Goal: Task Accomplishment & Management: Manage account settings

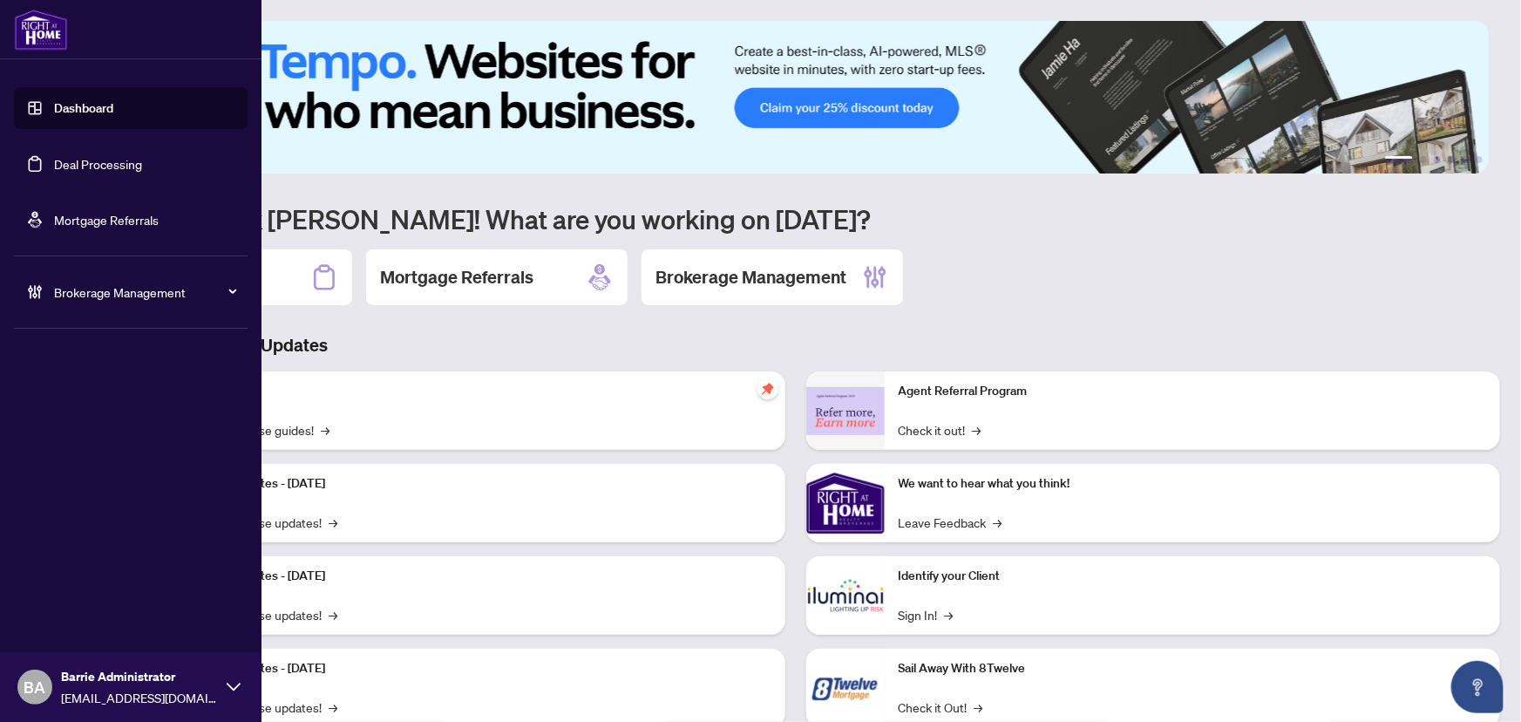
click at [61, 166] on link "Deal Processing" at bounding box center [98, 164] width 88 height 16
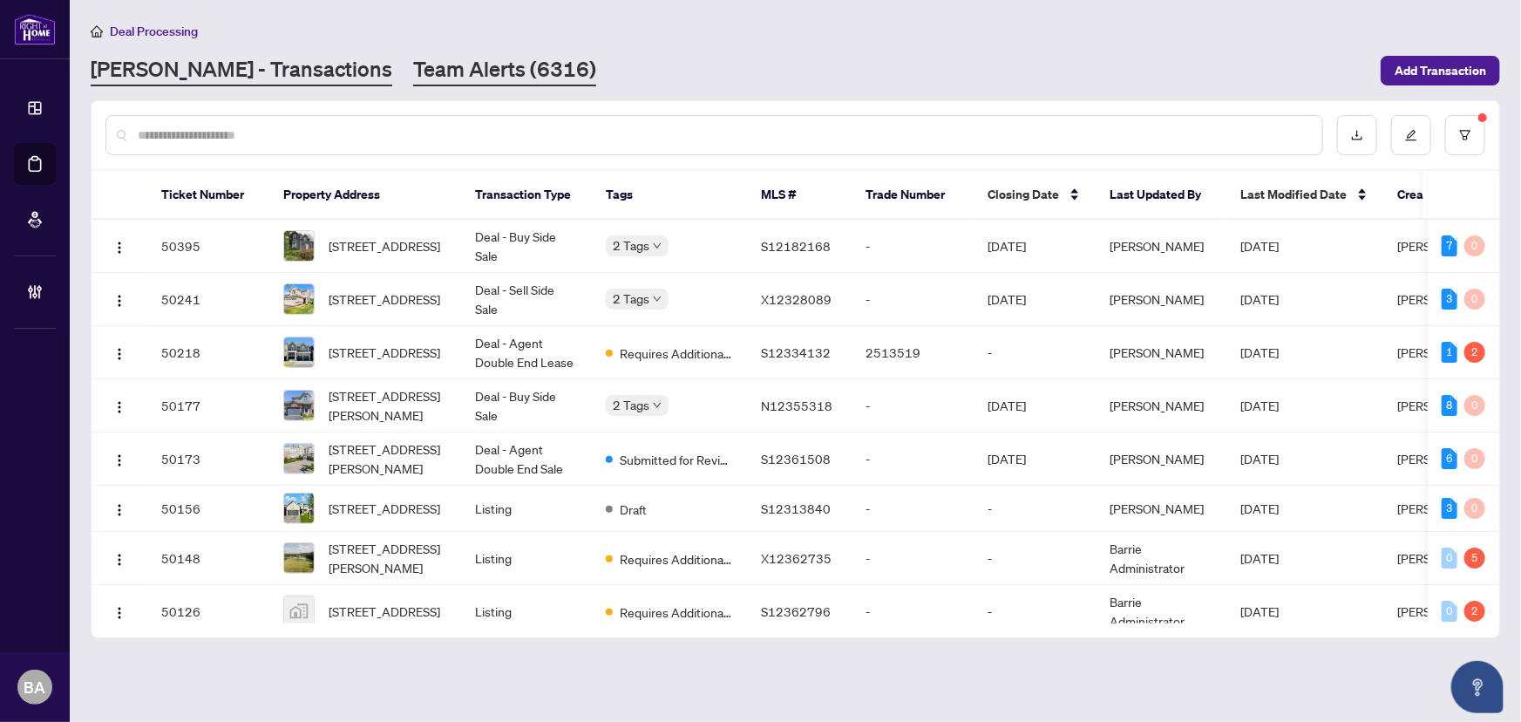
click at [432, 57] on link "Team Alerts (6316)" at bounding box center [504, 70] width 183 height 31
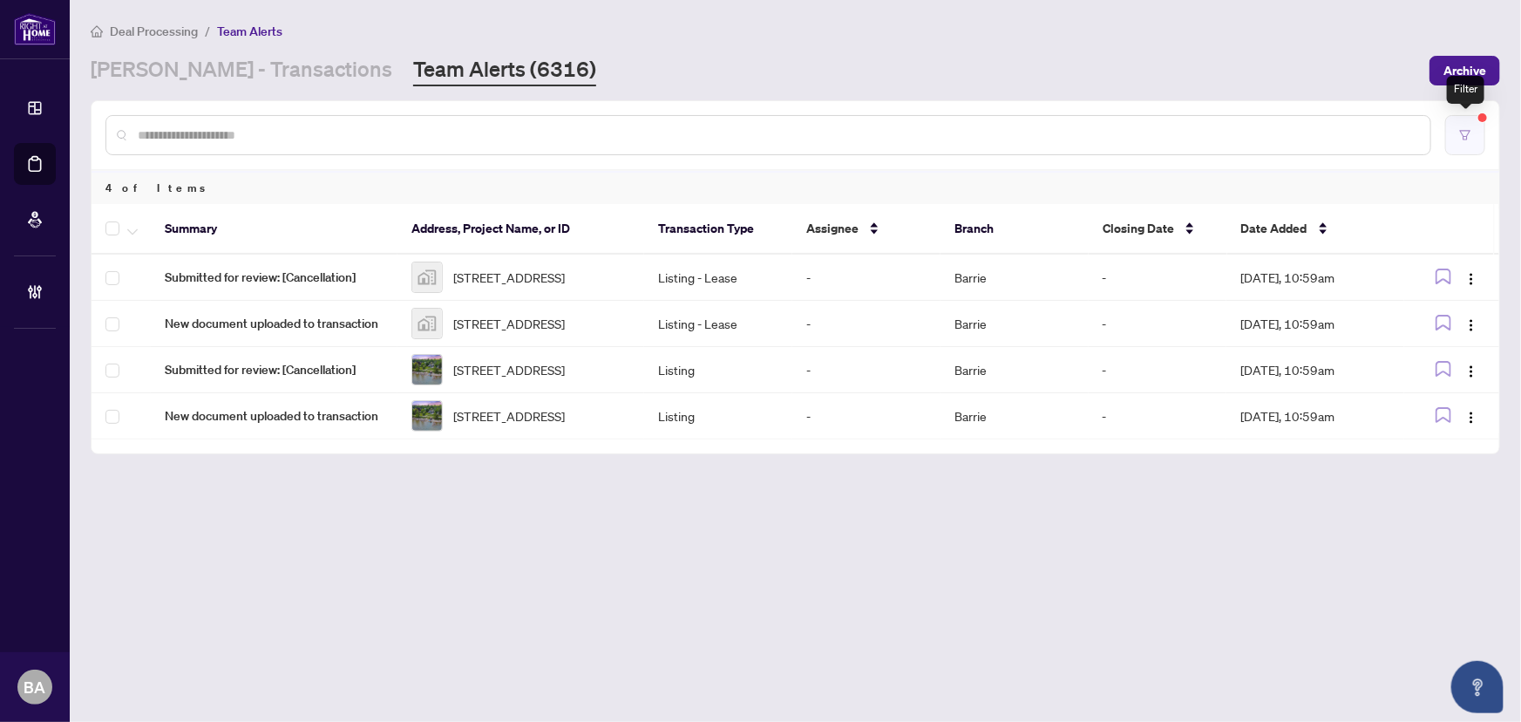
click at [1475, 128] on button "button" at bounding box center [1465, 135] width 40 height 40
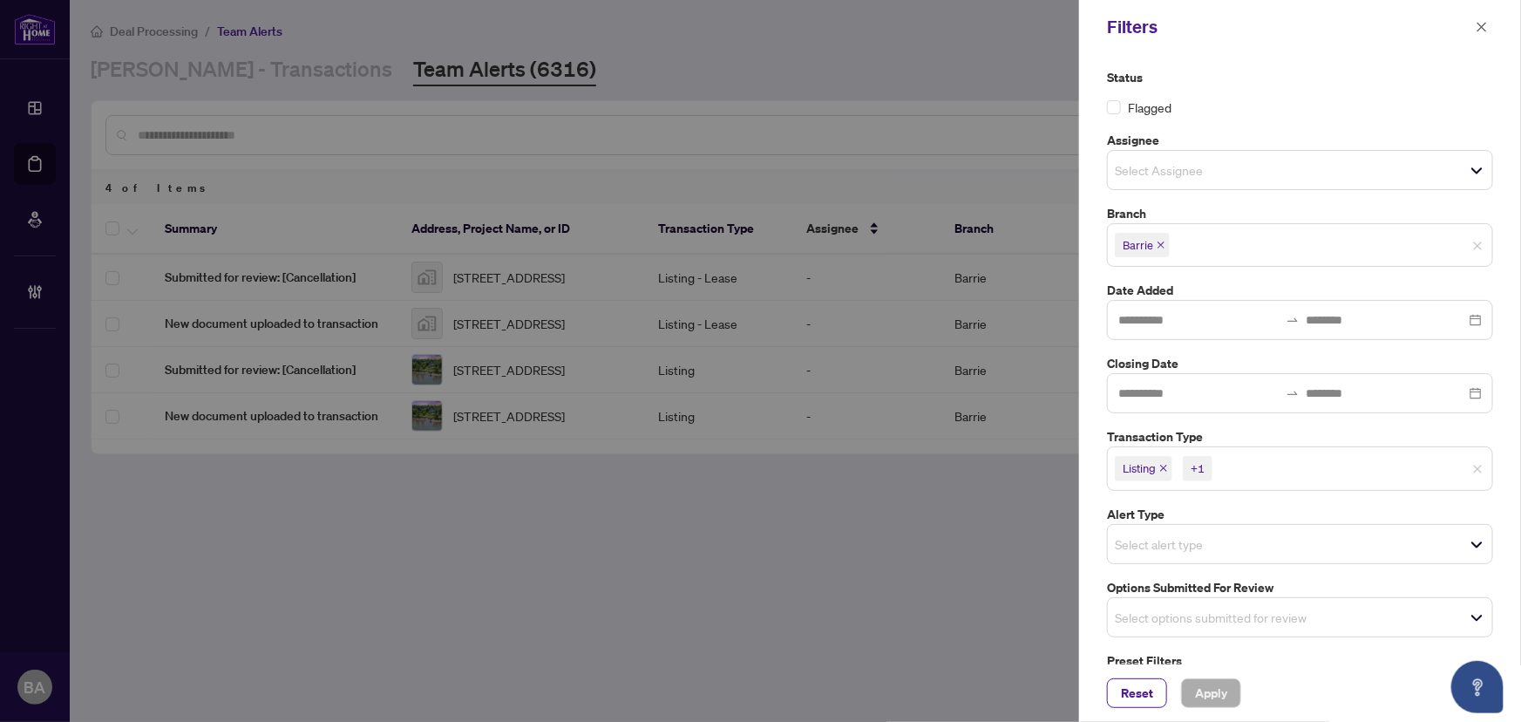
click at [1004, 610] on div at bounding box center [760, 361] width 1521 height 722
click at [1479, 29] on icon "close" at bounding box center [1483, 27] width 10 height 10
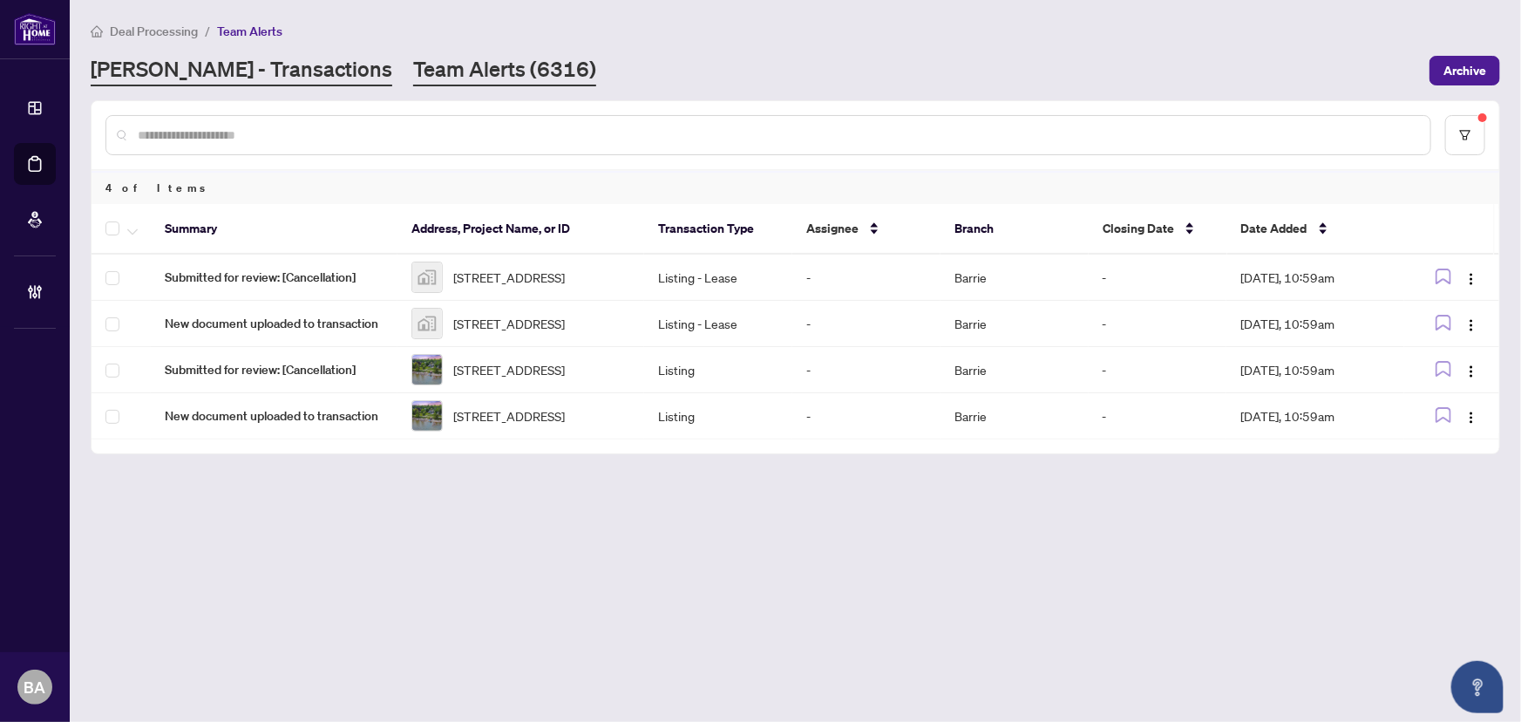
click at [268, 65] on link "[PERSON_NAME] - Transactions" at bounding box center [242, 70] width 302 height 31
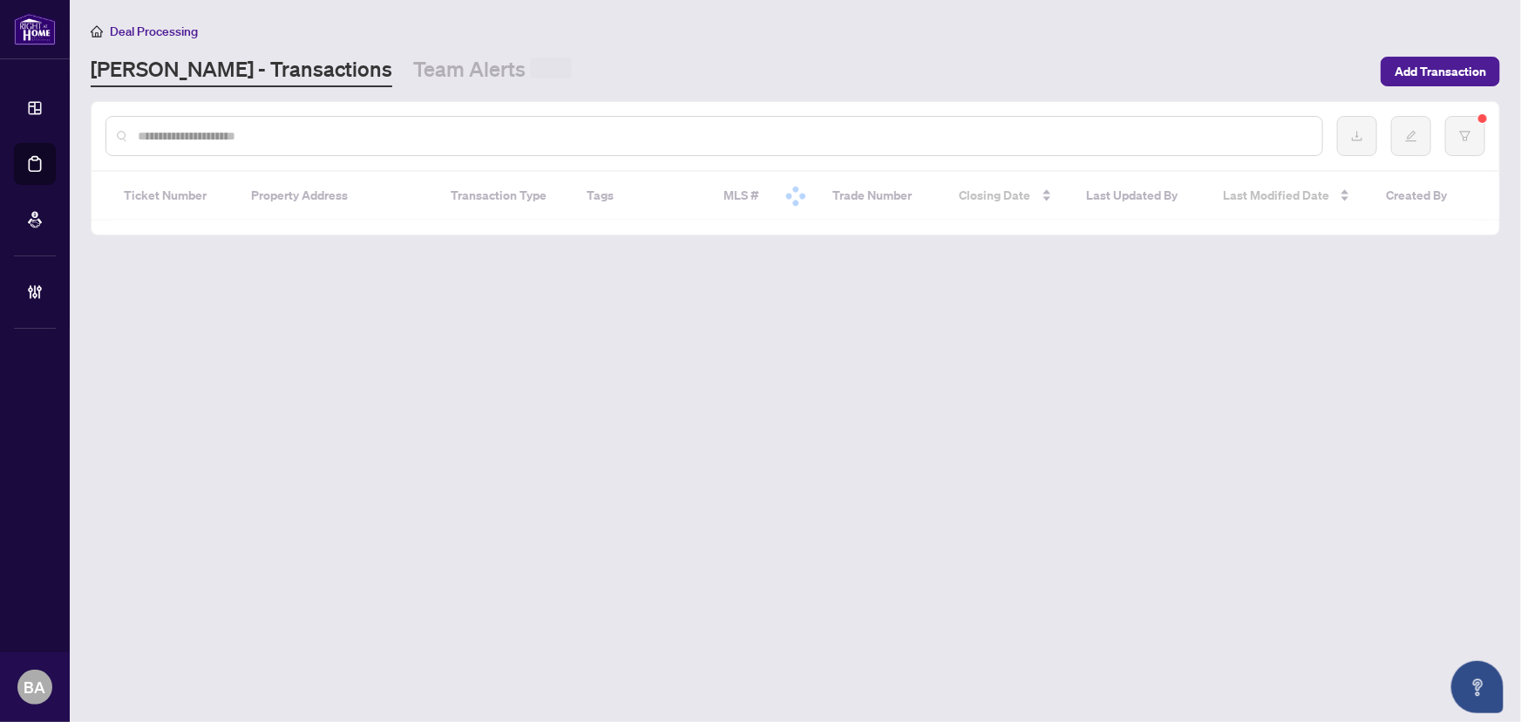
click at [316, 141] on input "text" at bounding box center [723, 135] width 1171 height 19
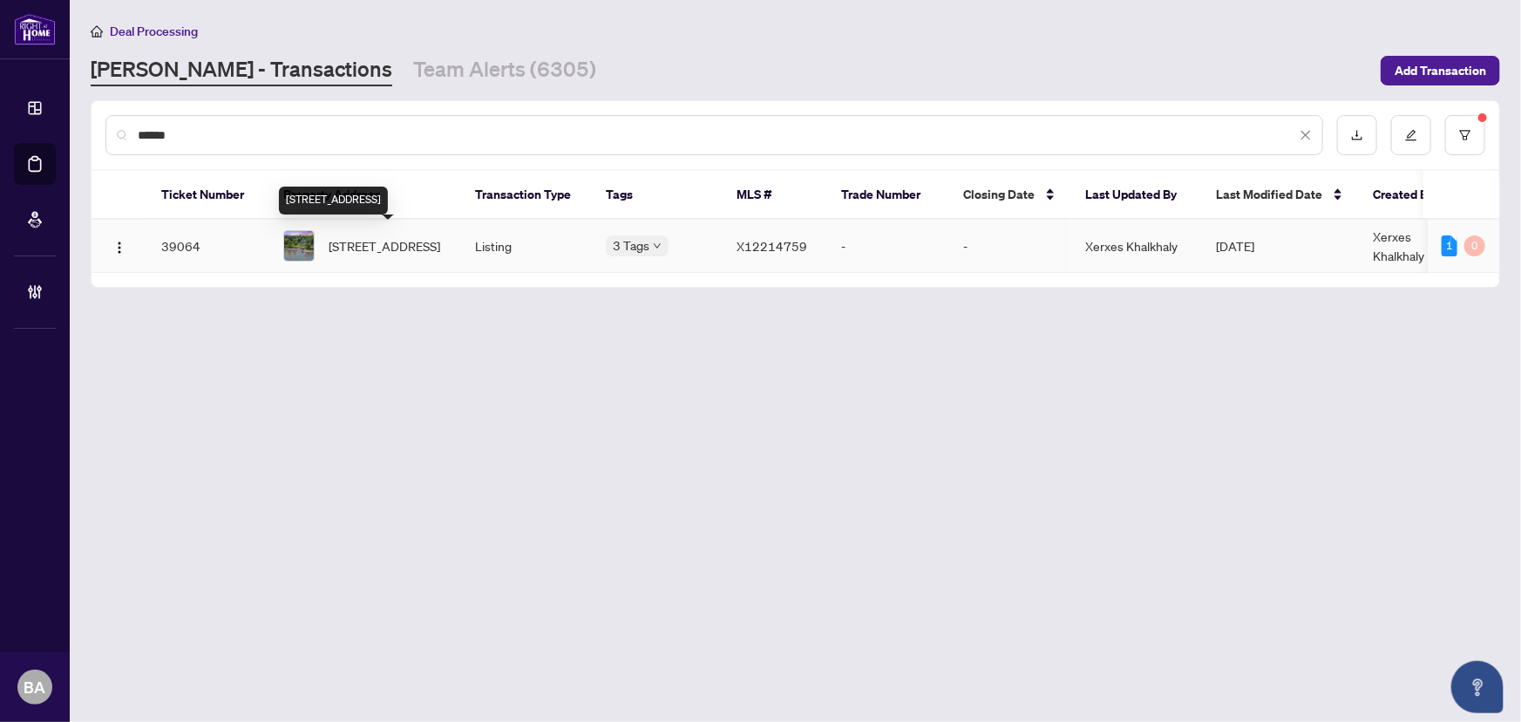
type input "******"
click at [410, 247] on span "[STREET_ADDRESS]" at bounding box center [385, 245] width 112 height 19
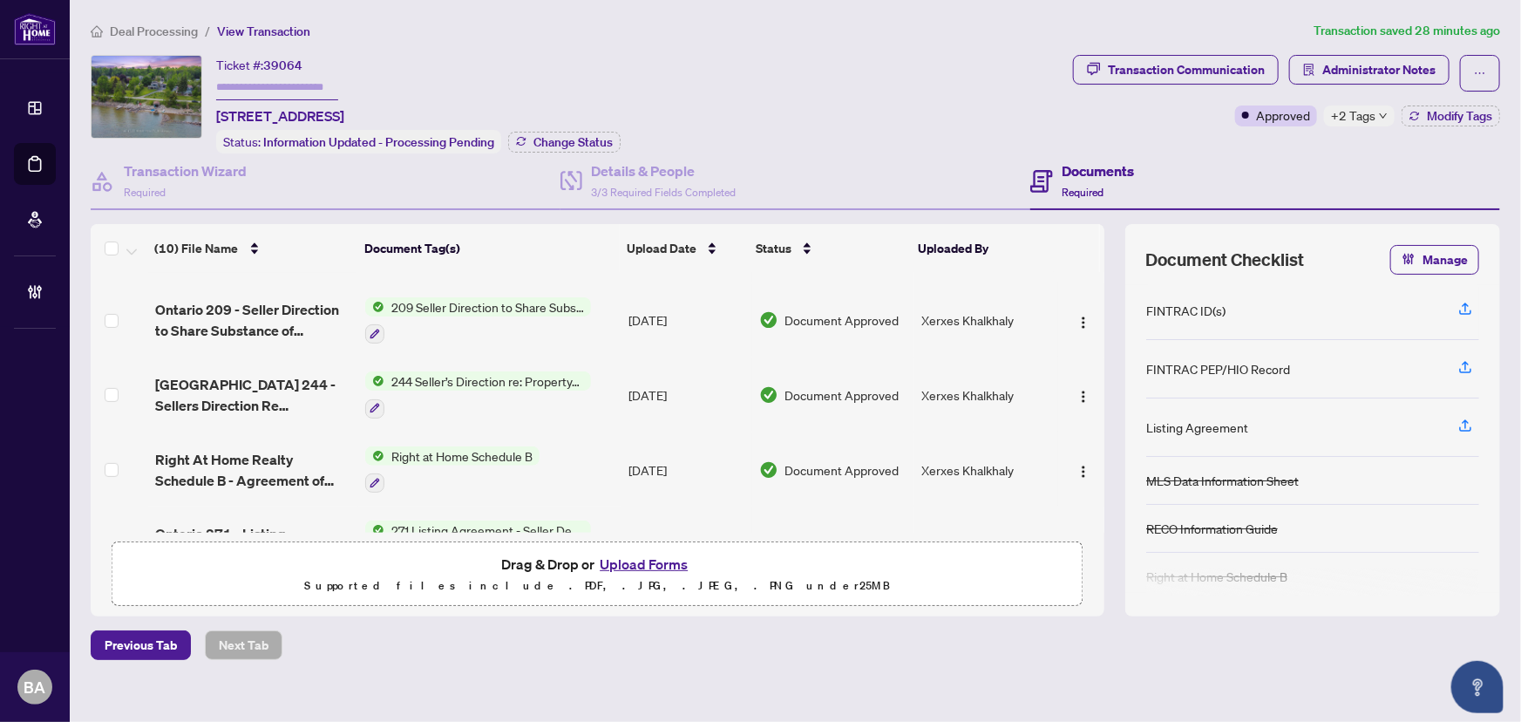
scroll to position [480, 0]
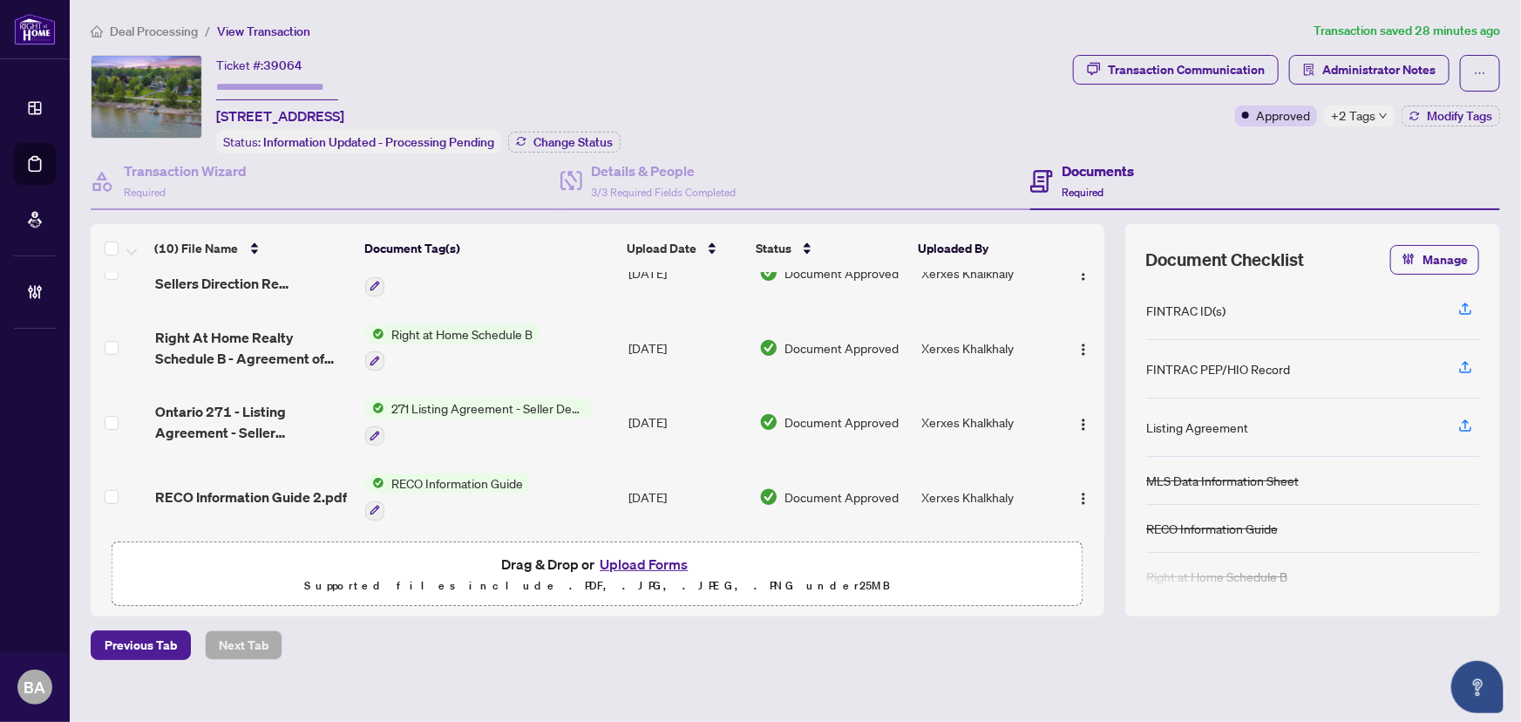
click at [661, 557] on button "Upload Forms" at bounding box center [644, 564] width 99 height 23
click at [639, 558] on button "Upload Forms" at bounding box center [644, 564] width 99 height 23
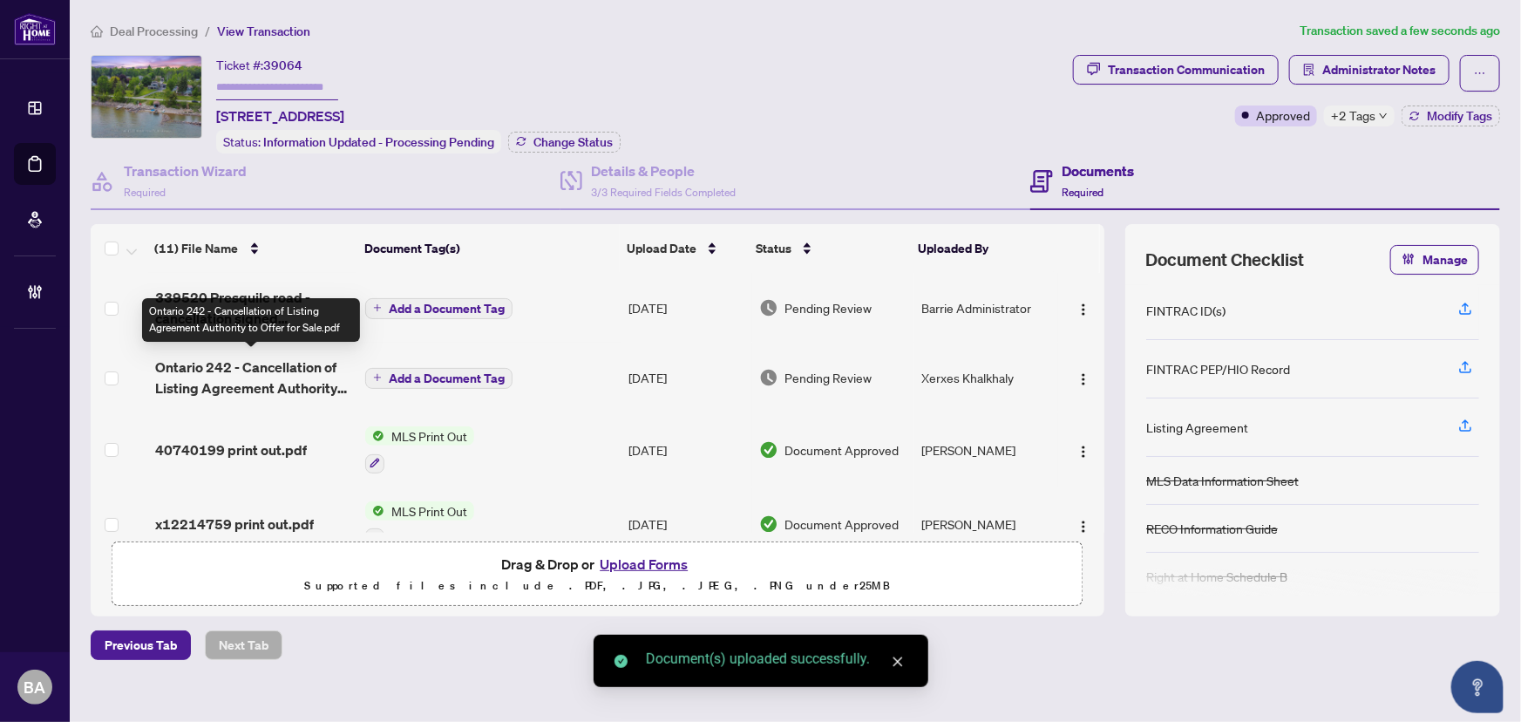
scroll to position [0, 0]
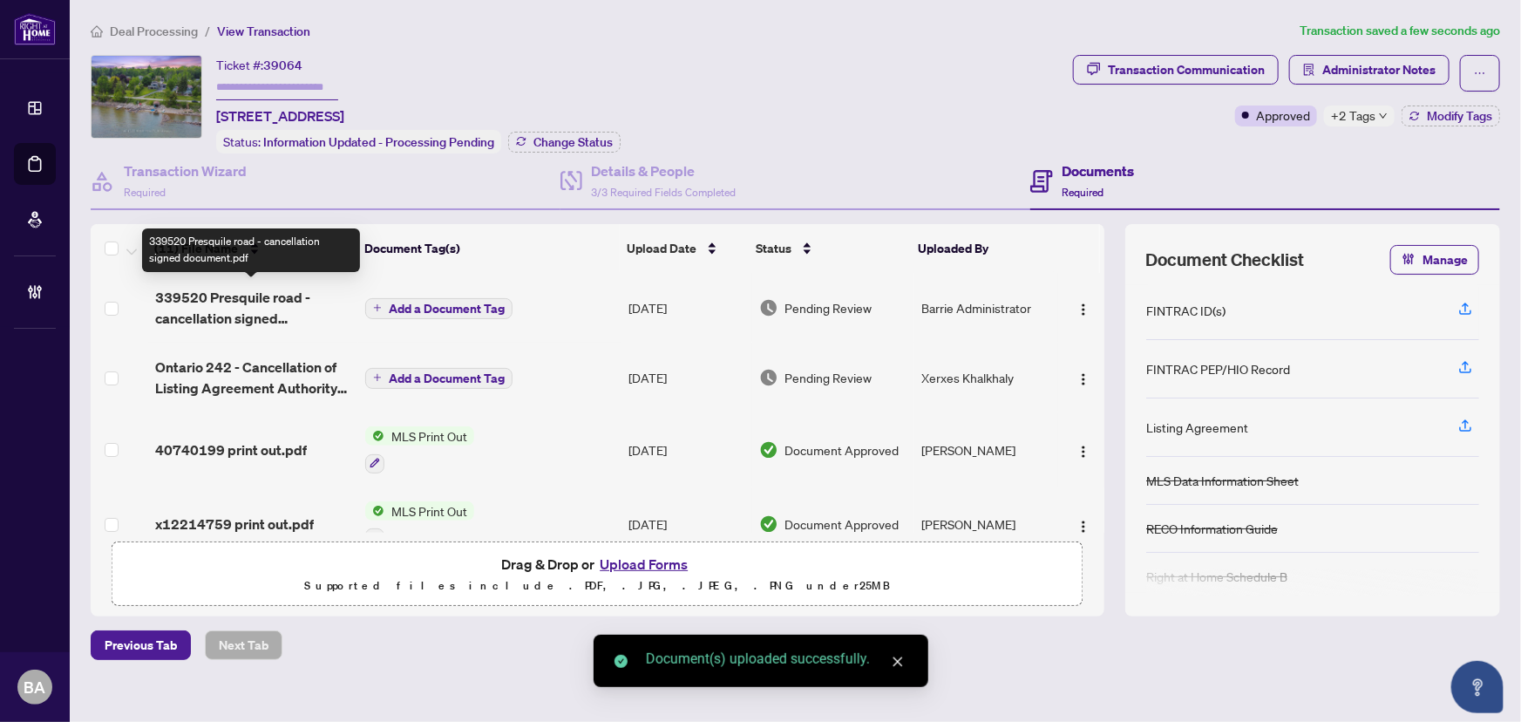
click at [258, 295] on span "339520 Presquile road - cancellation signed document.pdf" at bounding box center [253, 308] width 197 height 42
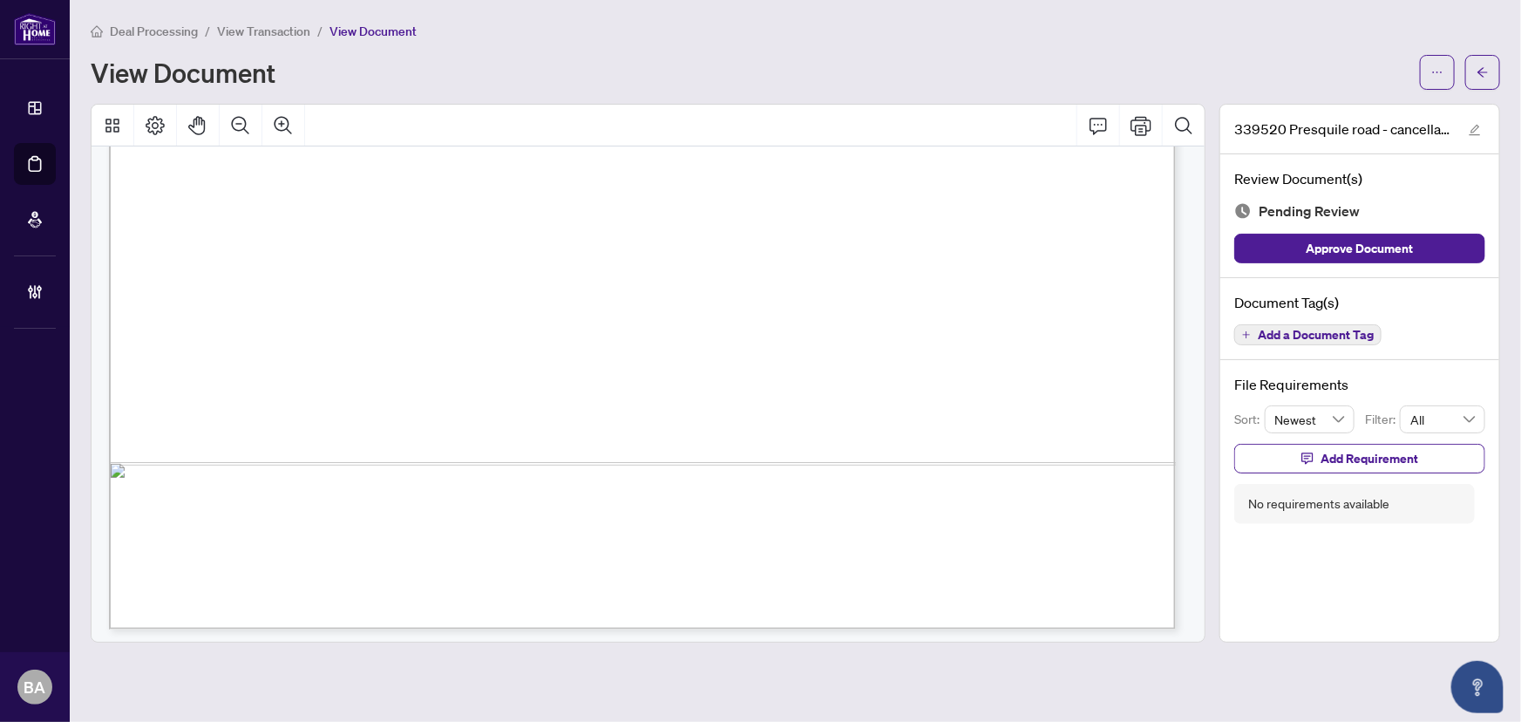
scroll to position [920, 0]
click at [203, 398] on span "(Name of Brokerage)" at bounding box center [235, 404] width 110 height 13
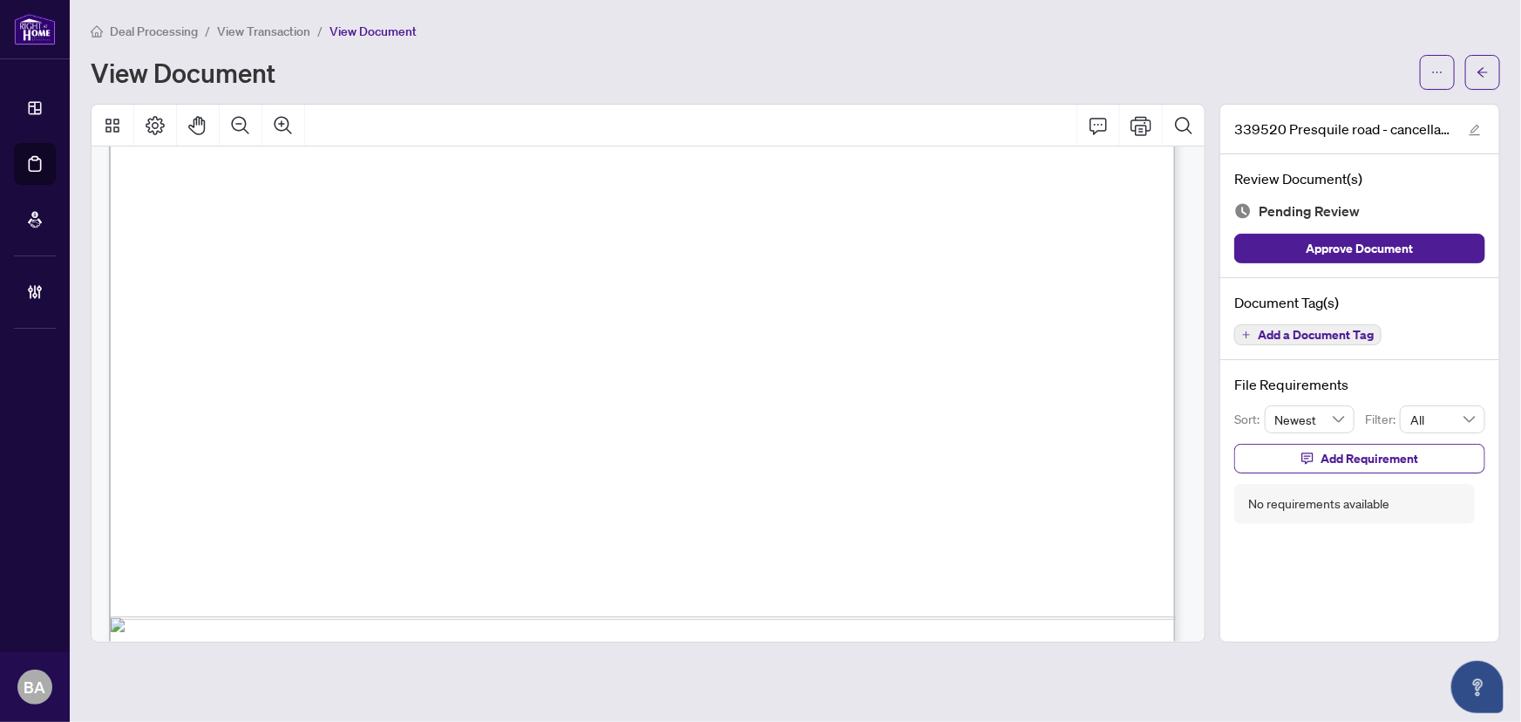
click at [1308, 330] on span "Add a Document Tag" at bounding box center [1316, 335] width 116 height 12
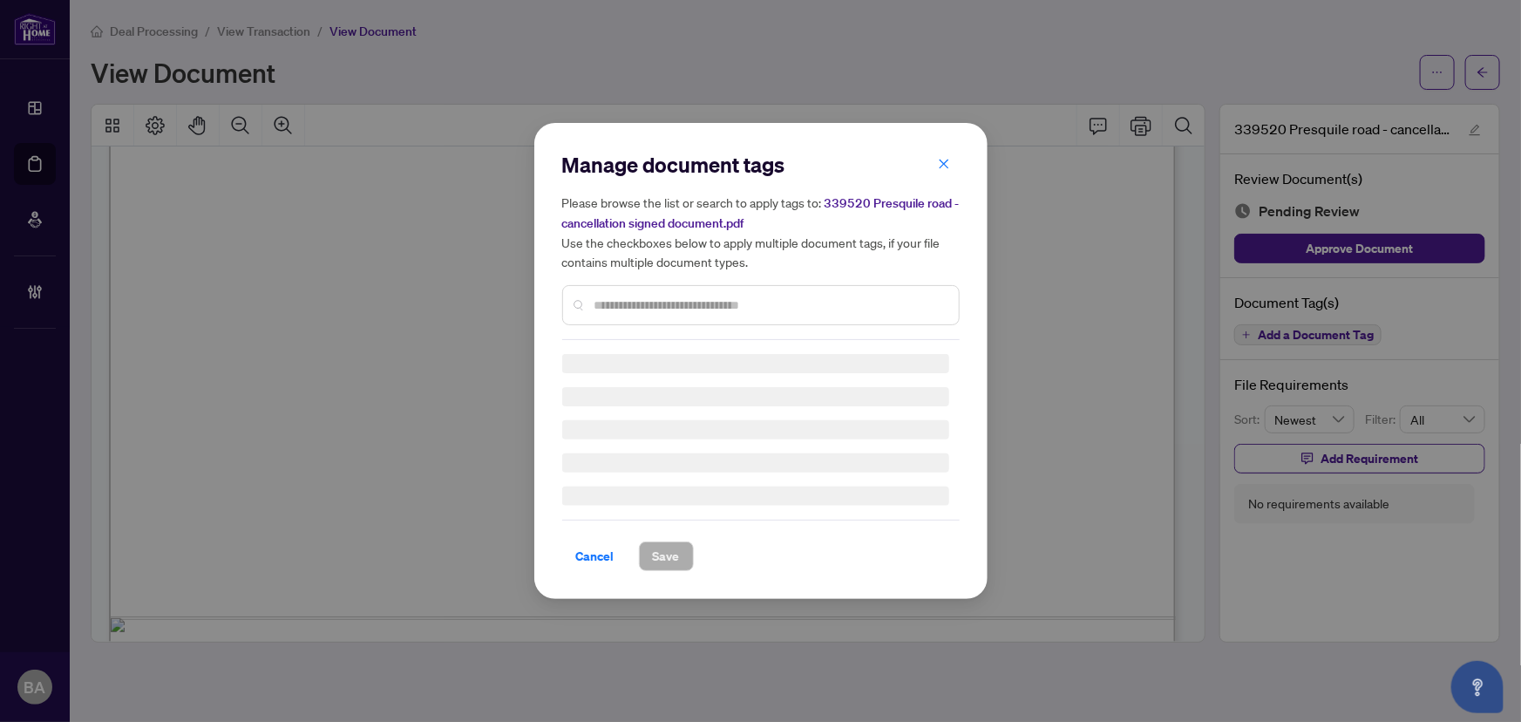
click at [776, 301] on input "text" at bounding box center [770, 305] width 350 height 19
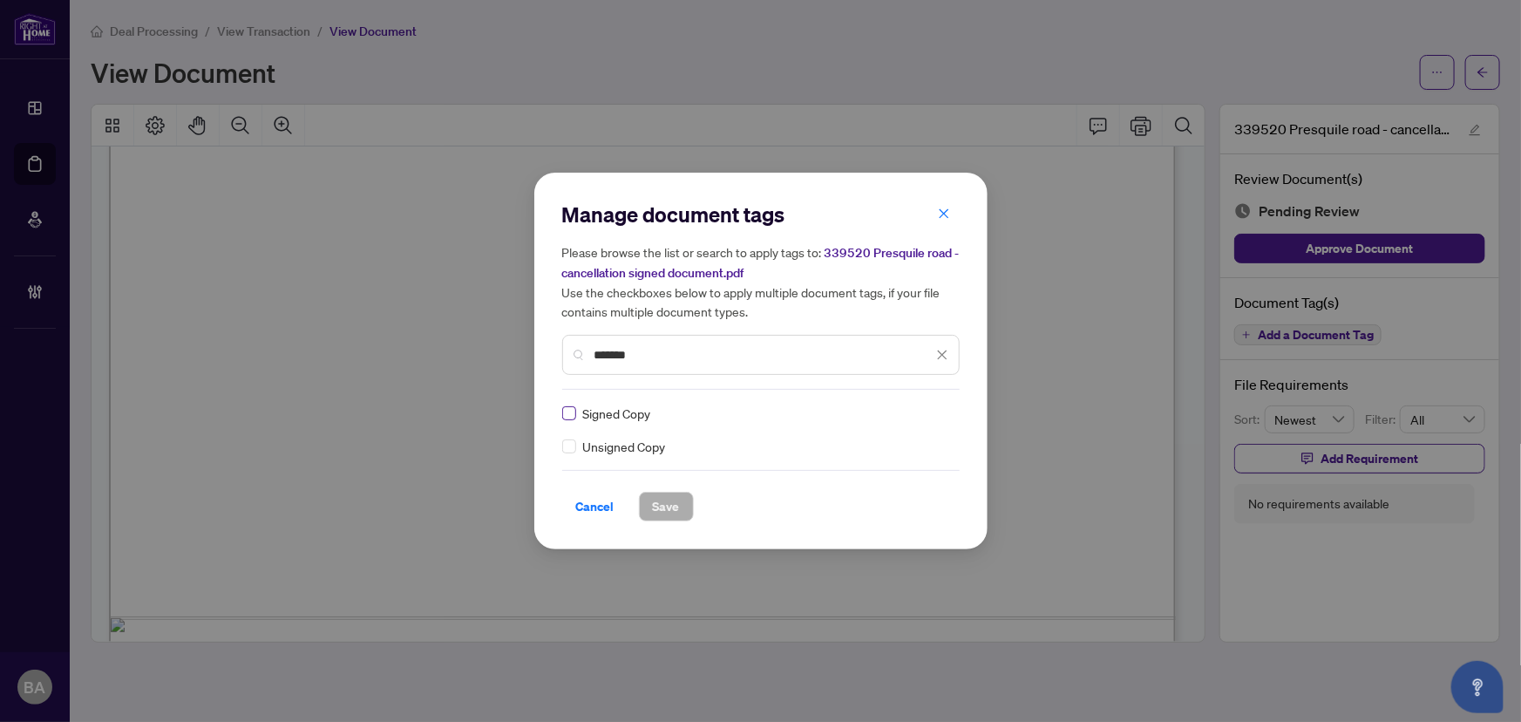
type input "******"
click at [942, 410] on div at bounding box center [931, 413] width 33 height 17
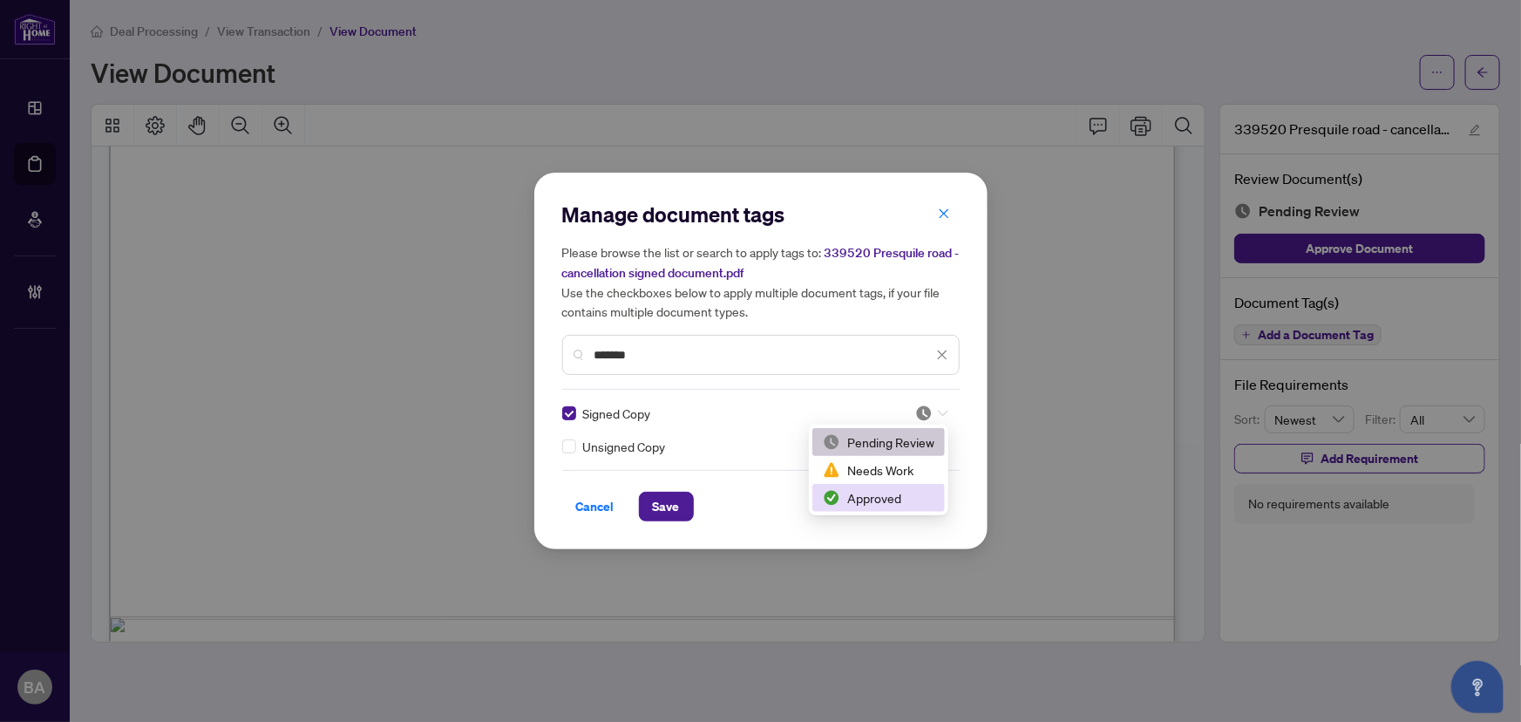
click at [914, 488] on div "Approved" at bounding box center [879, 497] width 112 height 19
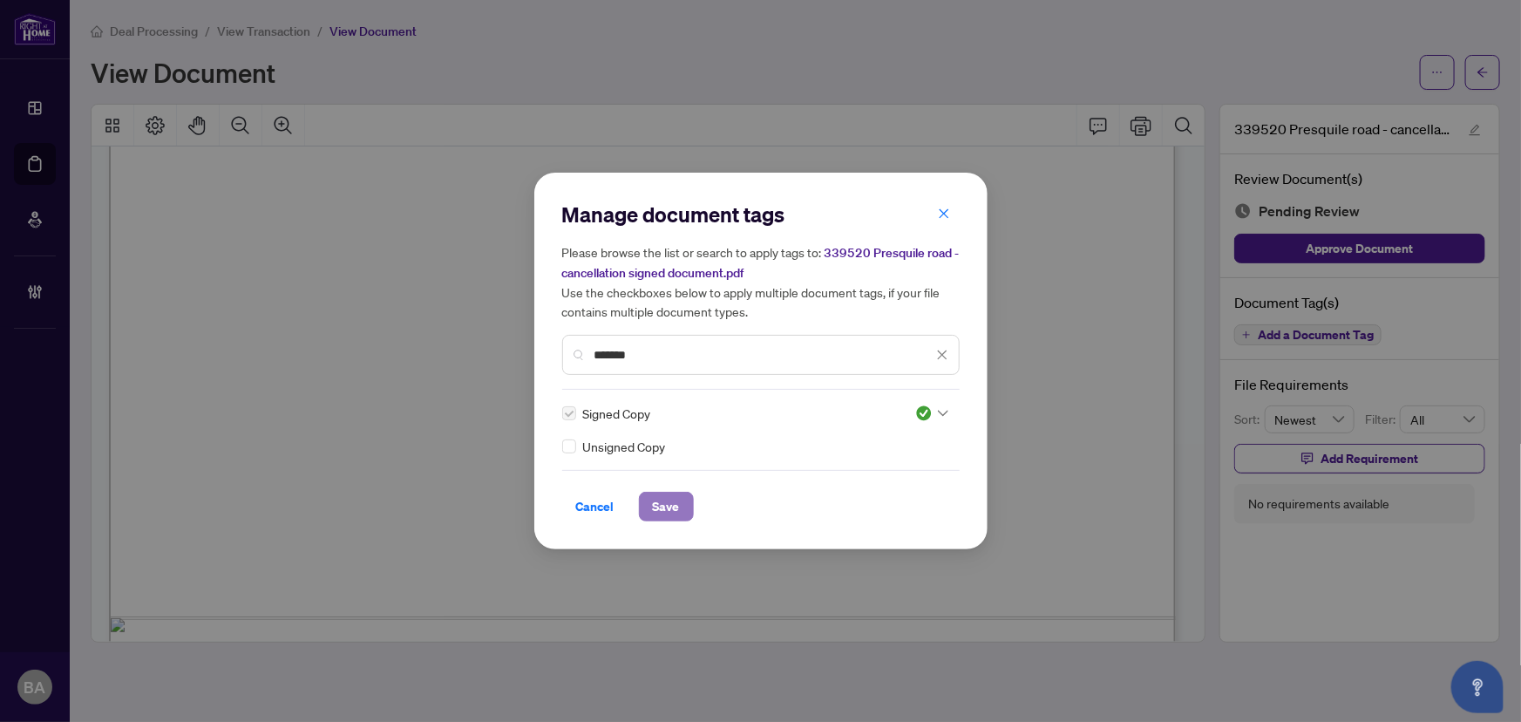
click at [662, 493] on span "Save" at bounding box center [666, 507] width 27 height 28
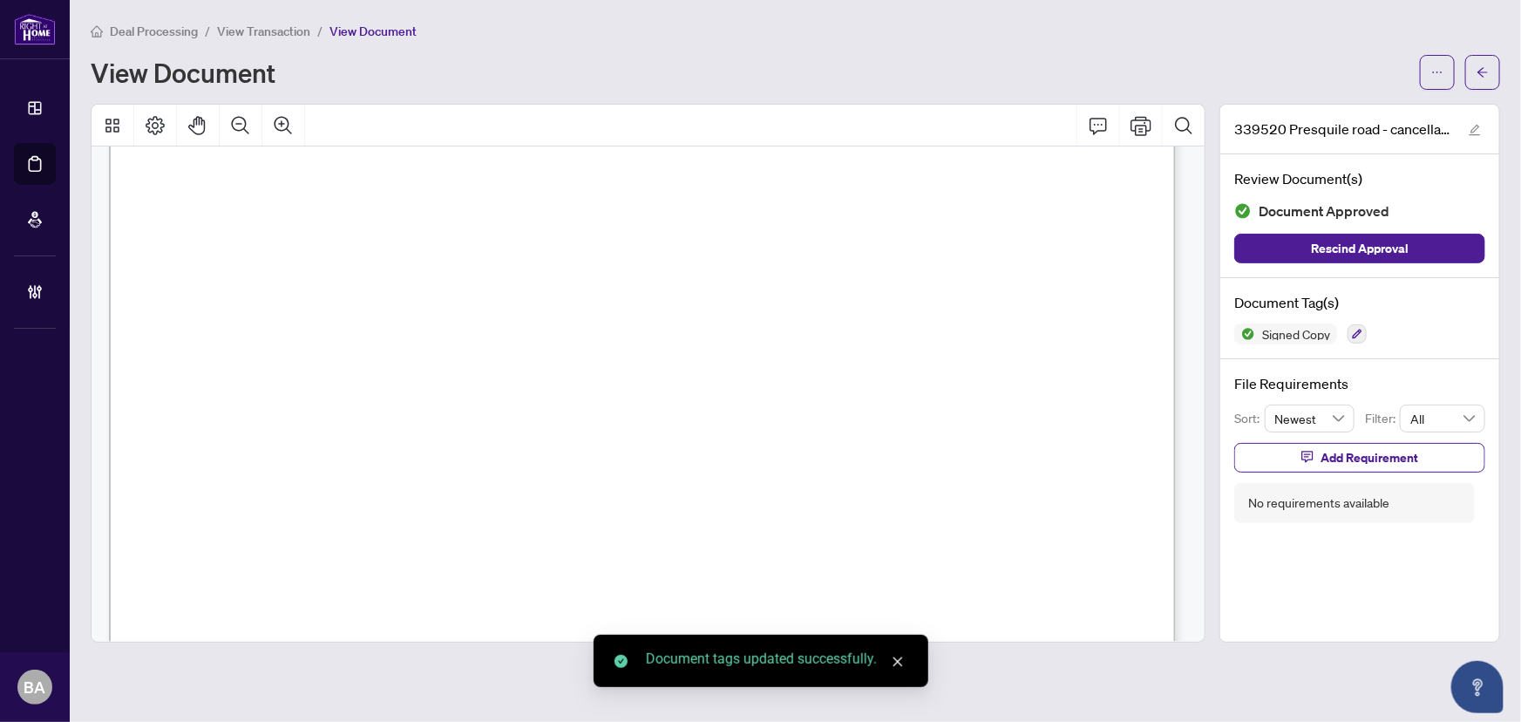
scroll to position [0, 0]
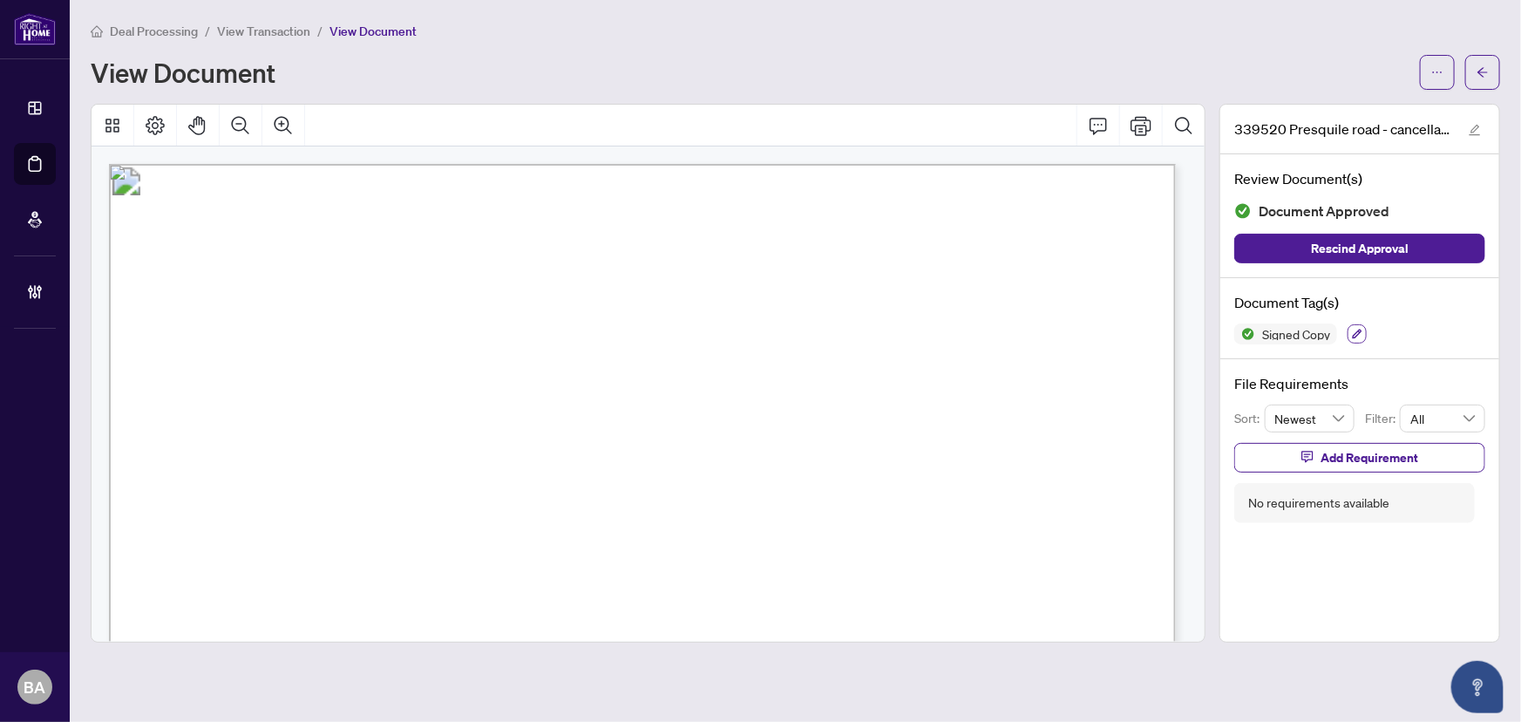
click at [1358, 329] on icon "button" at bounding box center [1357, 334] width 10 height 10
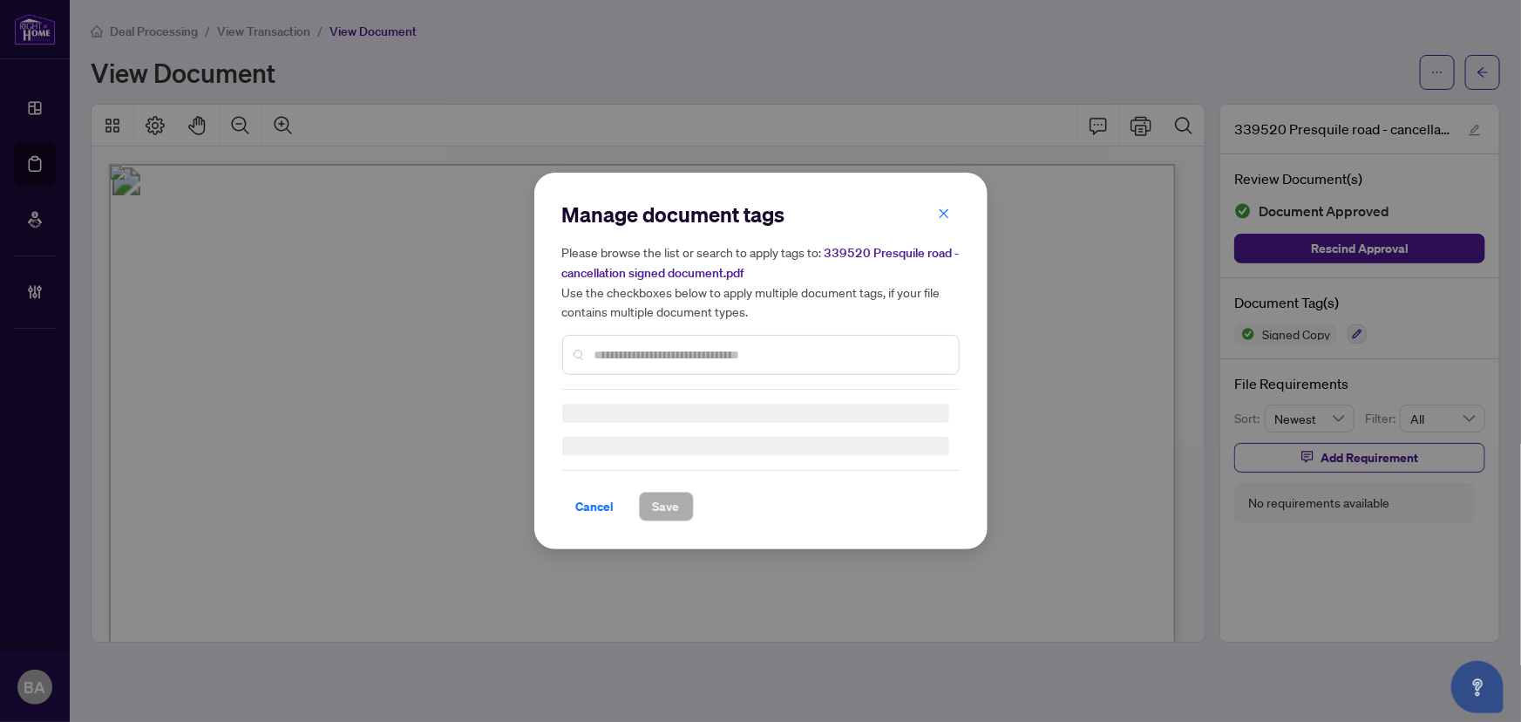
click at [785, 350] on input "text" at bounding box center [770, 354] width 350 height 19
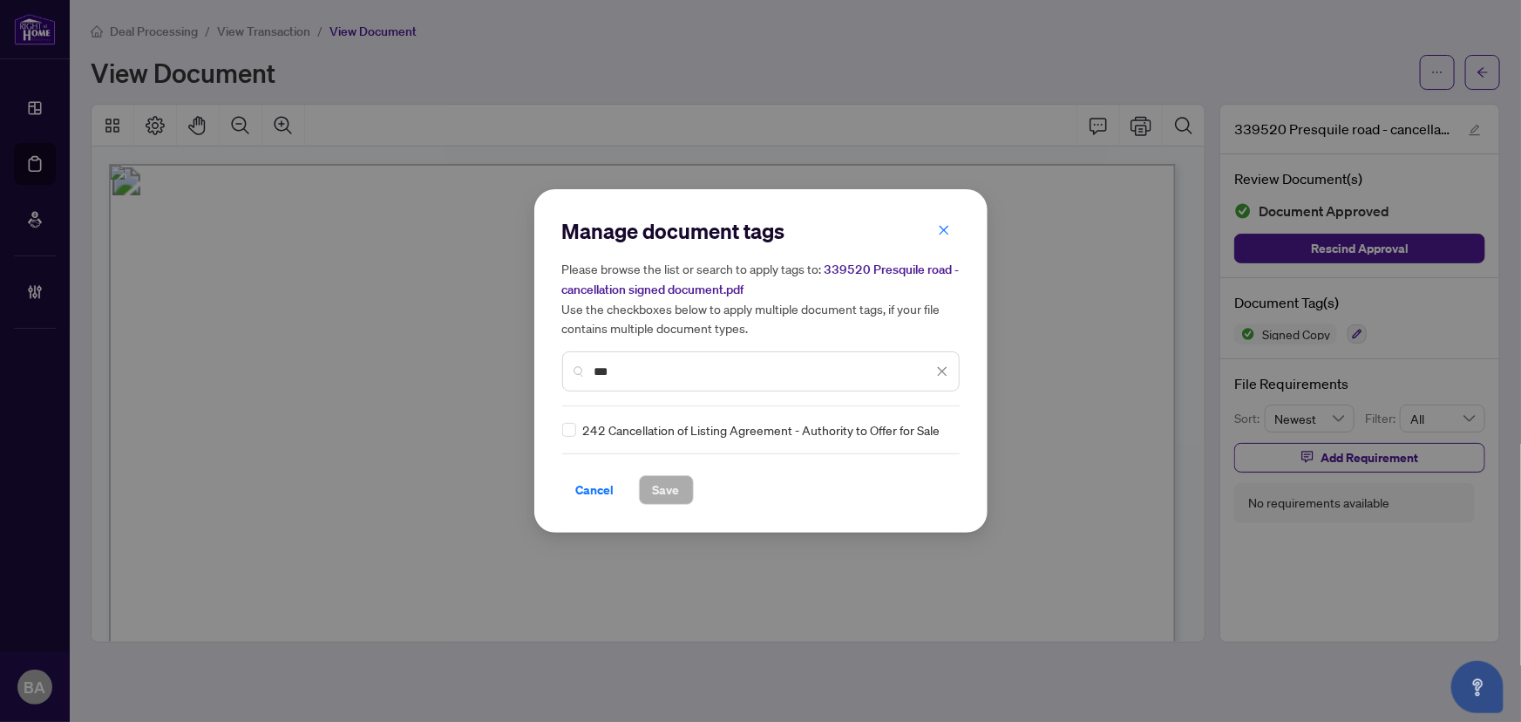
type input "***"
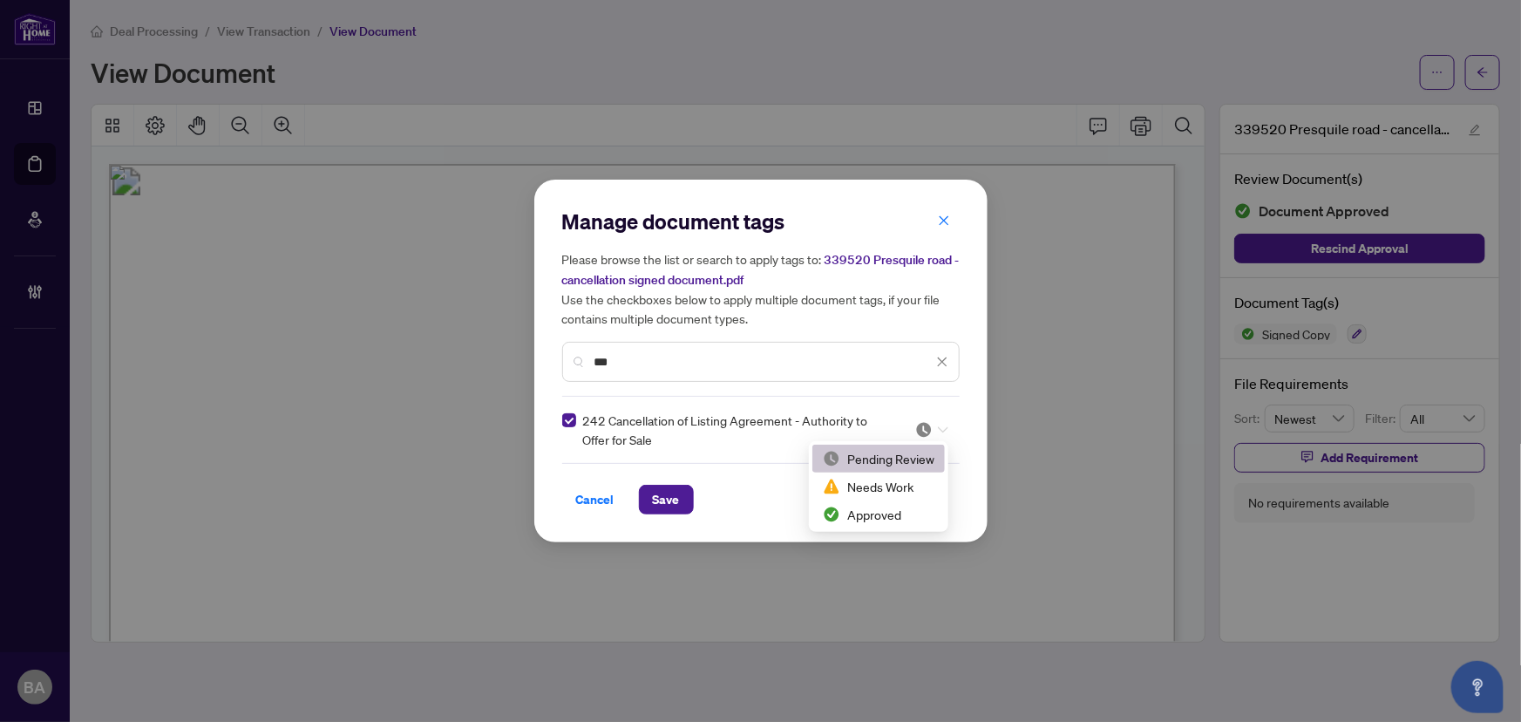
click at [933, 425] on div at bounding box center [931, 429] width 33 height 17
click at [896, 515] on div "Approved" at bounding box center [879, 514] width 112 height 19
click at [676, 480] on div "Cancel Save" at bounding box center [761, 488] width 398 height 51
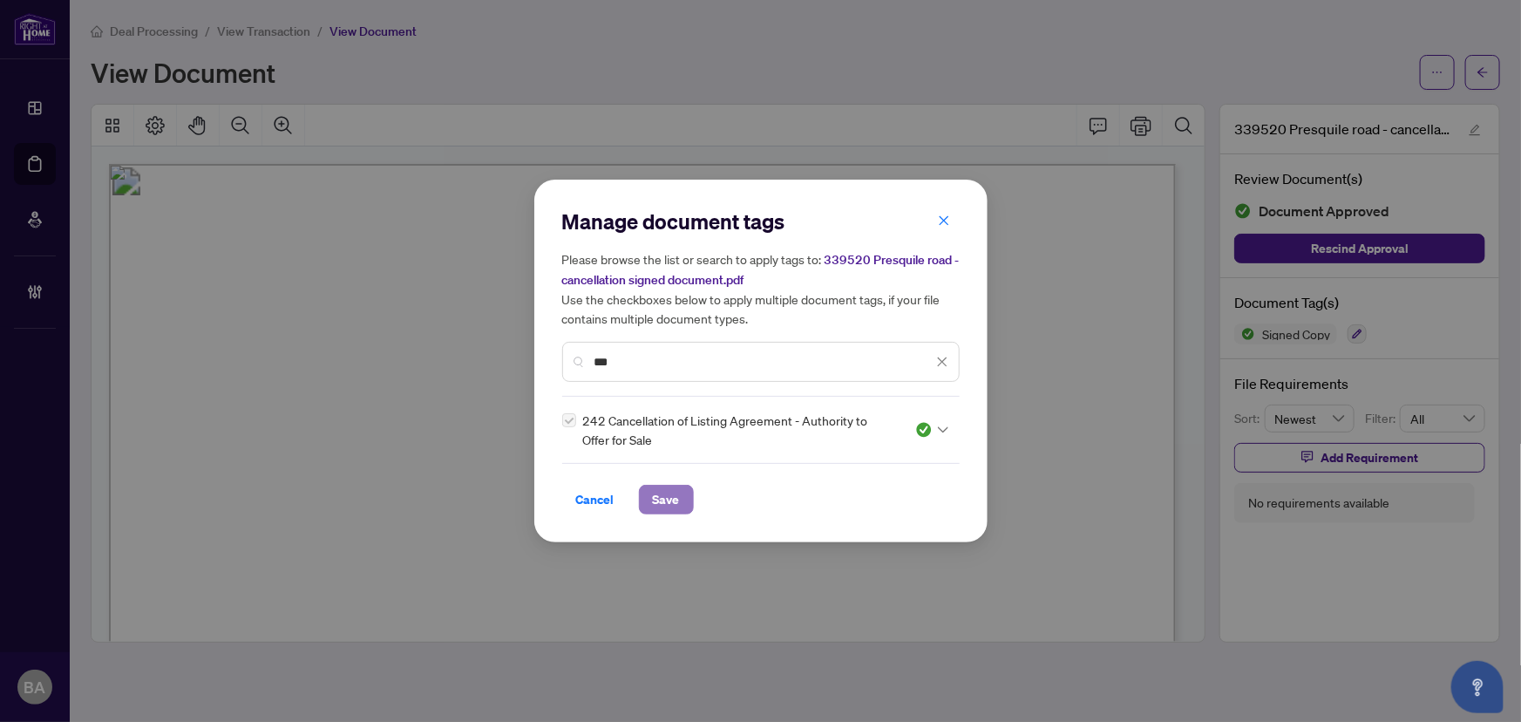
click at [671, 493] on span "Save" at bounding box center [666, 500] width 27 height 28
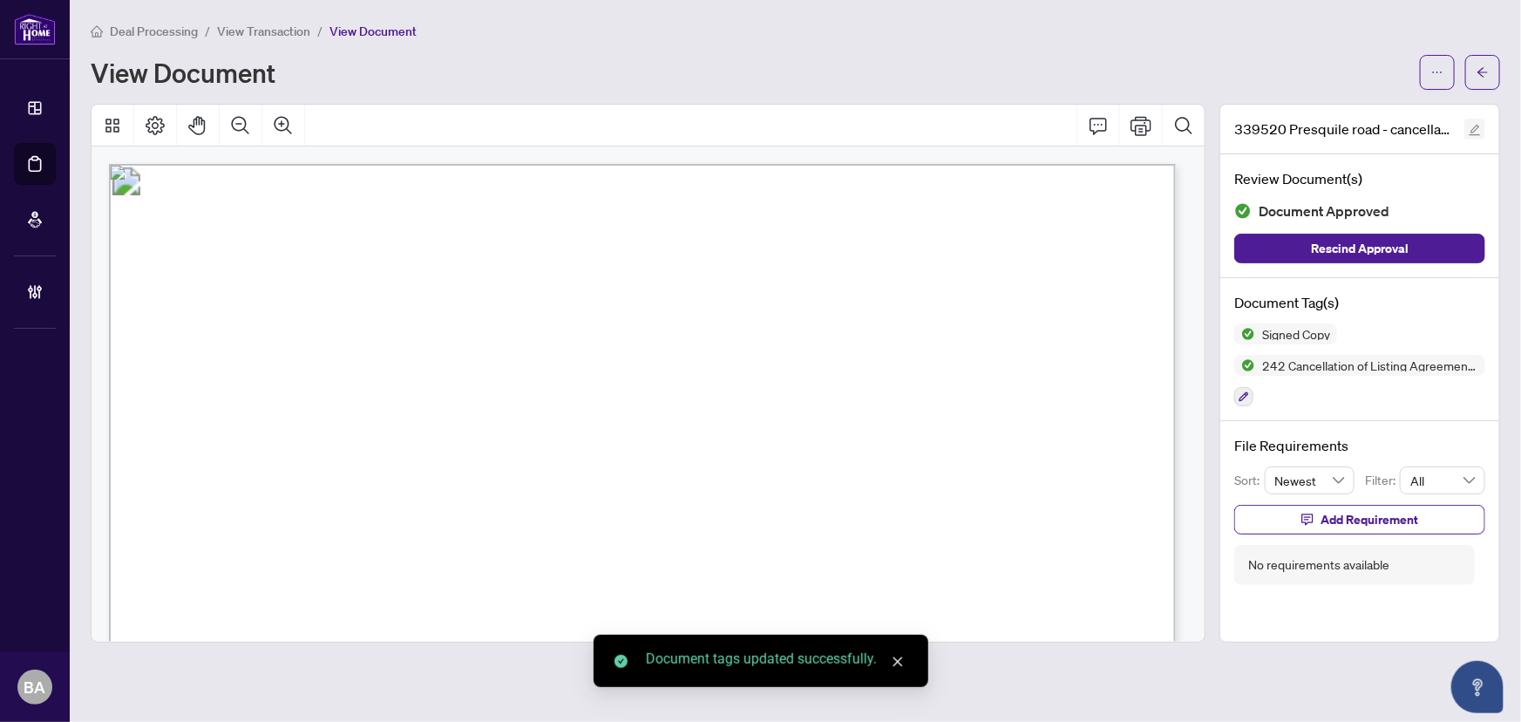
click at [1477, 124] on icon "edit" at bounding box center [1475, 130] width 12 height 12
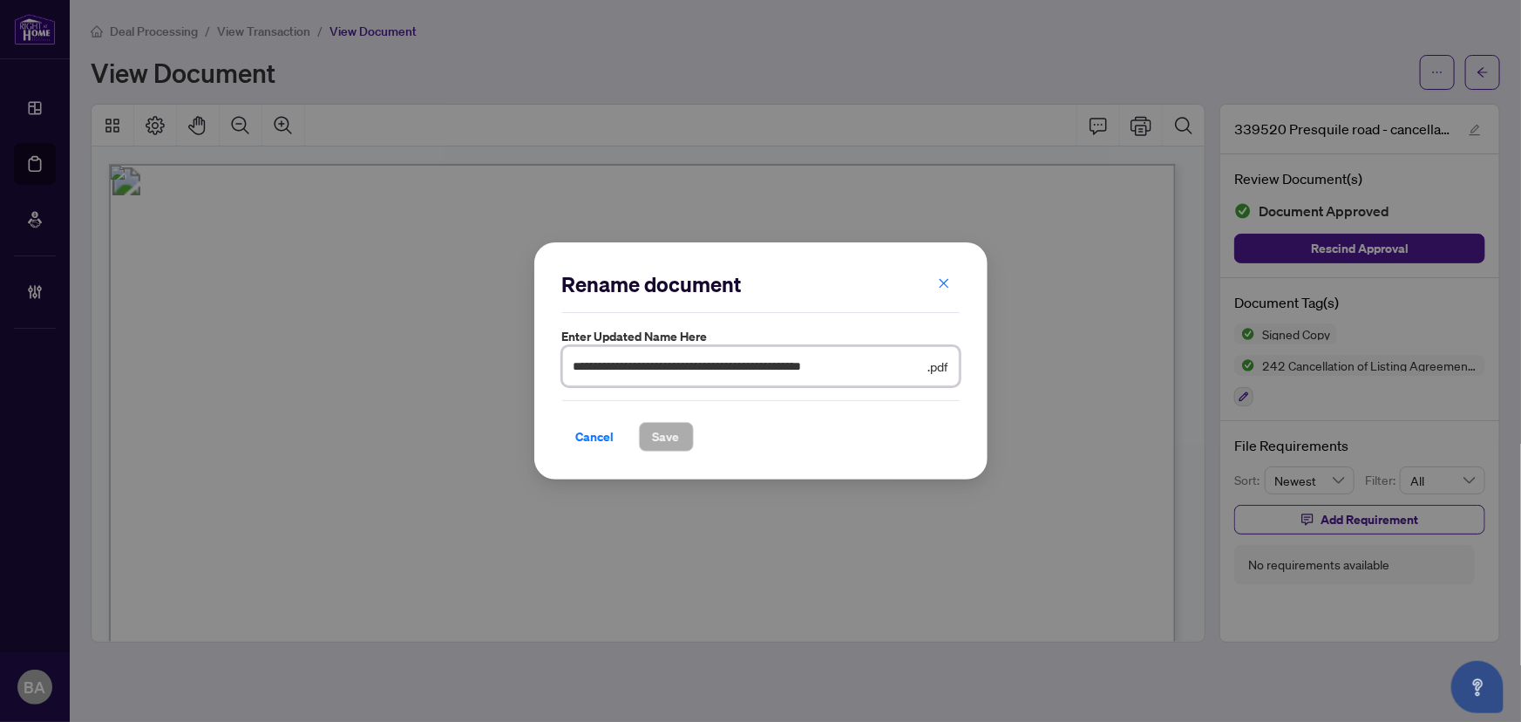
click at [868, 364] on input "**********" at bounding box center [749, 366] width 351 height 19
type input "**********"
click at [679, 443] on button "Save" at bounding box center [666, 437] width 55 height 30
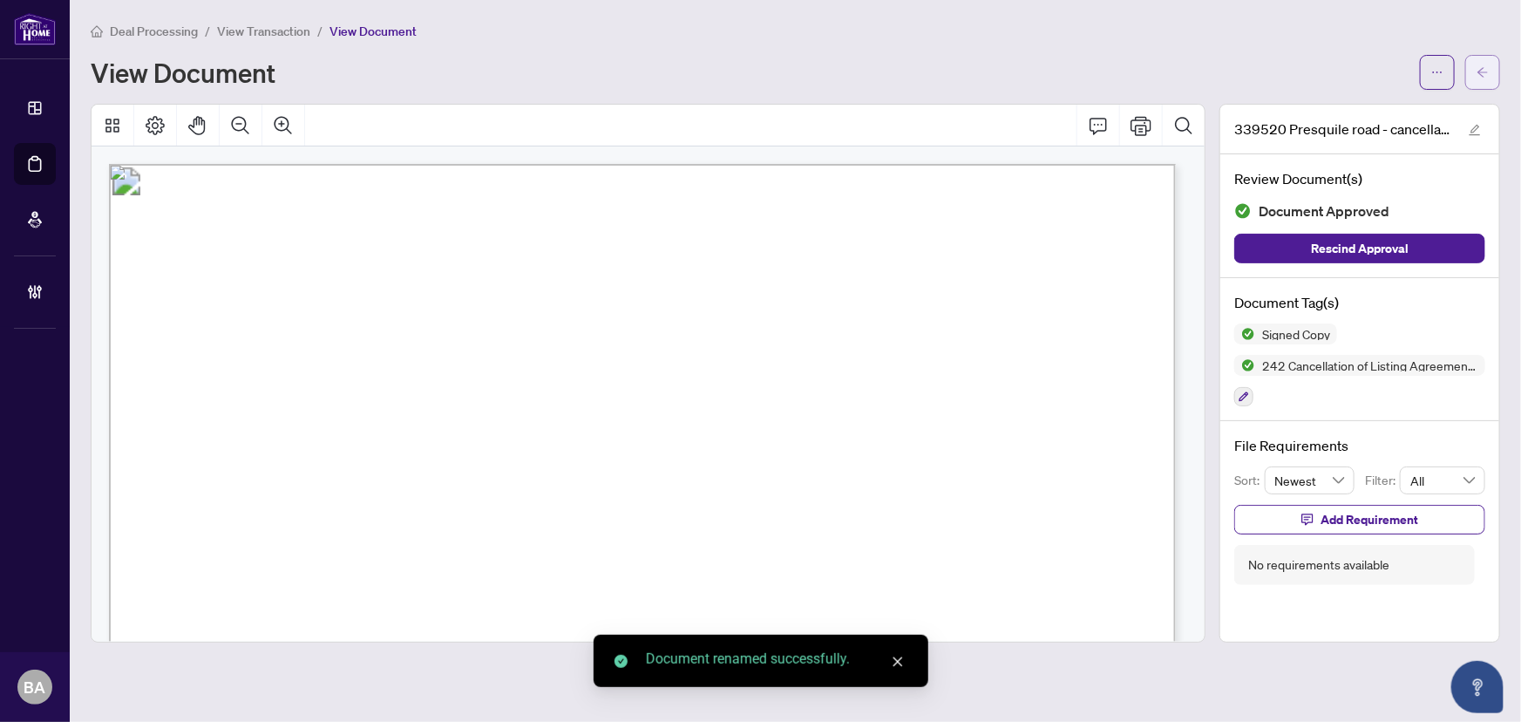
click at [1481, 72] on icon "arrow-left" at bounding box center [1483, 72] width 12 height 12
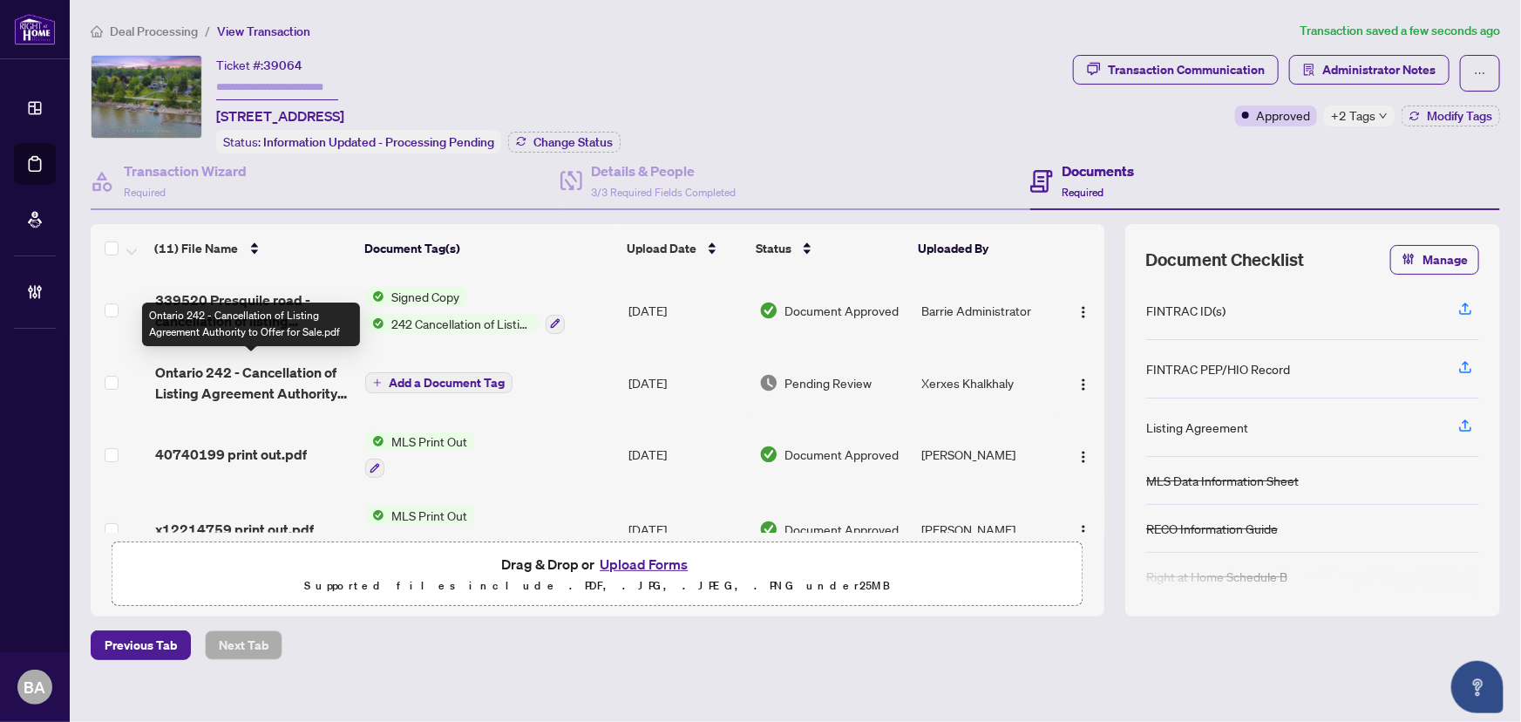
click at [255, 395] on span "Ontario 242 - Cancellation of Listing Agreement Authority to Offer for Sale.pdf" at bounding box center [253, 383] width 197 height 42
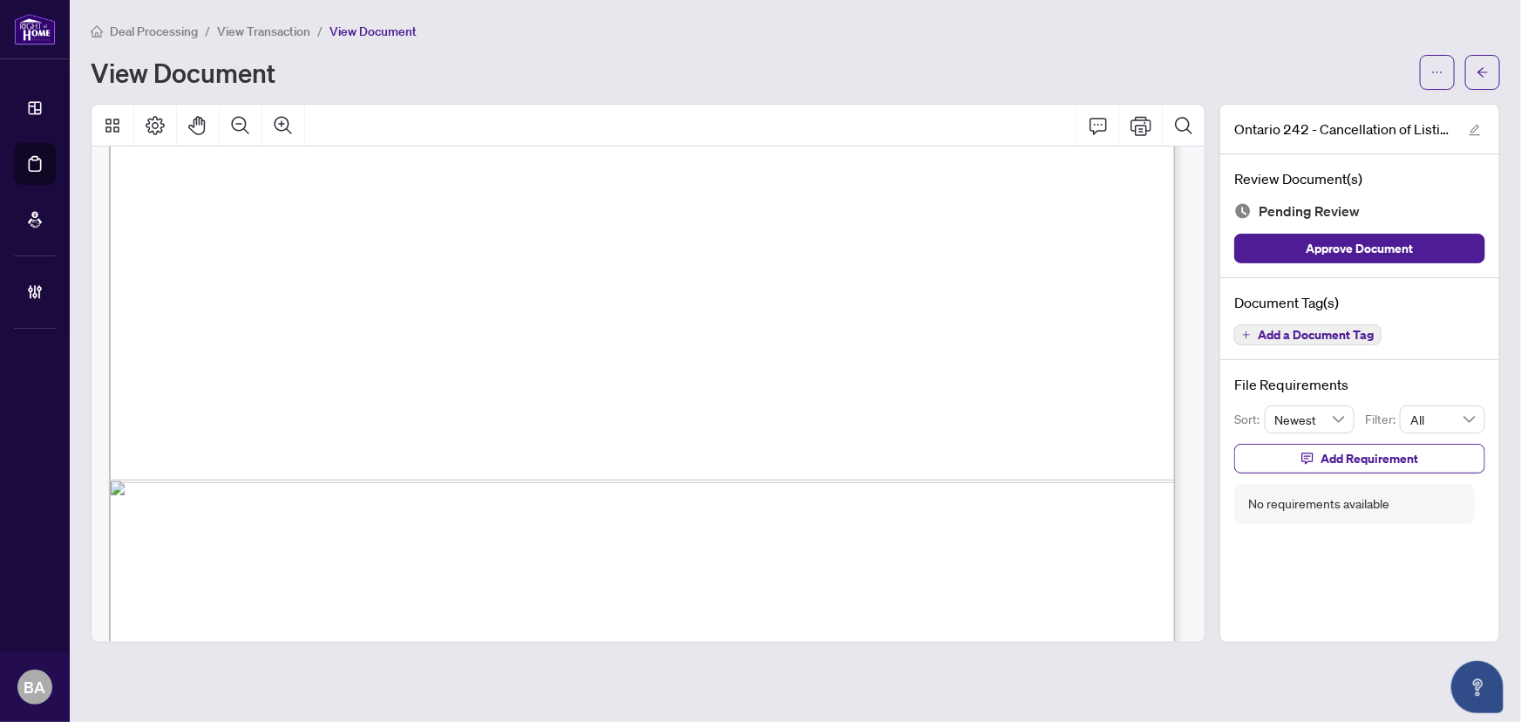
scroll to position [920, 0]
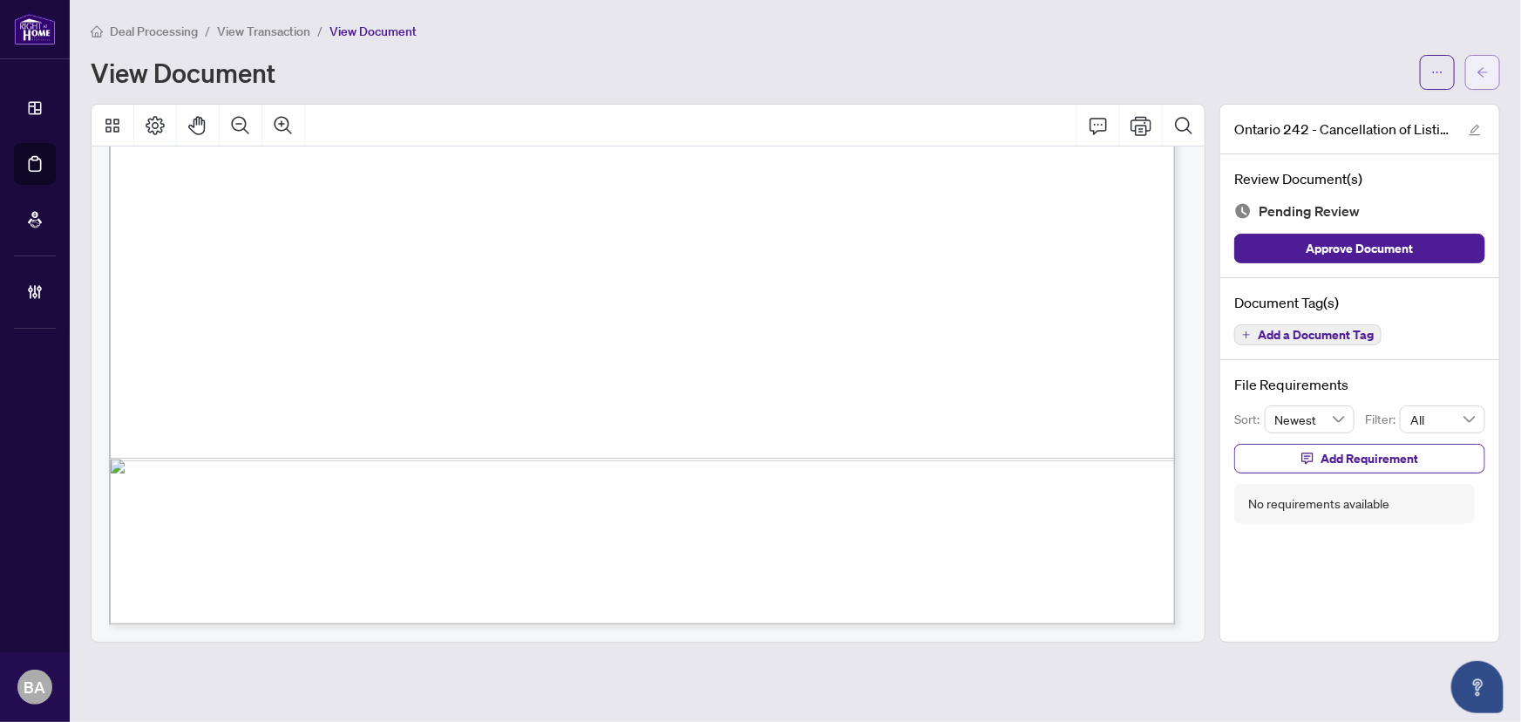
click at [1482, 70] on icon "arrow-left" at bounding box center [1483, 72] width 12 height 12
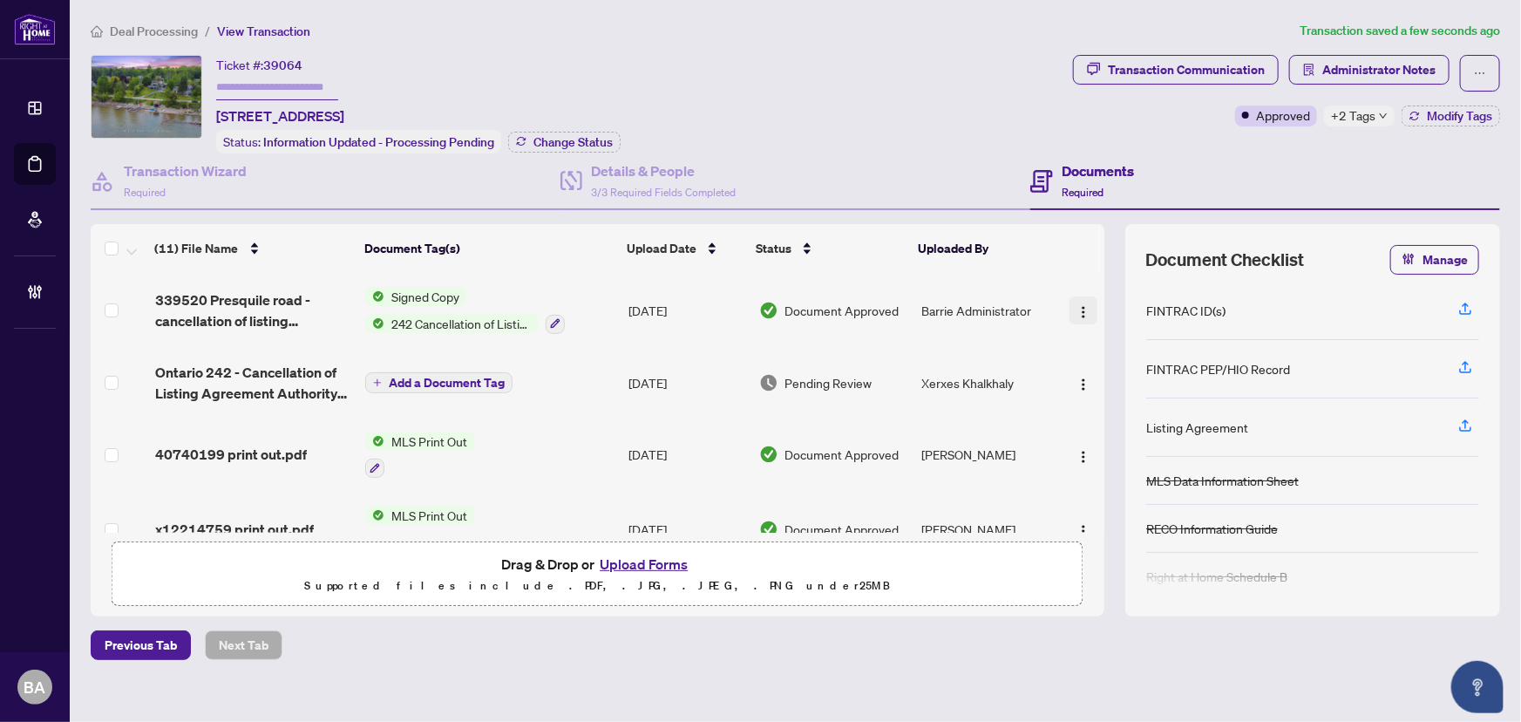
click at [1077, 305] on img "button" at bounding box center [1084, 312] width 14 height 14
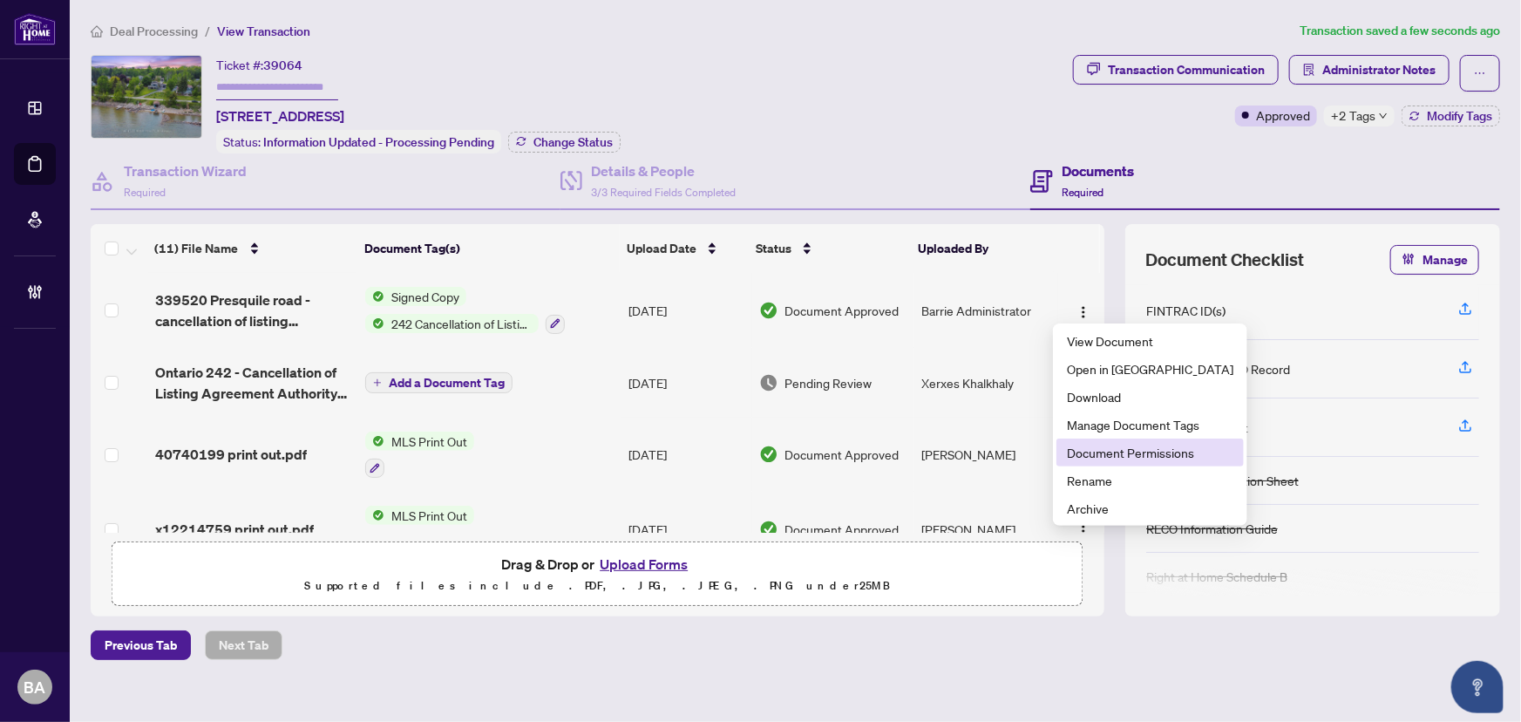
click at [1103, 444] on span "Document Permissions" at bounding box center [1150, 452] width 167 height 19
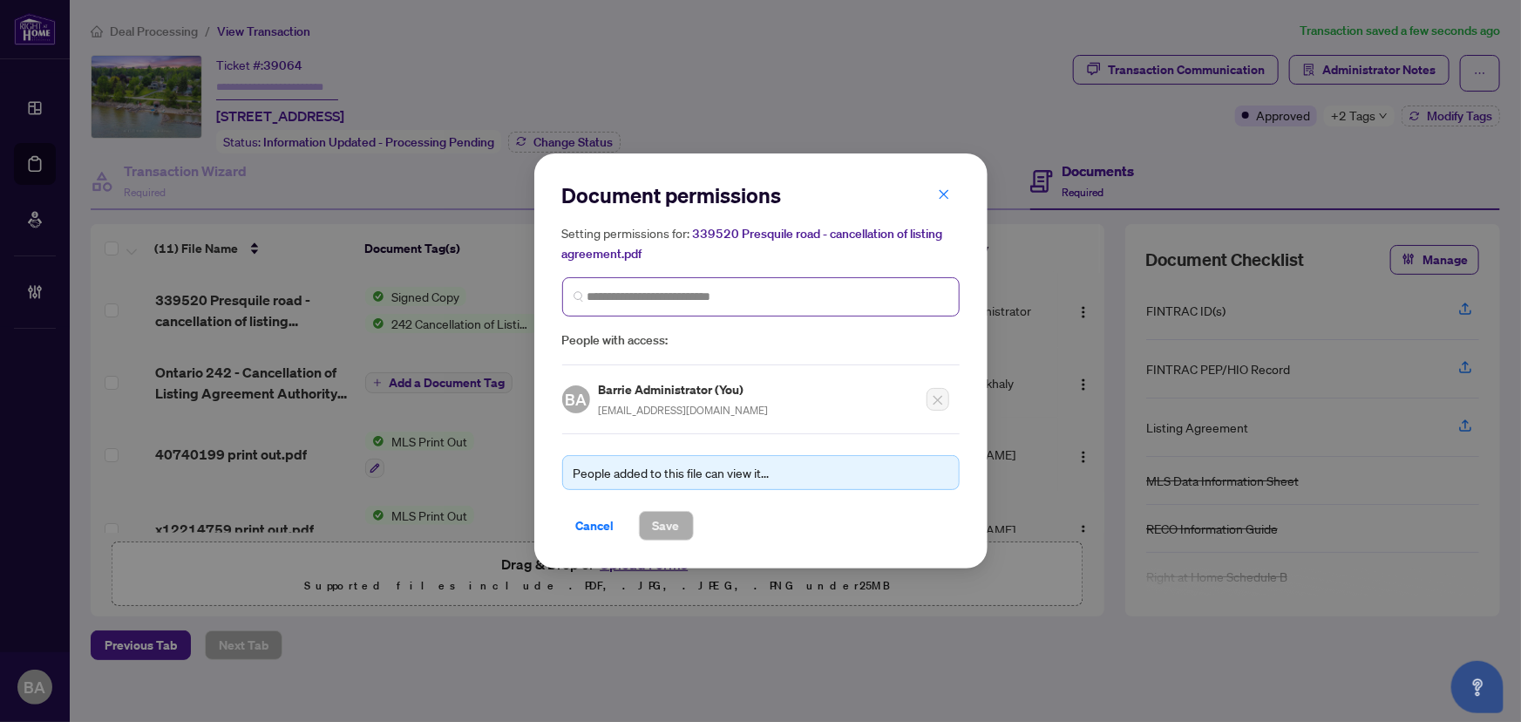
click at [764, 285] on span at bounding box center [761, 296] width 398 height 39
type input "******"
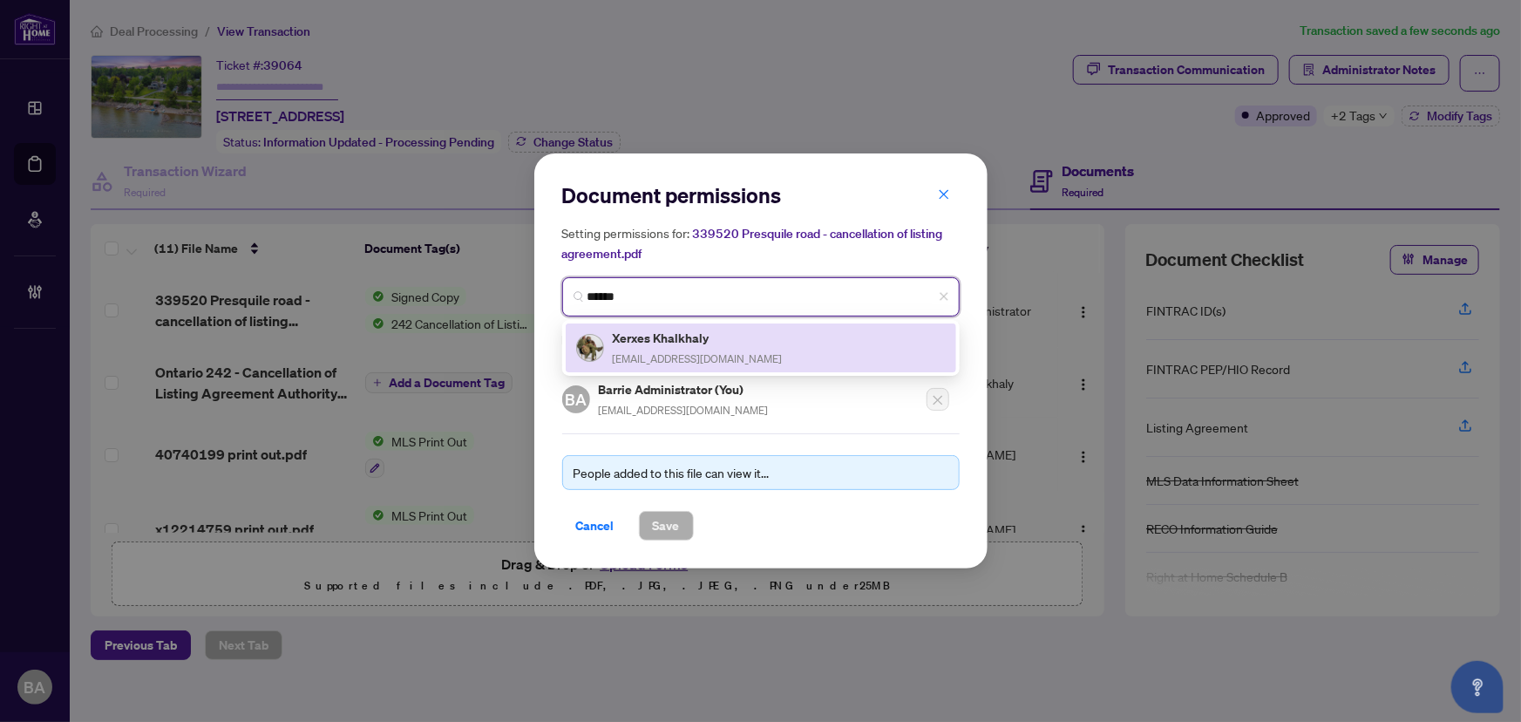
click at [739, 349] on div "Xerxes Khalkhaly xerxes1realtor@gmail.com" at bounding box center [761, 348] width 370 height 40
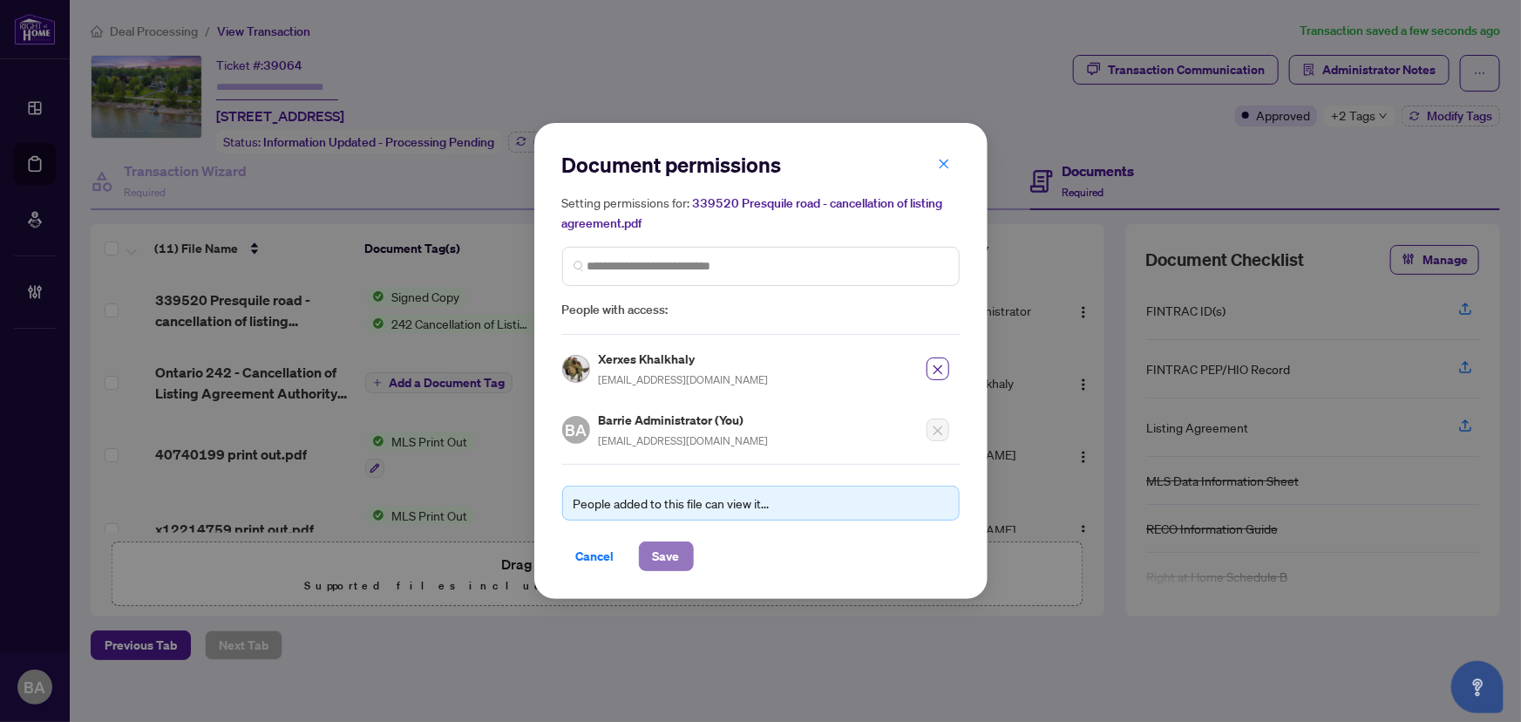
click at [669, 544] on span "Save" at bounding box center [666, 556] width 27 height 28
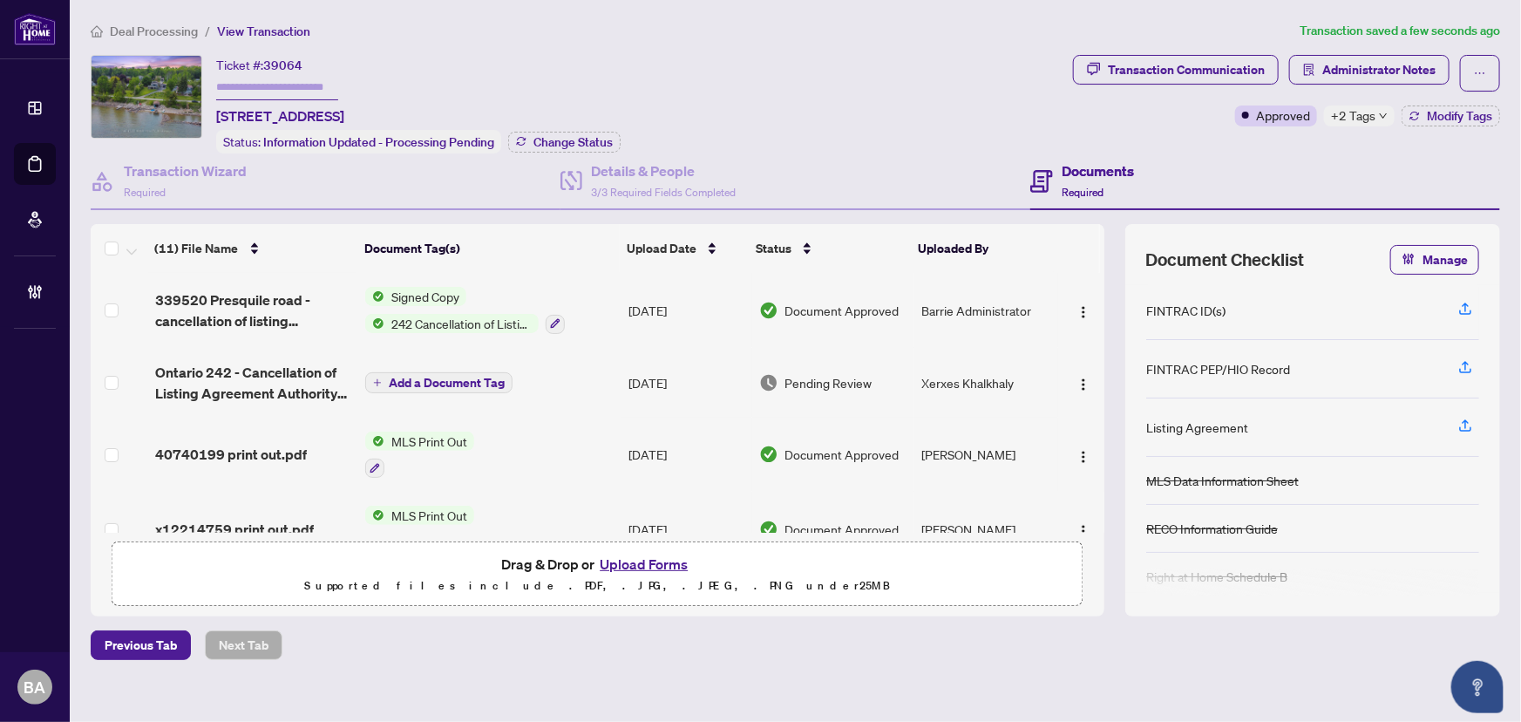
click at [150, 27] on span "Deal Processing" at bounding box center [154, 32] width 88 height 16
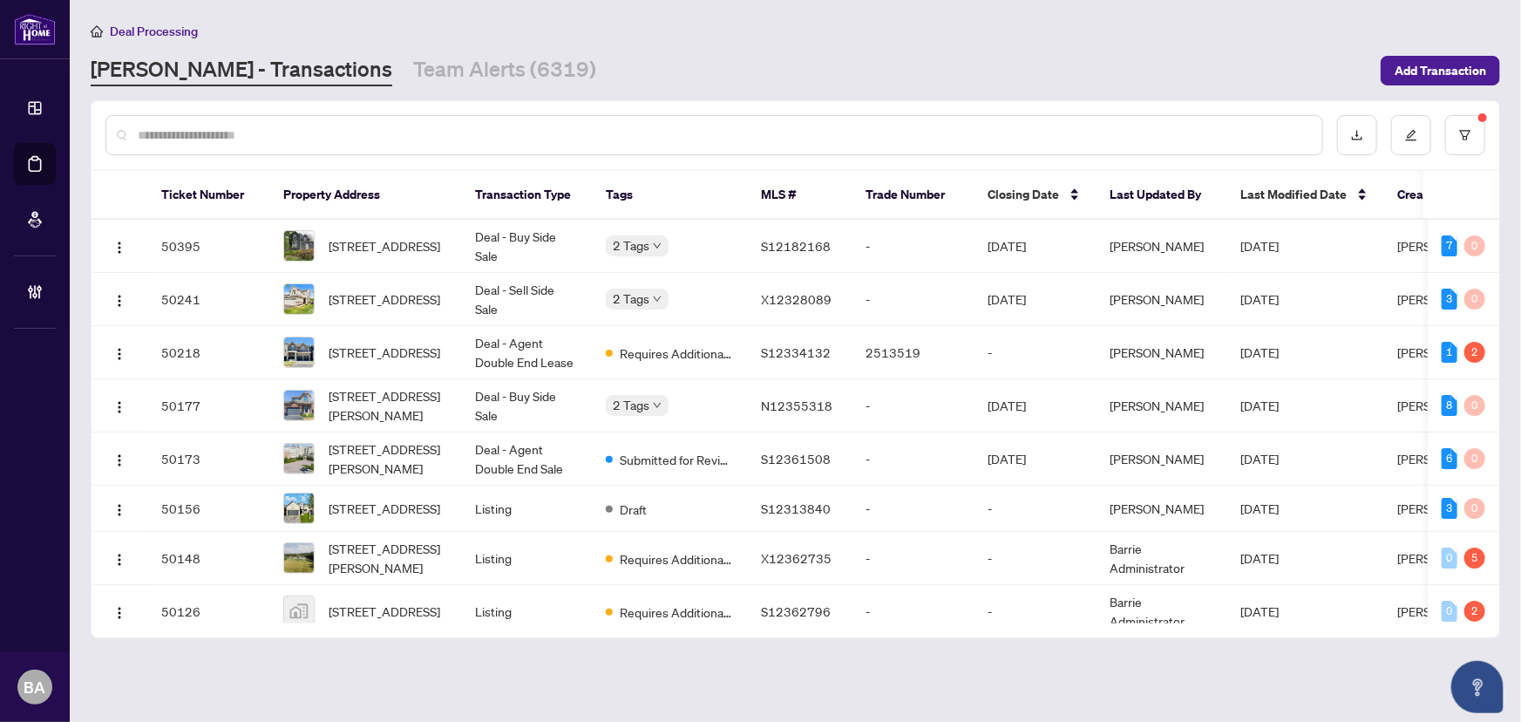
click at [191, 121] on div at bounding box center [714, 135] width 1218 height 40
click at [200, 131] on input "text" at bounding box center [723, 135] width 1171 height 19
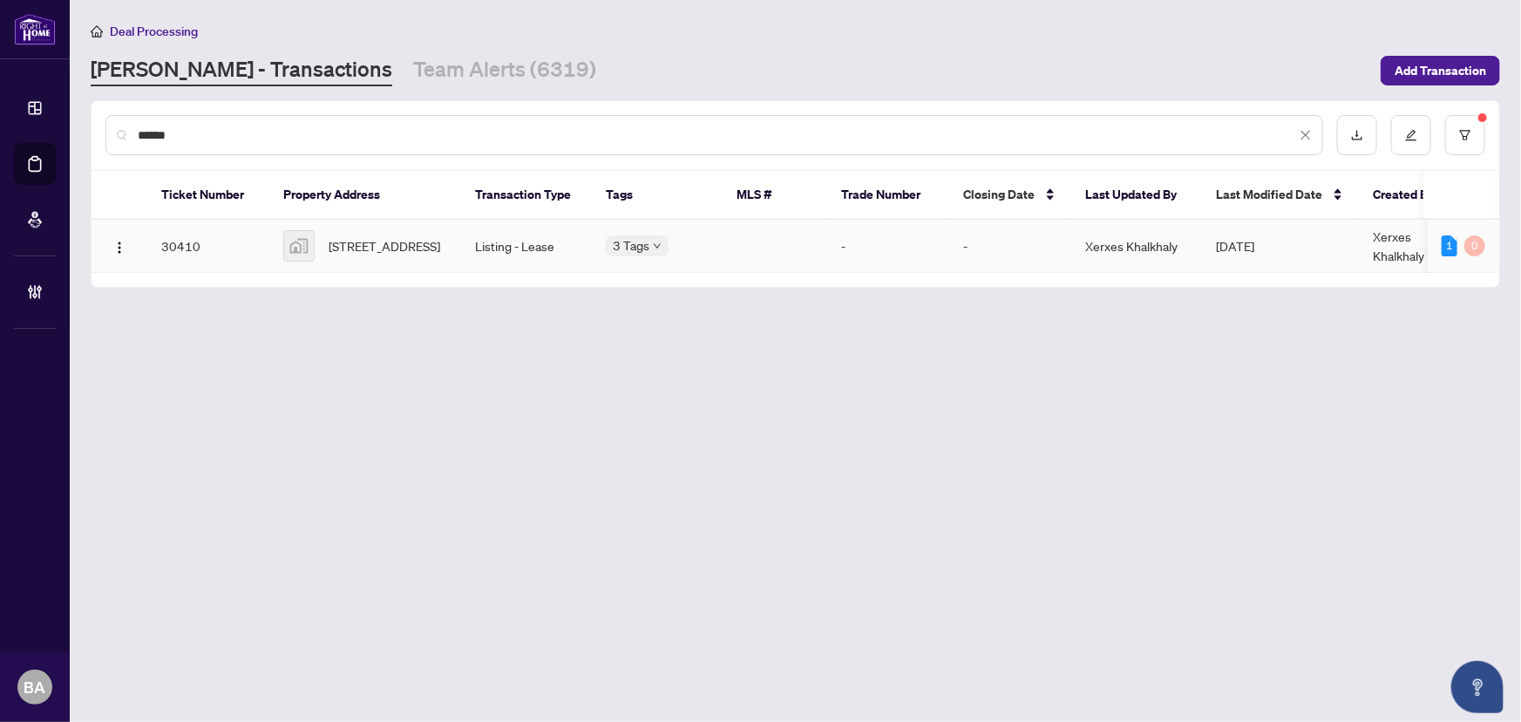
type input "******"
click at [189, 221] on td "30410" at bounding box center [208, 246] width 122 height 53
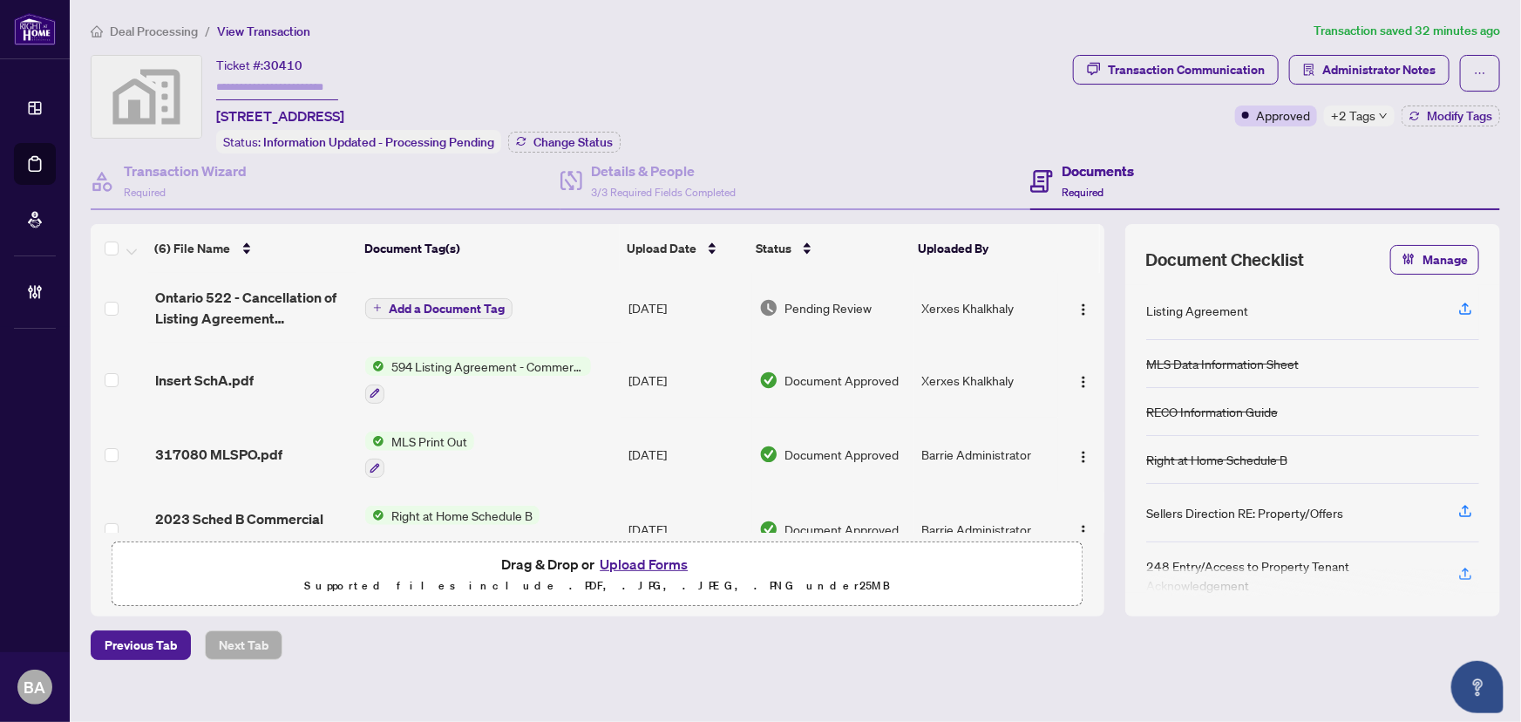
click at [634, 560] on button "Upload Forms" at bounding box center [644, 564] width 99 height 23
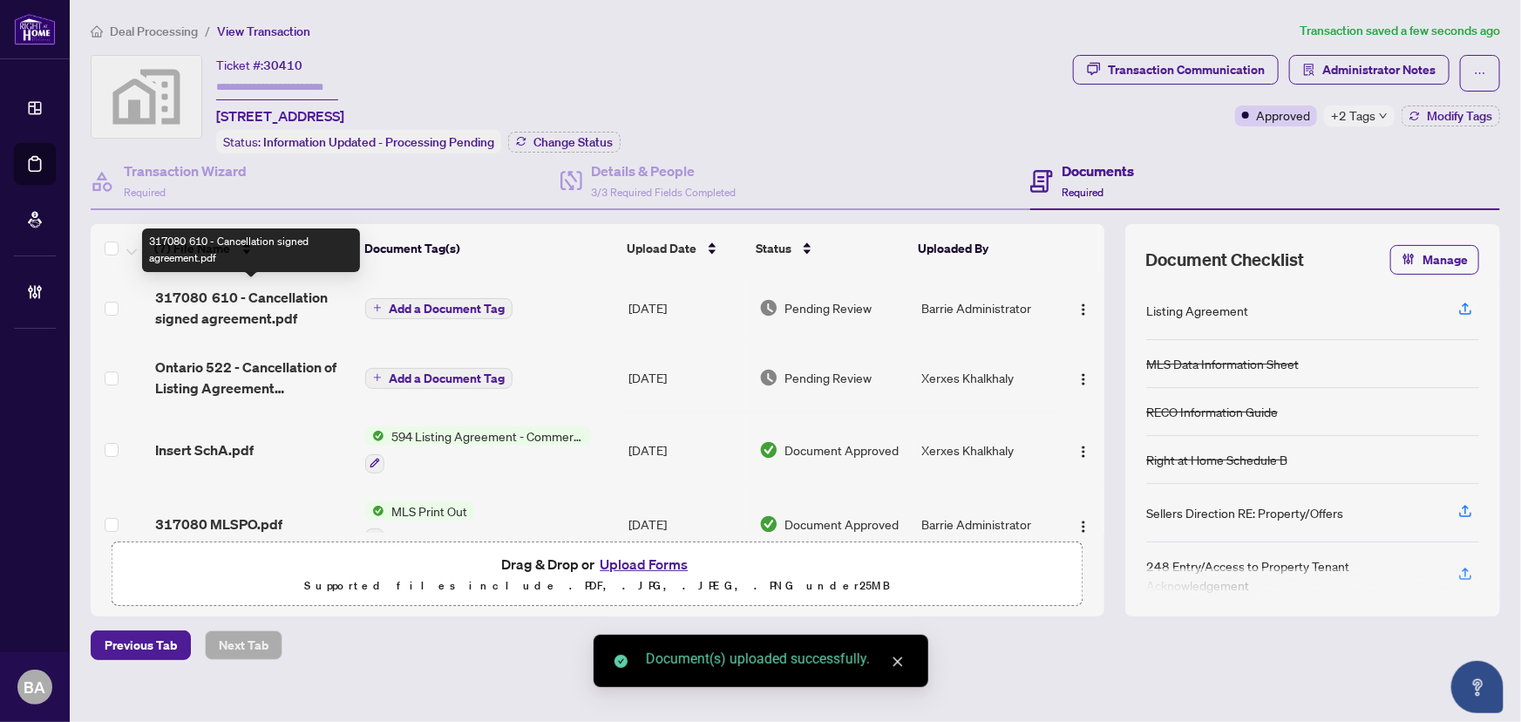
click at [316, 297] on span "317080 610 - Cancellation signed agreement.pdf" at bounding box center [253, 308] width 197 height 42
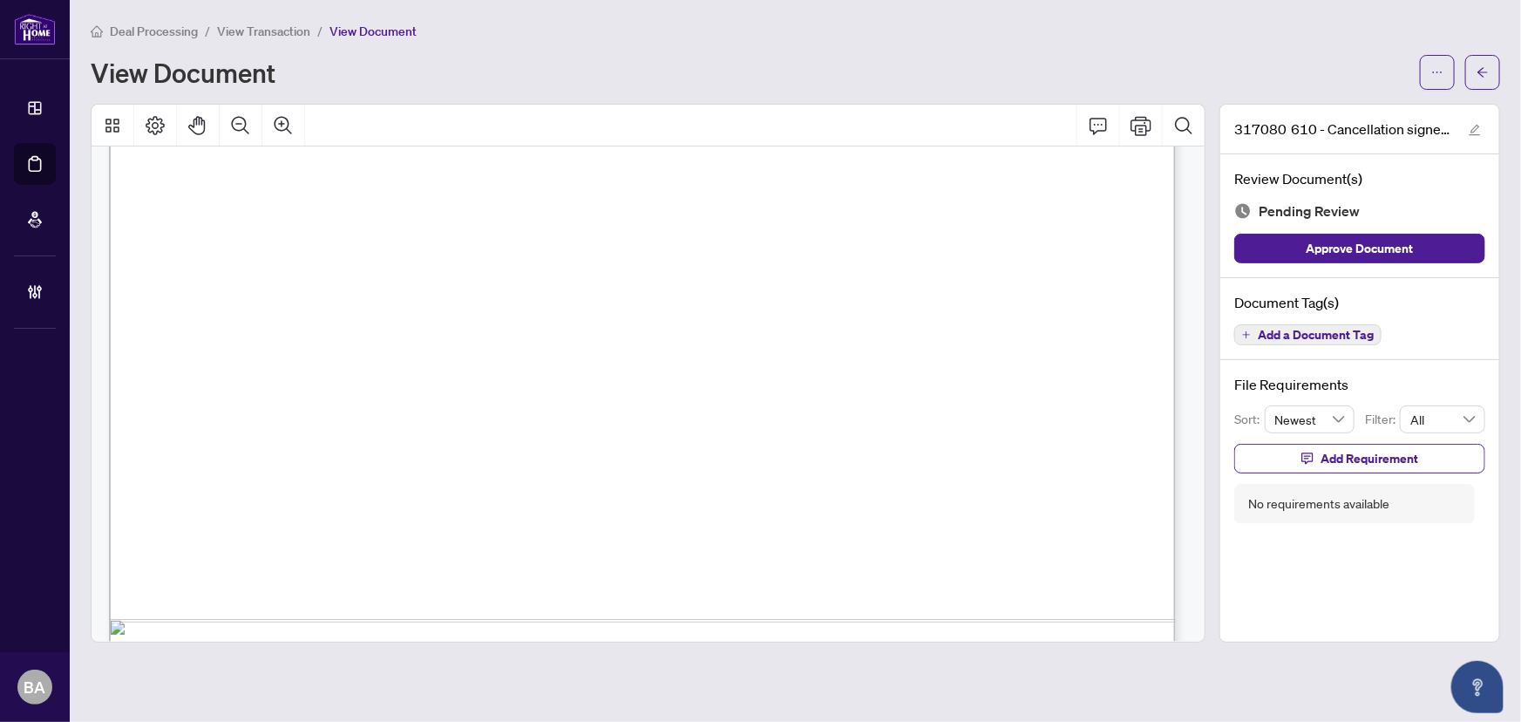
scroll to position [920, 0]
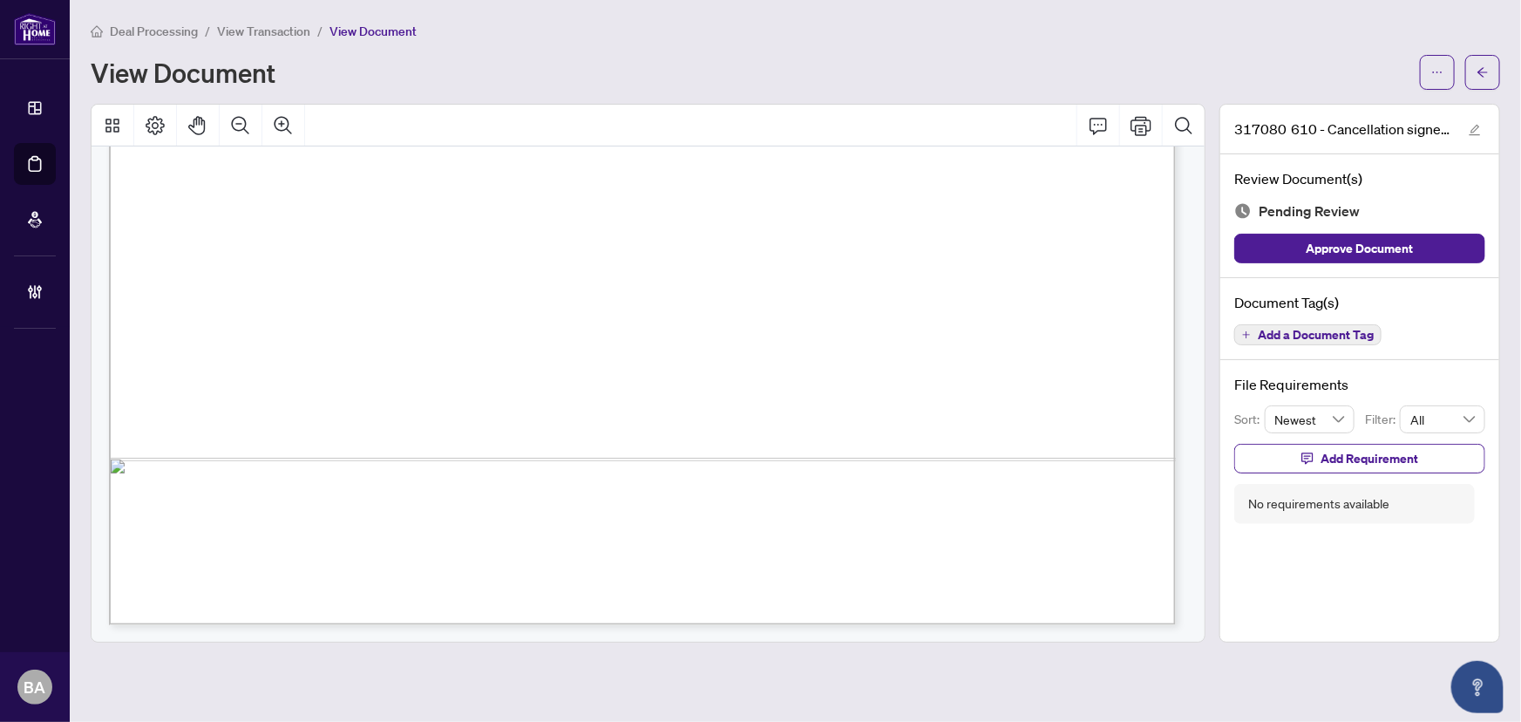
click at [1323, 336] on span "Add a Document Tag" at bounding box center [1316, 335] width 116 height 12
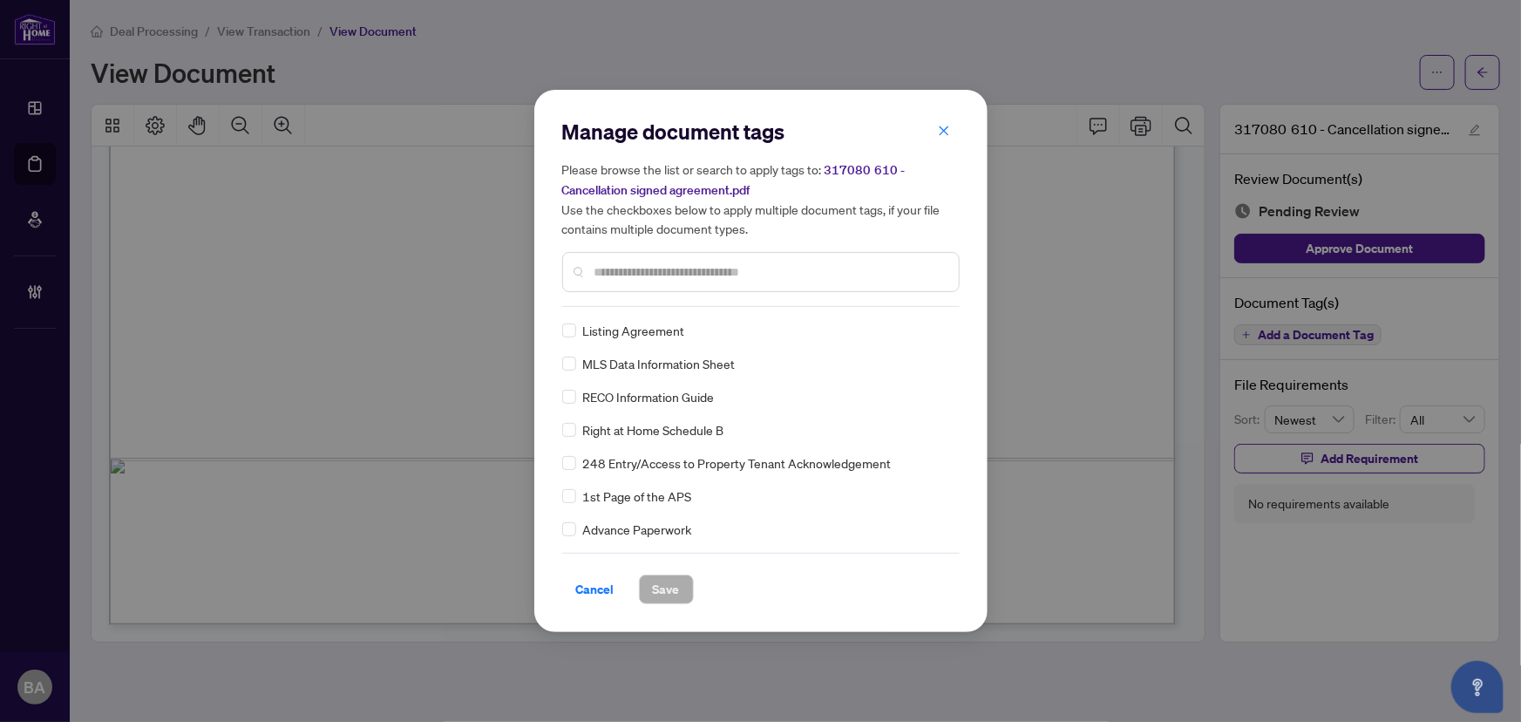
click at [671, 301] on div "Manage document tags Please browse the list or search to apply tags to: 317080 …" at bounding box center [761, 212] width 398 height 189
click at [674, 272] on input "text" at bounding box center [770, 271] width 350 height 19
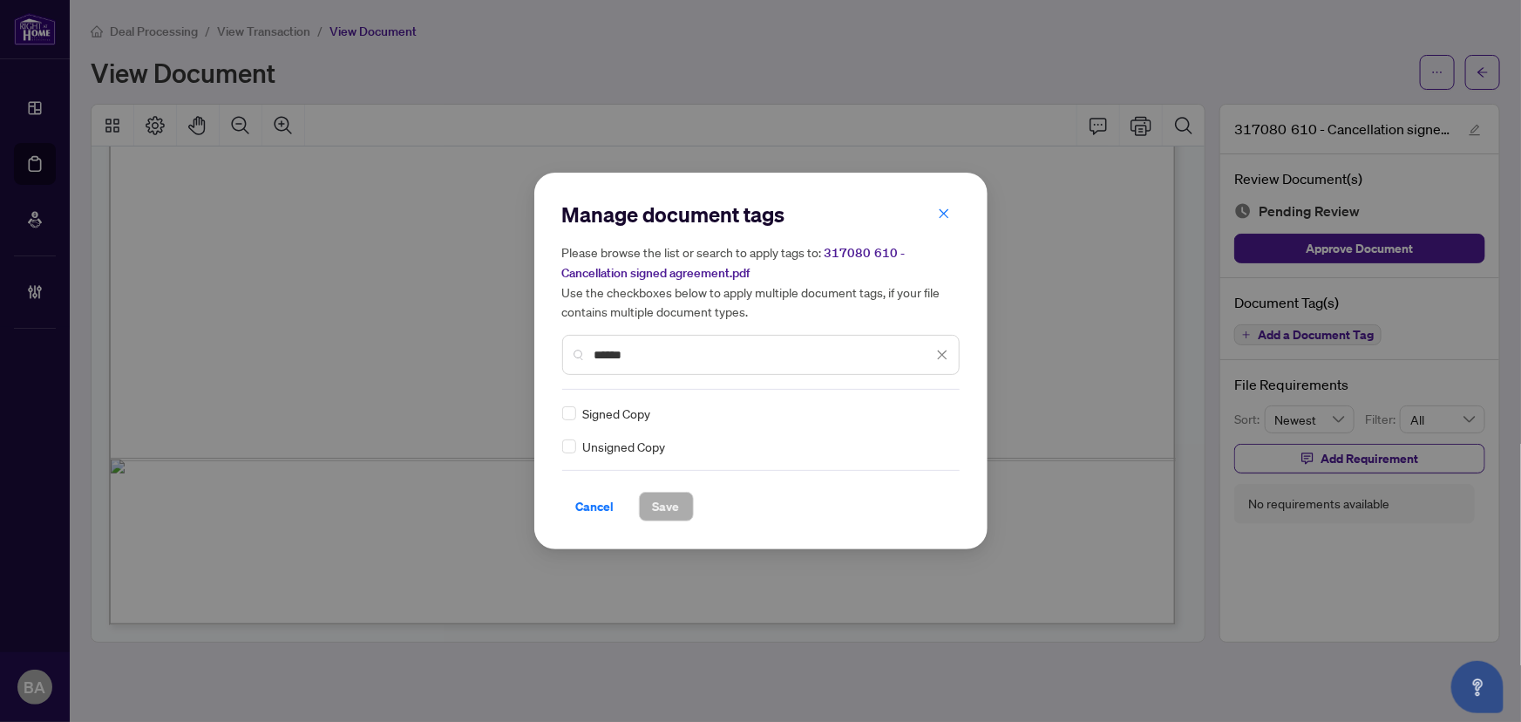
type input "******"
click at [949, 408] on div "Signed Copy Unsigned Copy" at bounding box center [761, 430] width 398 height 52
click at [942, 418] on div at bounding box center [931, 413] width 33 height 17
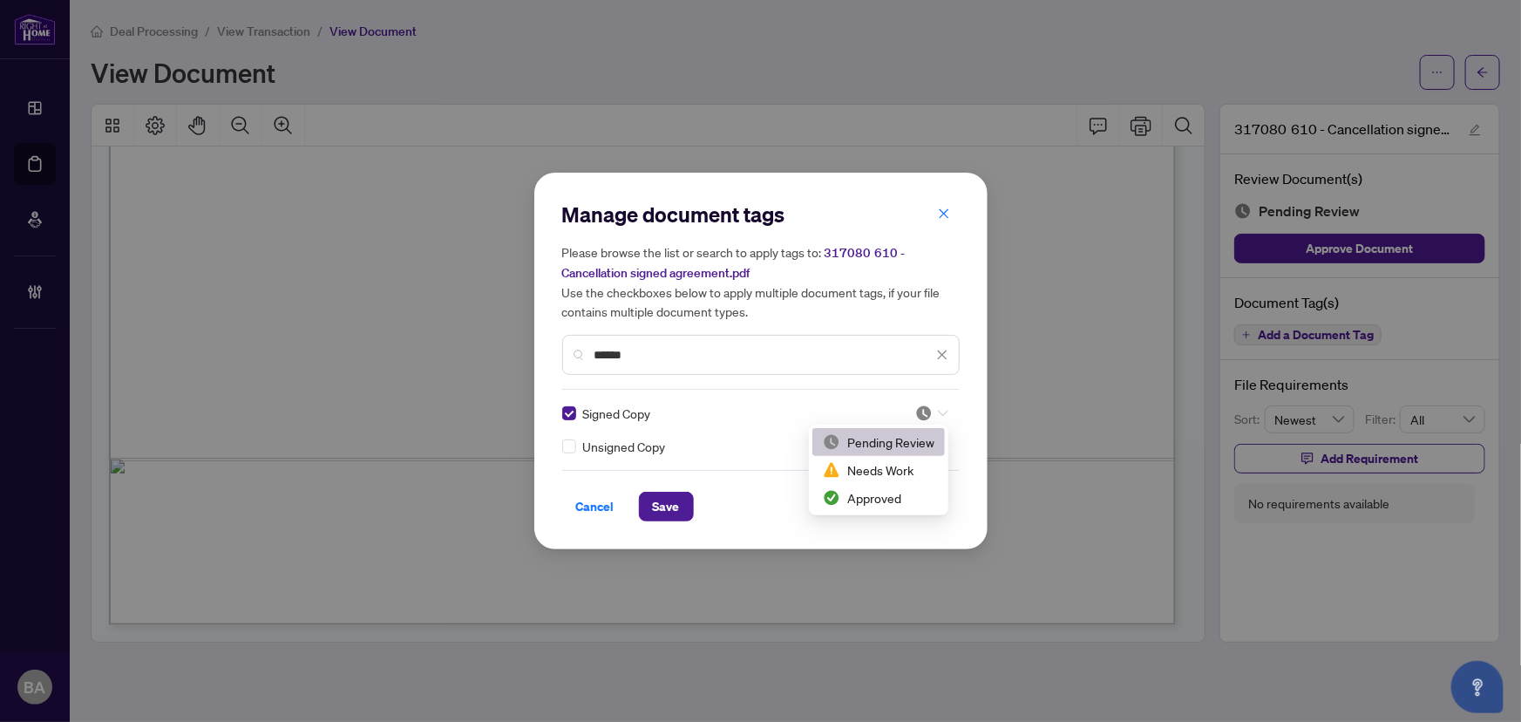
click at [942, 410] on icon at bounding box center [943, 413] width 10 height 7
click at [942, 407] on div at bounding box center [931, 413] width 33 height 17
click at [907, 500] on div "Approved" at bounding box center [879, 497] width 112 height 19
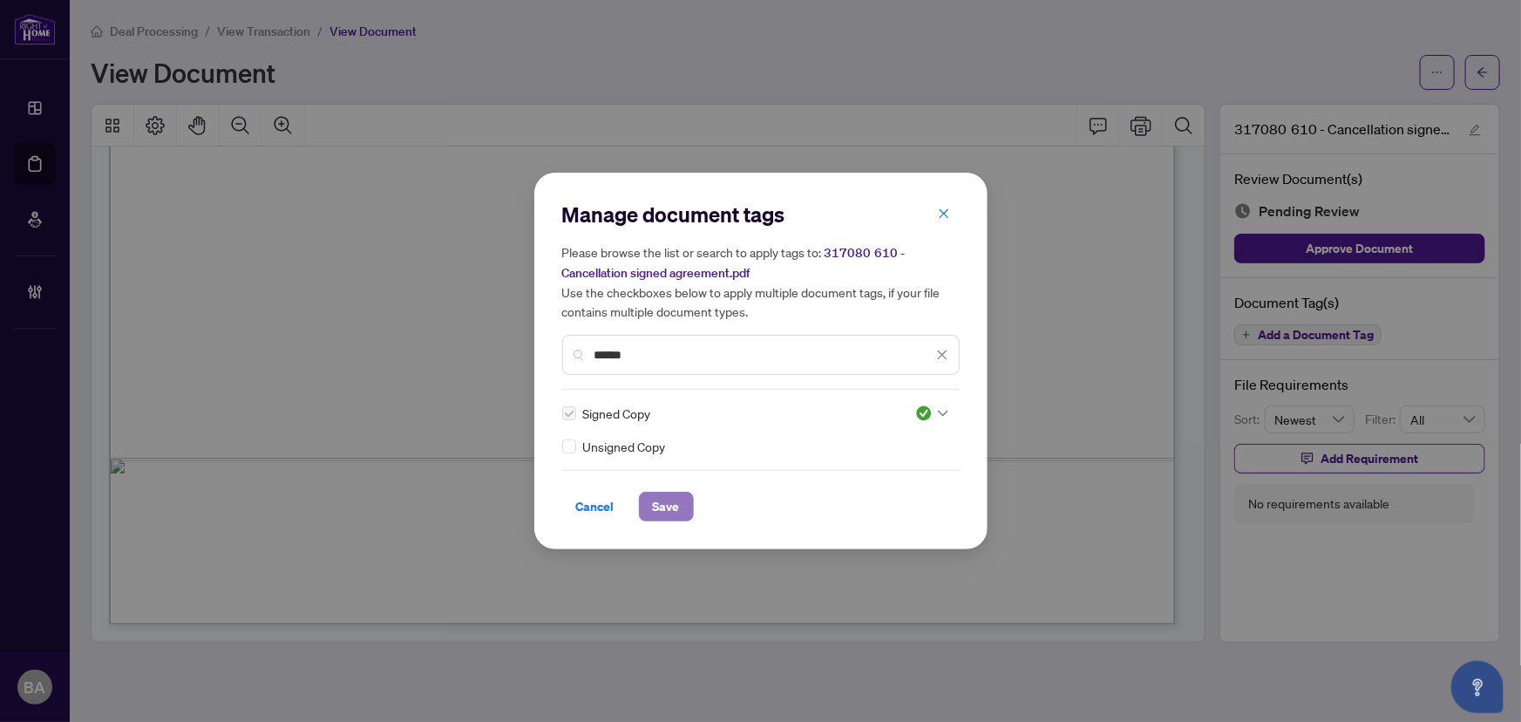
click at [684, 507] on button "Save" at bounding box center [666, 507] width 55 height 30
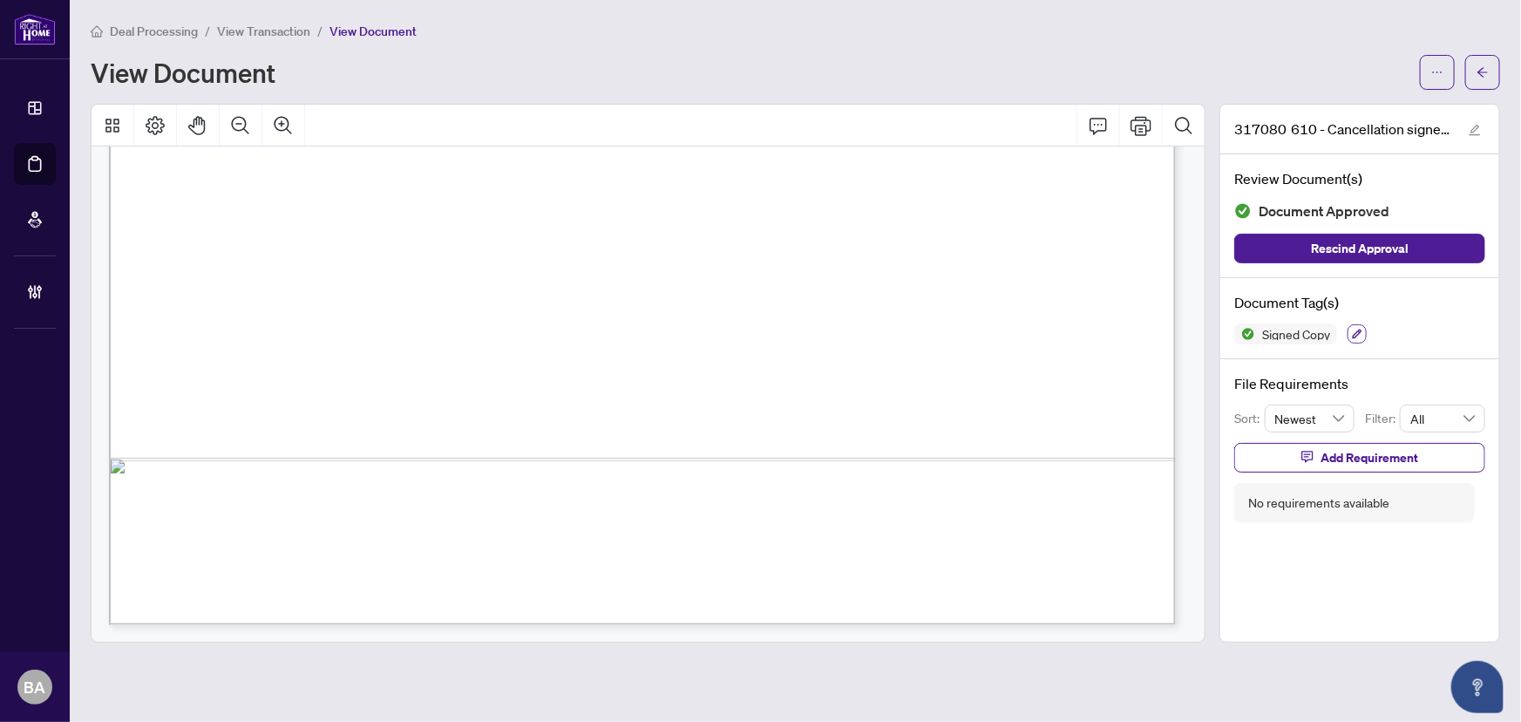
click at [1360, 331] on icon "button" at bounding box center [1358, 335] width 10 height 10
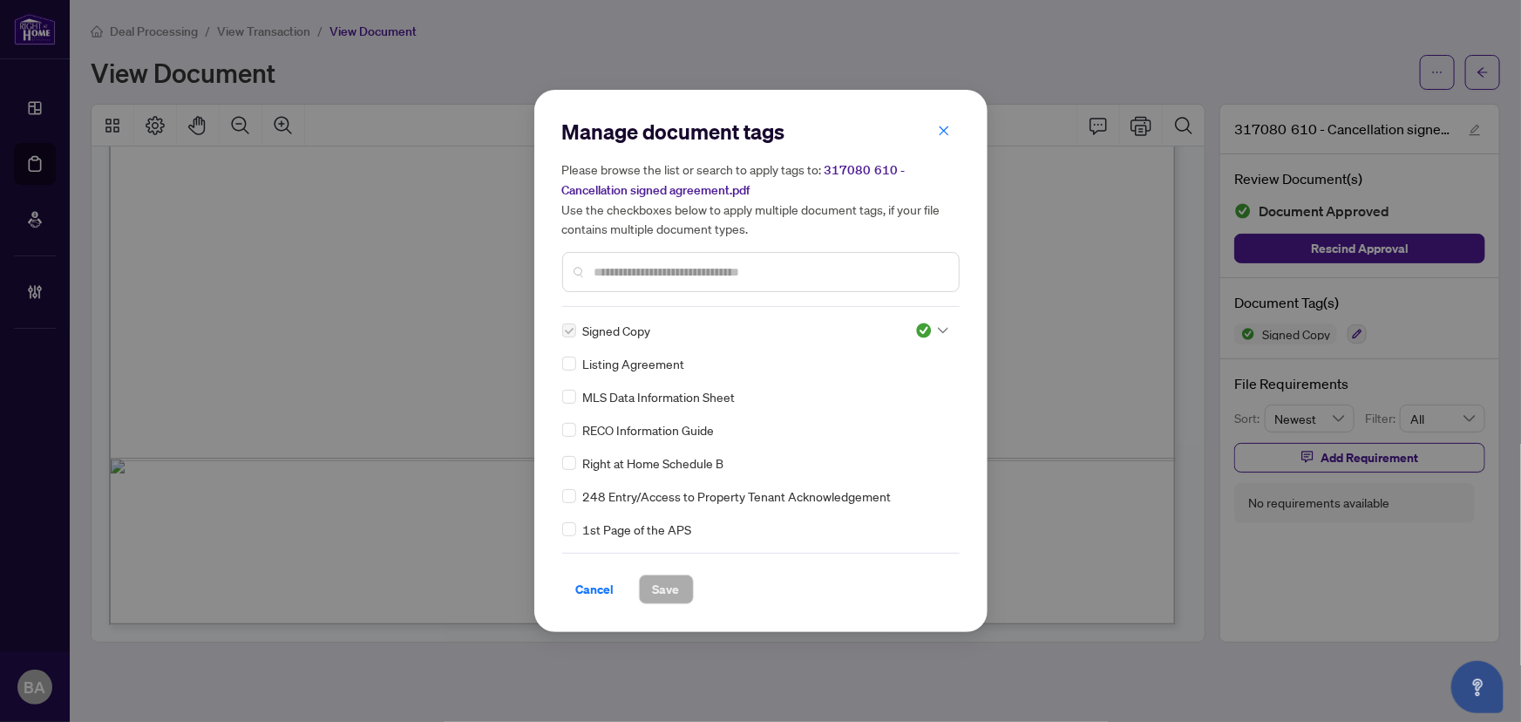
click at [895, 349] on div "Signed Copy Listing Agreement MLS Data Information Sheet RECO Information Guide…" at bounding box center [761, 430] width 398 height 218
click at [864, 282] on div at bounding box center [761, 272] width 398 height 40
click at [854, 262] on input "text" at bounding box center [770, 271] width 350 height 19
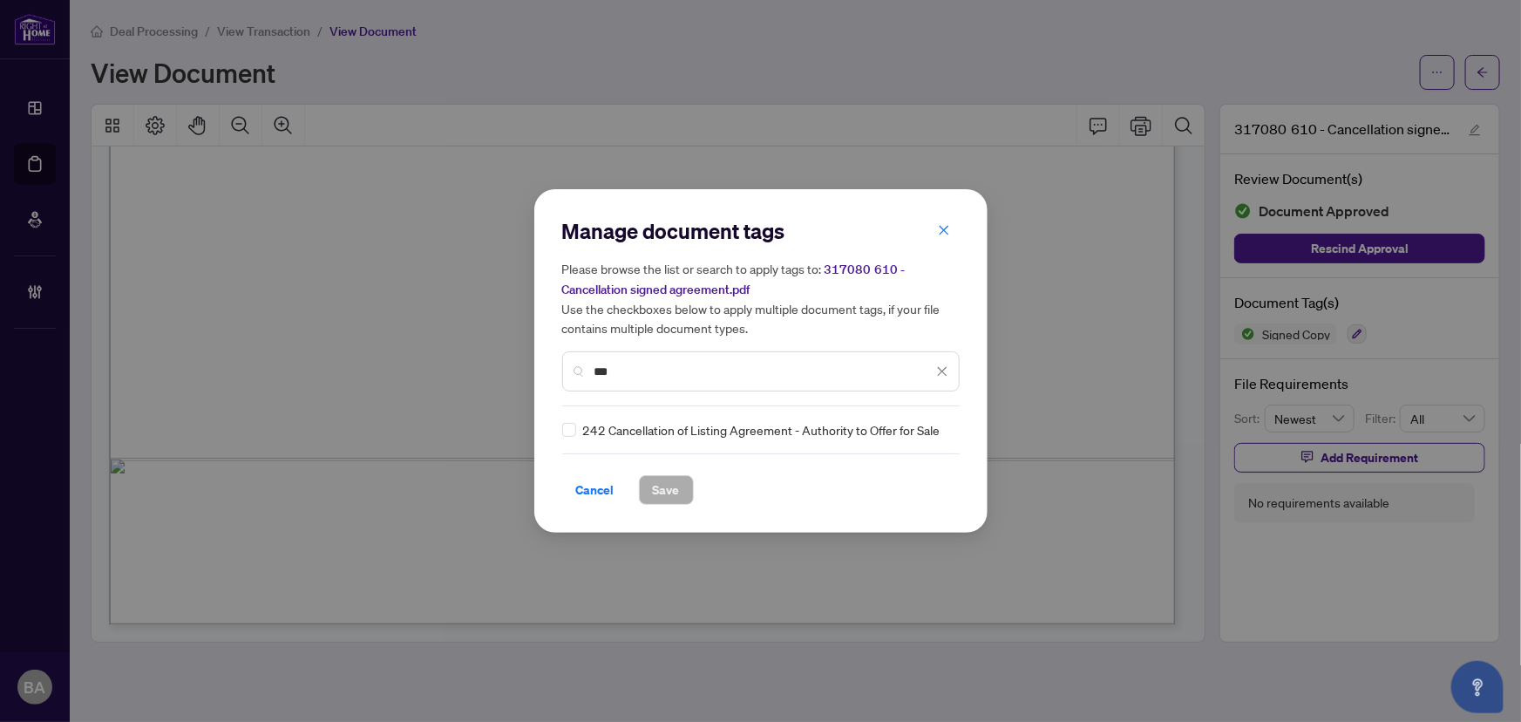
type input "***"
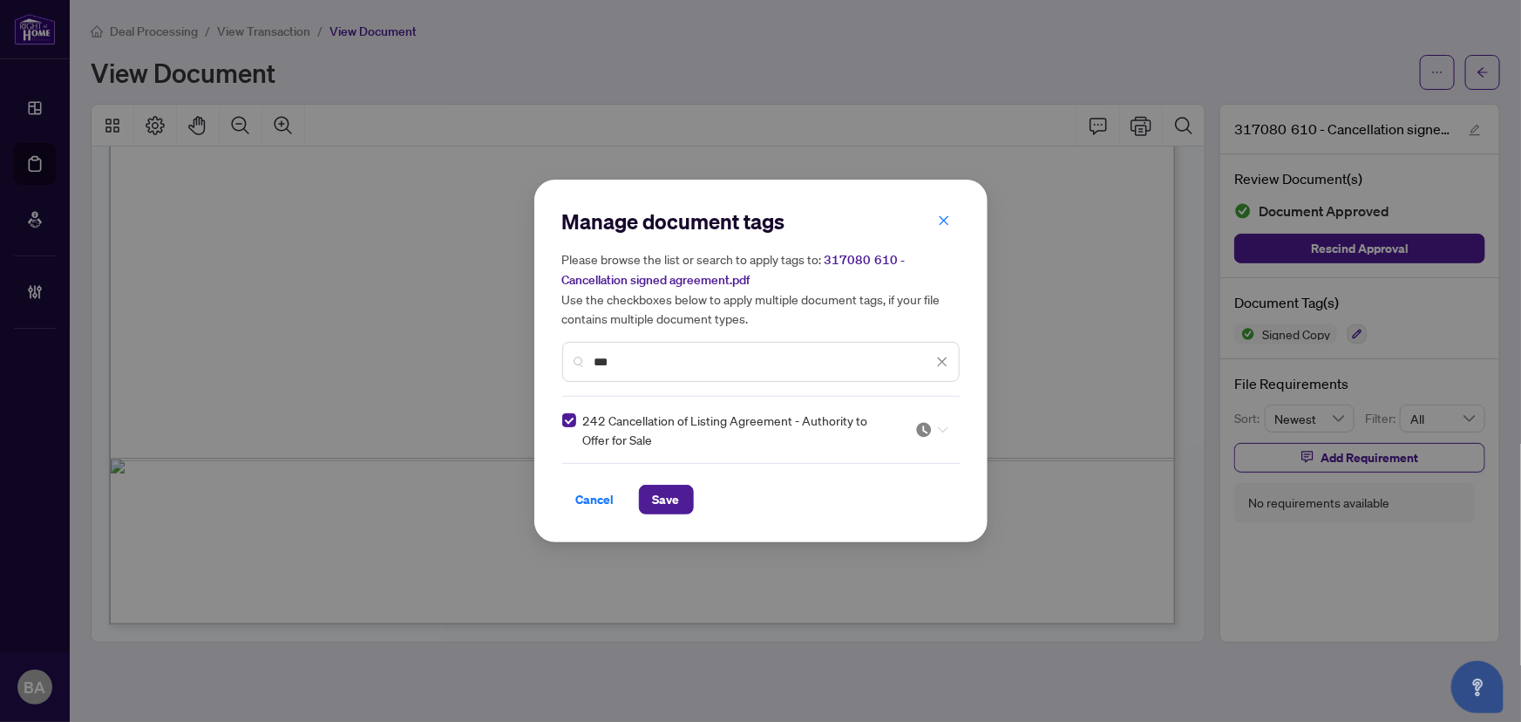
click at [943, 426] on icon at bounding box center [943, 429] width 10 height 7
click at [894, 506] on div "Approved" at bounding box center [879, 514] width 112 height 19
click at [663, 496] on span "Save" at bounding box center [666, 500] width 27 height 28
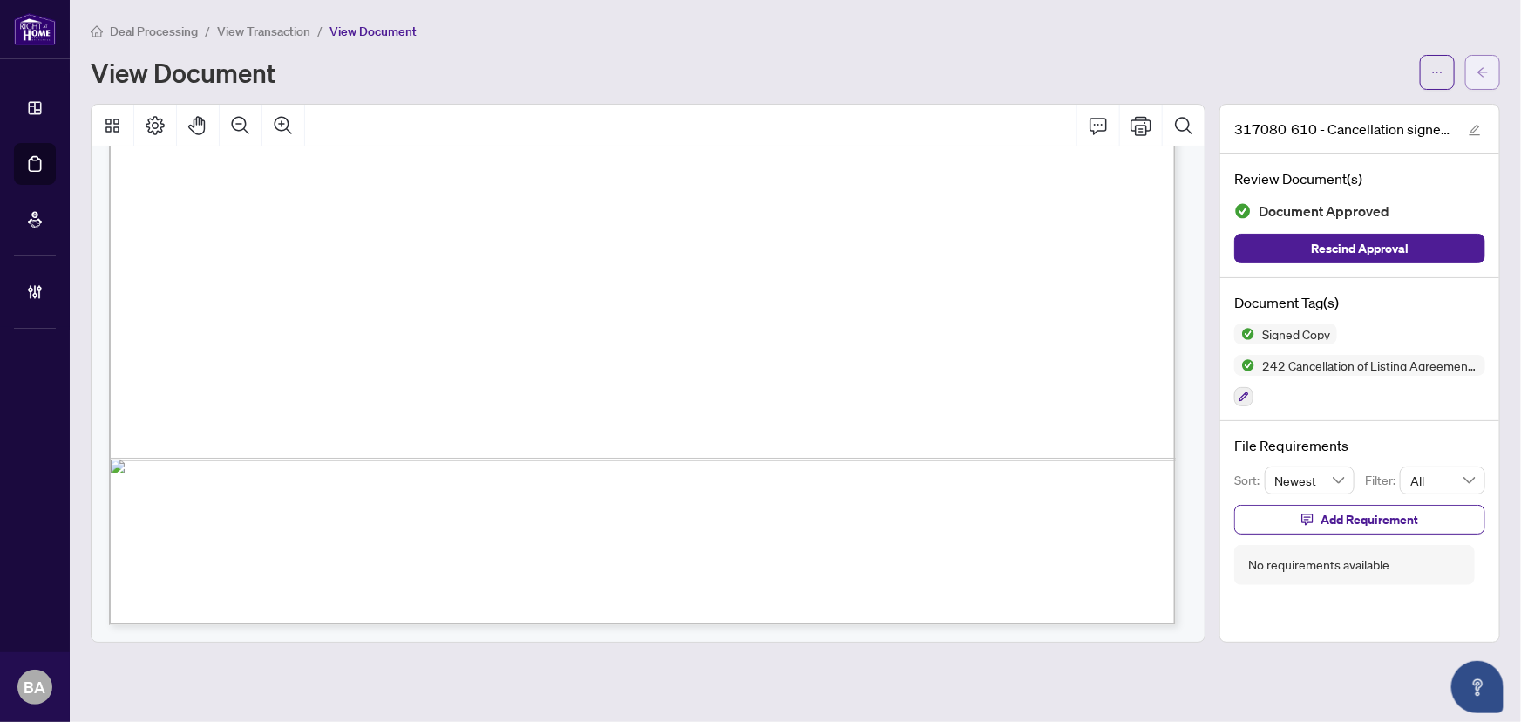
click at [1490, 65] on button "button" at bounding box center [1483, 72] width 35 height 35
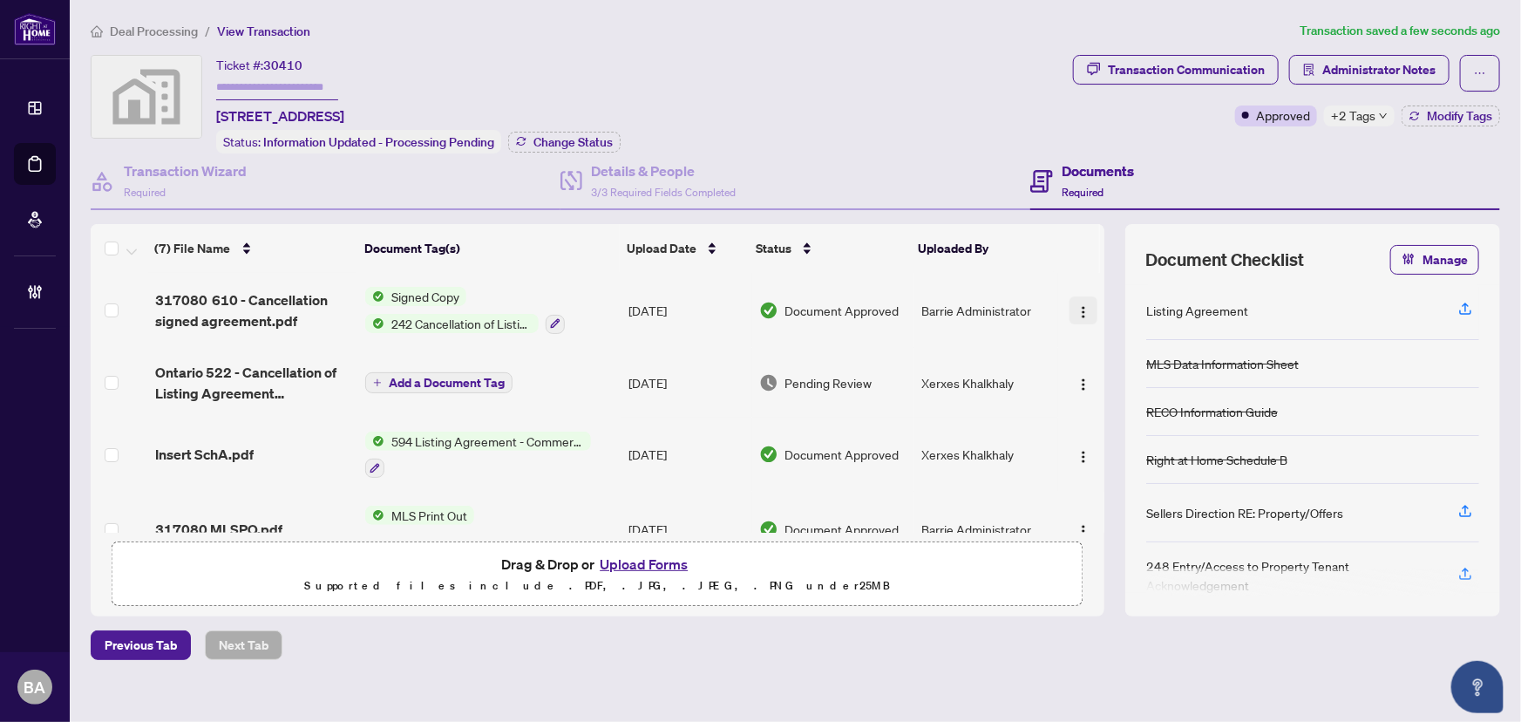
click at [1077, 305] on img "button" at bounding box center [1084, 312] width 14 height 14
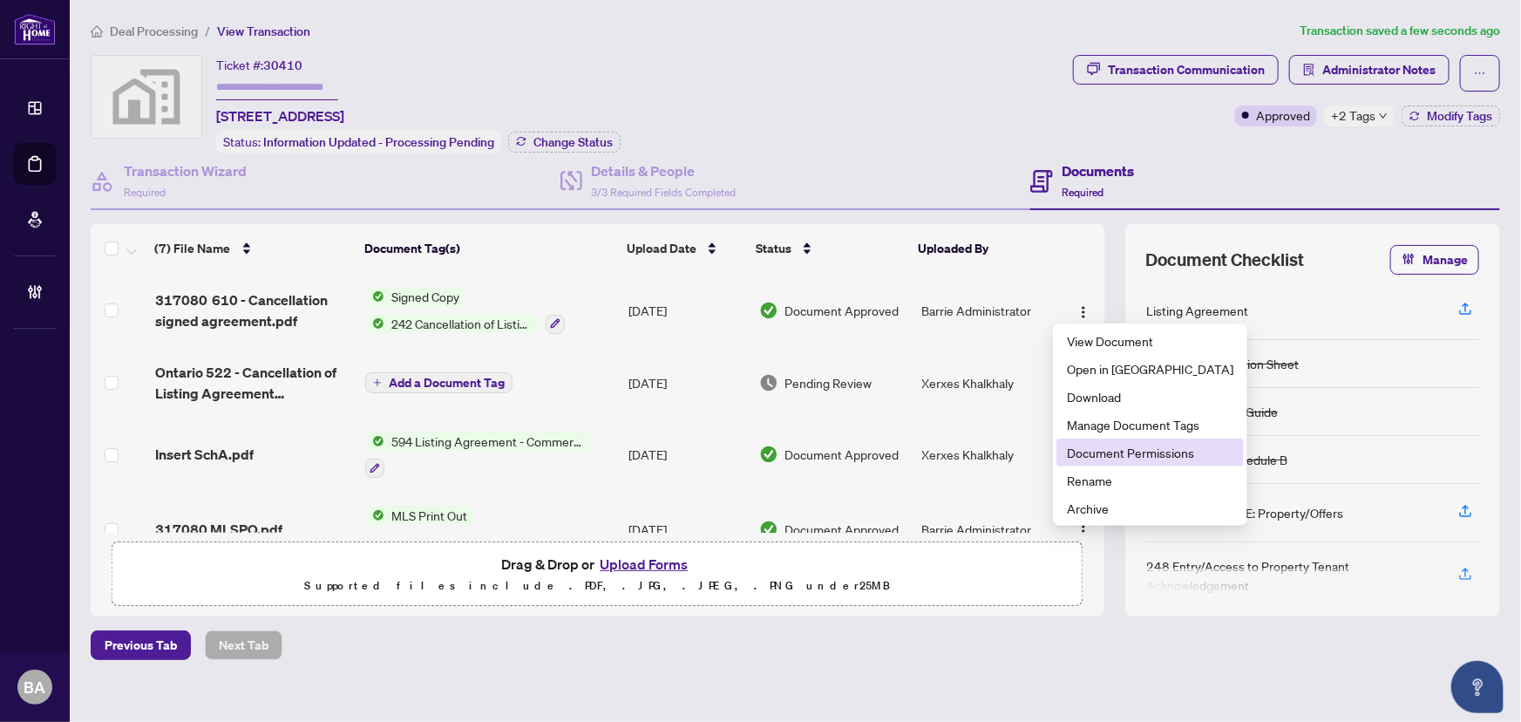
click at [1088, 446] on span "Document Permissions" at bounding box center [1150, 452] width 167 height 19
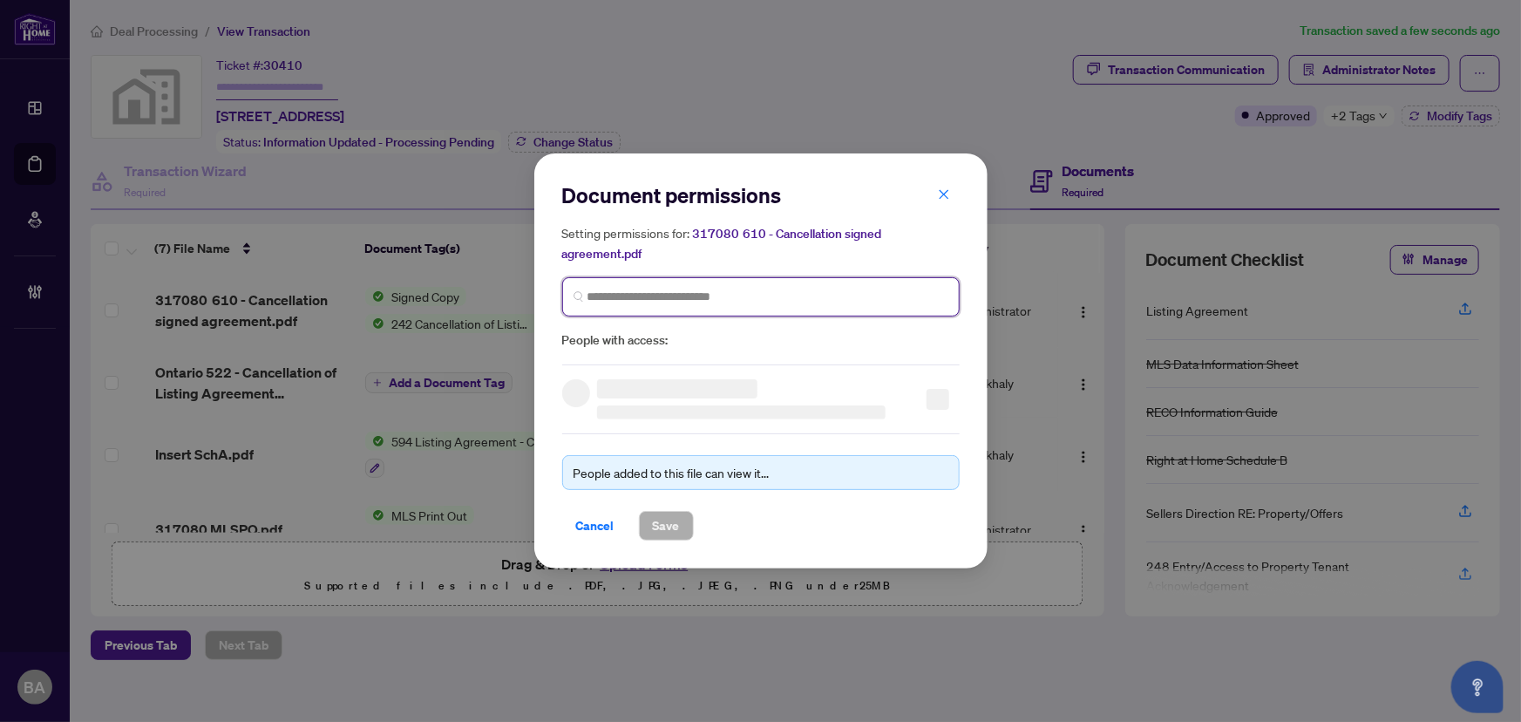
click at [798, 300] on input "search" at bounding box center [768, 297] width 361 height 18
type input "***"
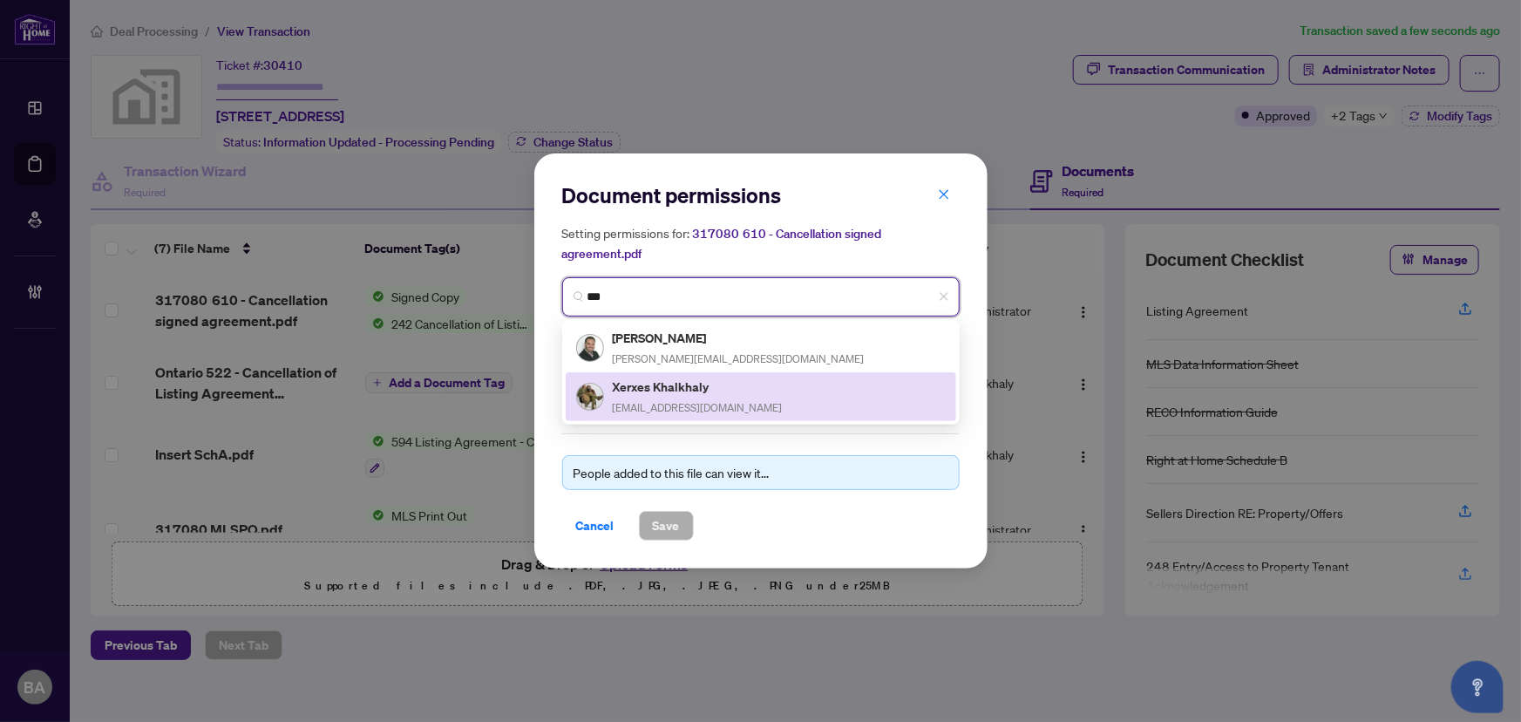
click at [711, 384] on h5 "Xerxes Khalkhaly" at bounding box center [698, 387] width 170 height 20
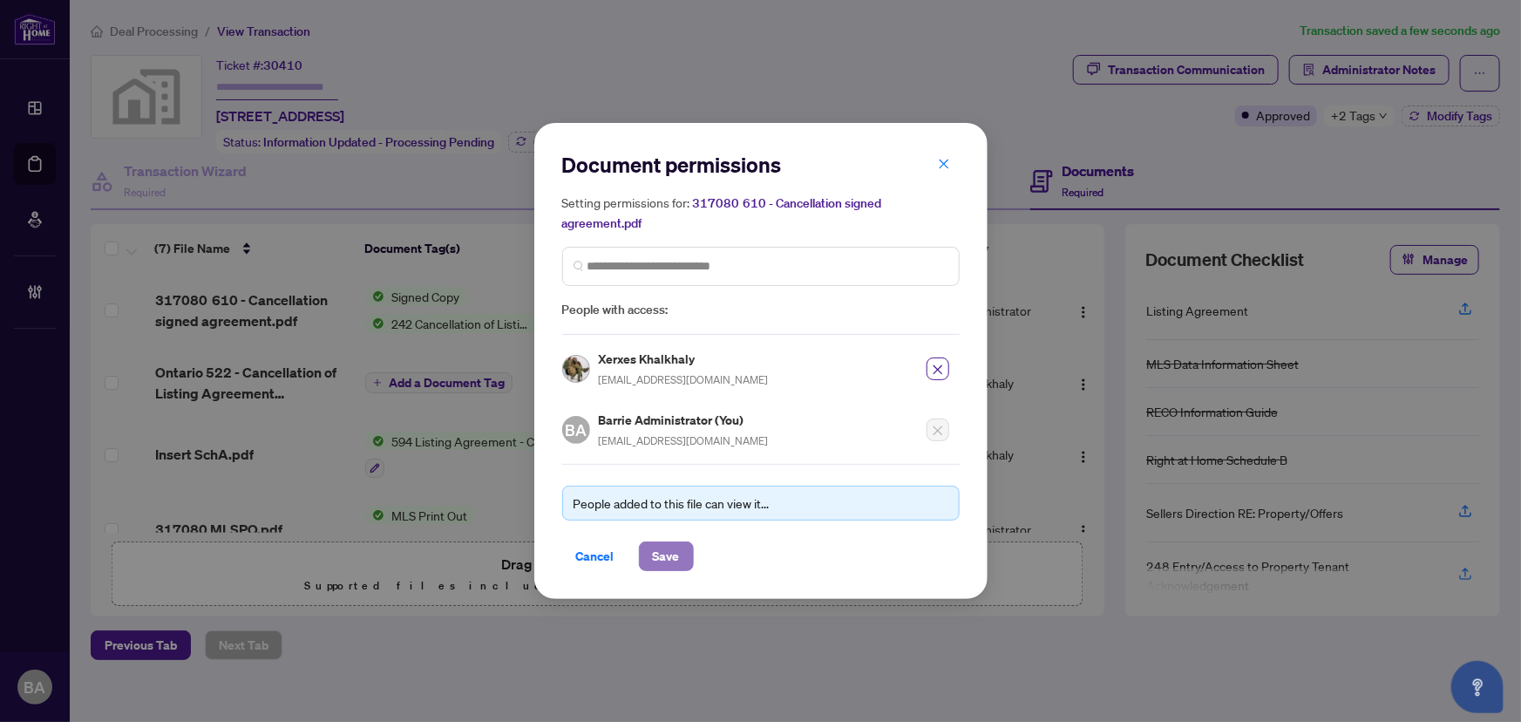
click at [670, 550] on span "Save" at bounding box center [666, 556] width 27 height 28
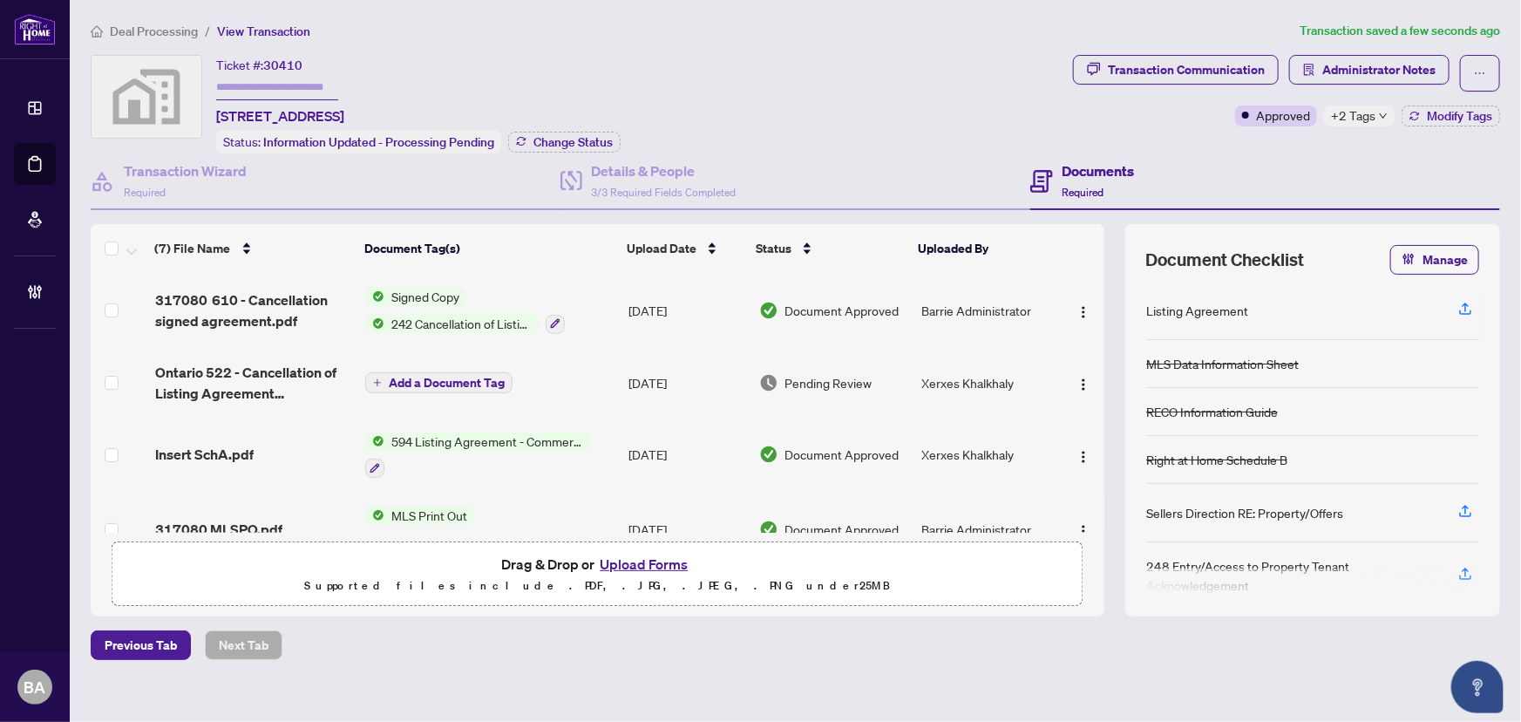
click at [146, 36] on span "Deal Processing" at bounding box center [154, 32] width 88 height 16
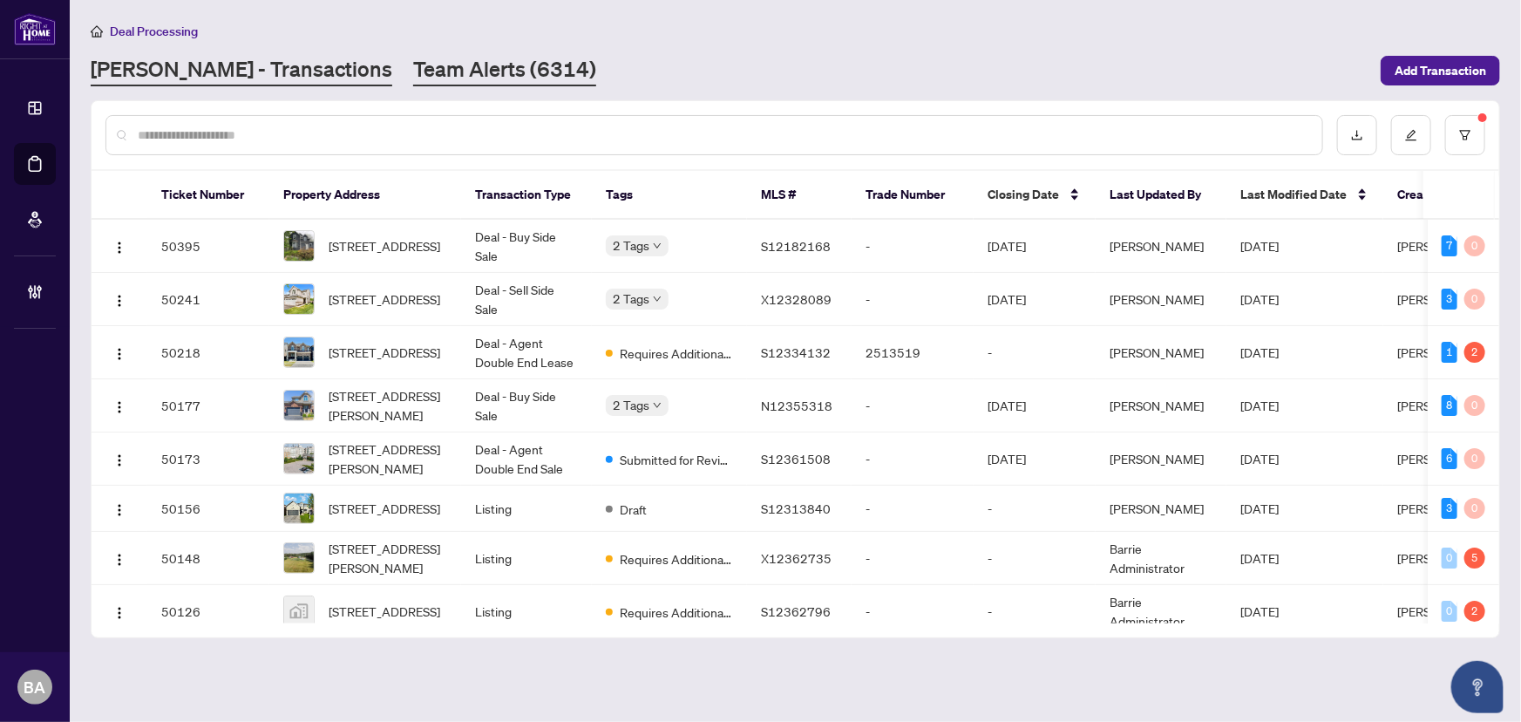
click at [413, 59] on link "Team Alerts (6314)" at bounding box center [504, 70] width 183 height 31
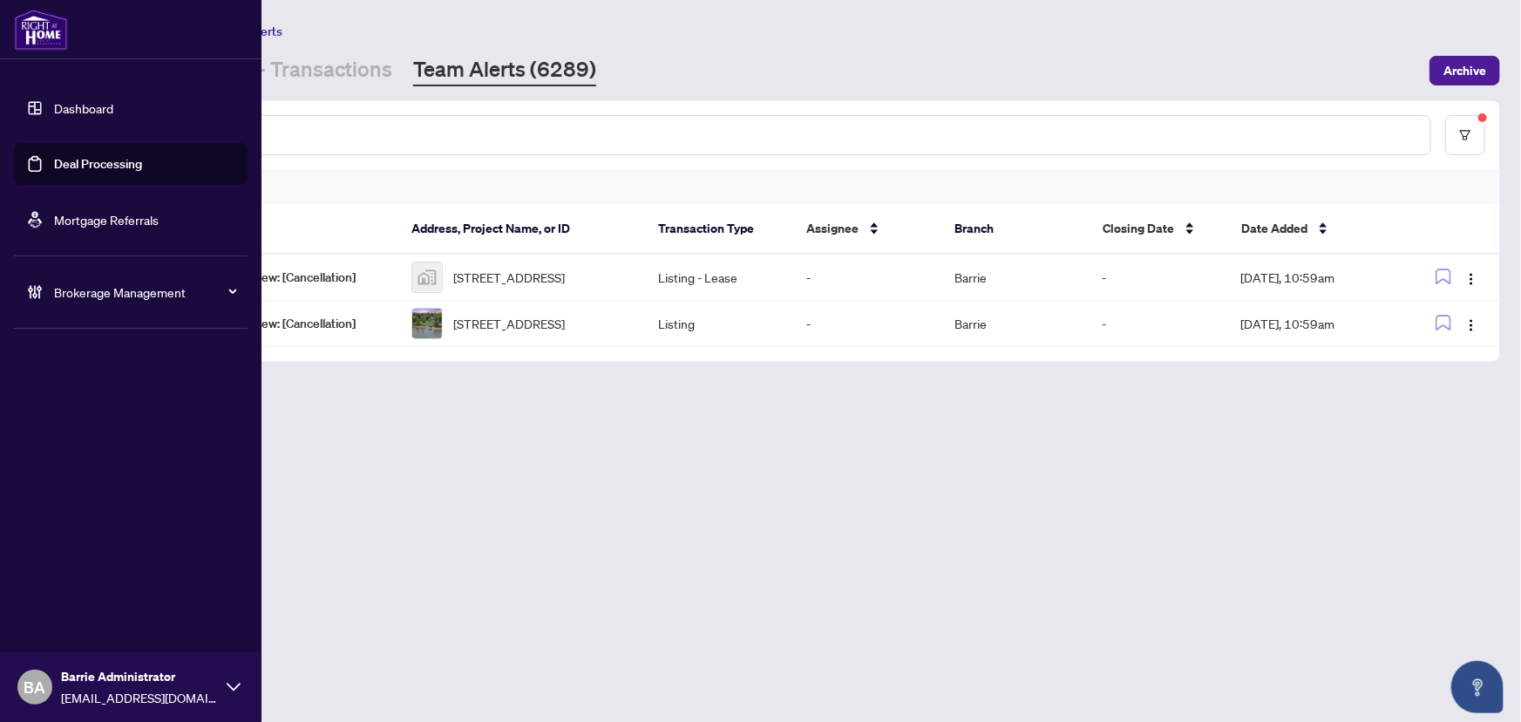
click at [255, 69] on div "Dashboard Deal Processing Mortgage Referrals Brokerage Management BA Barrie Adm…" at bounding box center [131, 361] width 262 height 722
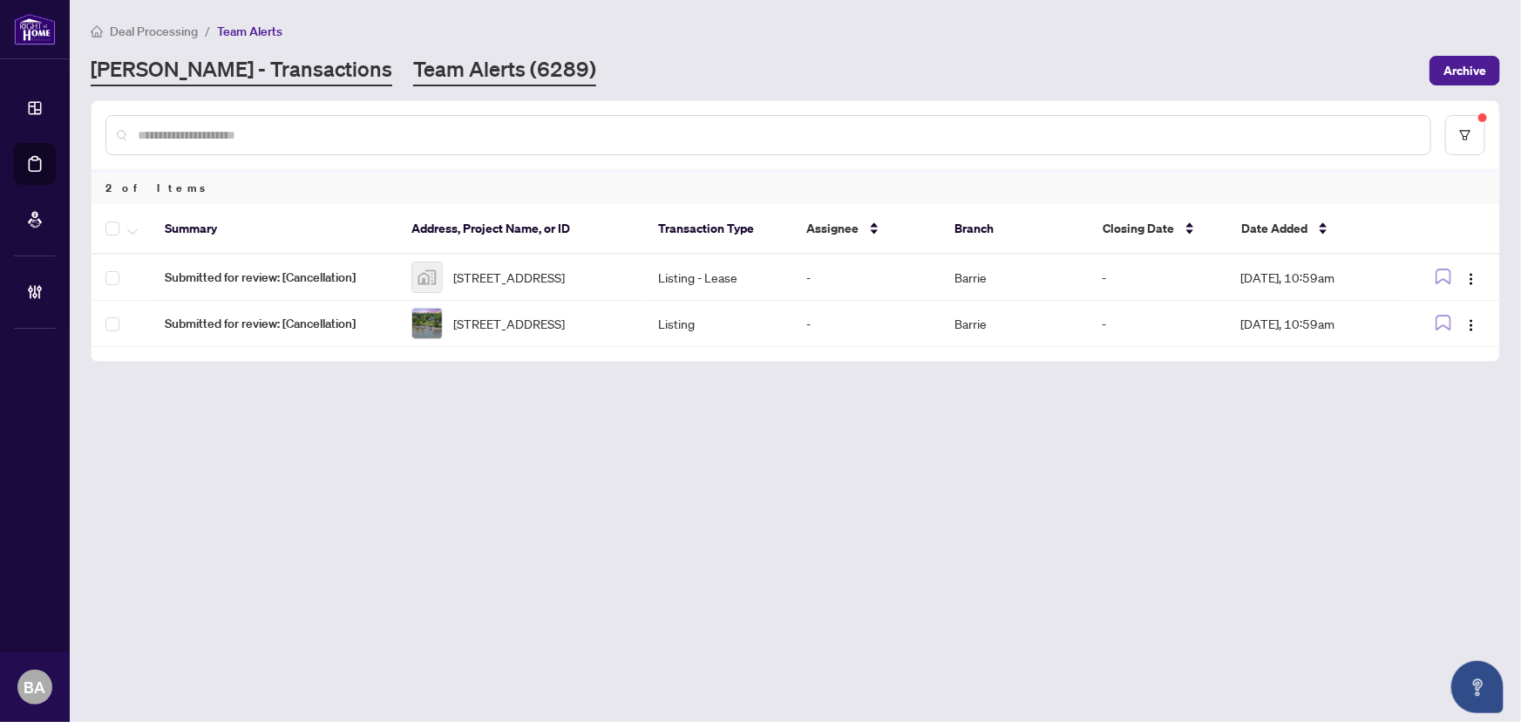
click at [269, 66] on link "[PERSON_NAME] - Transactions" at bounding box center [242, 70] width 302 height 31
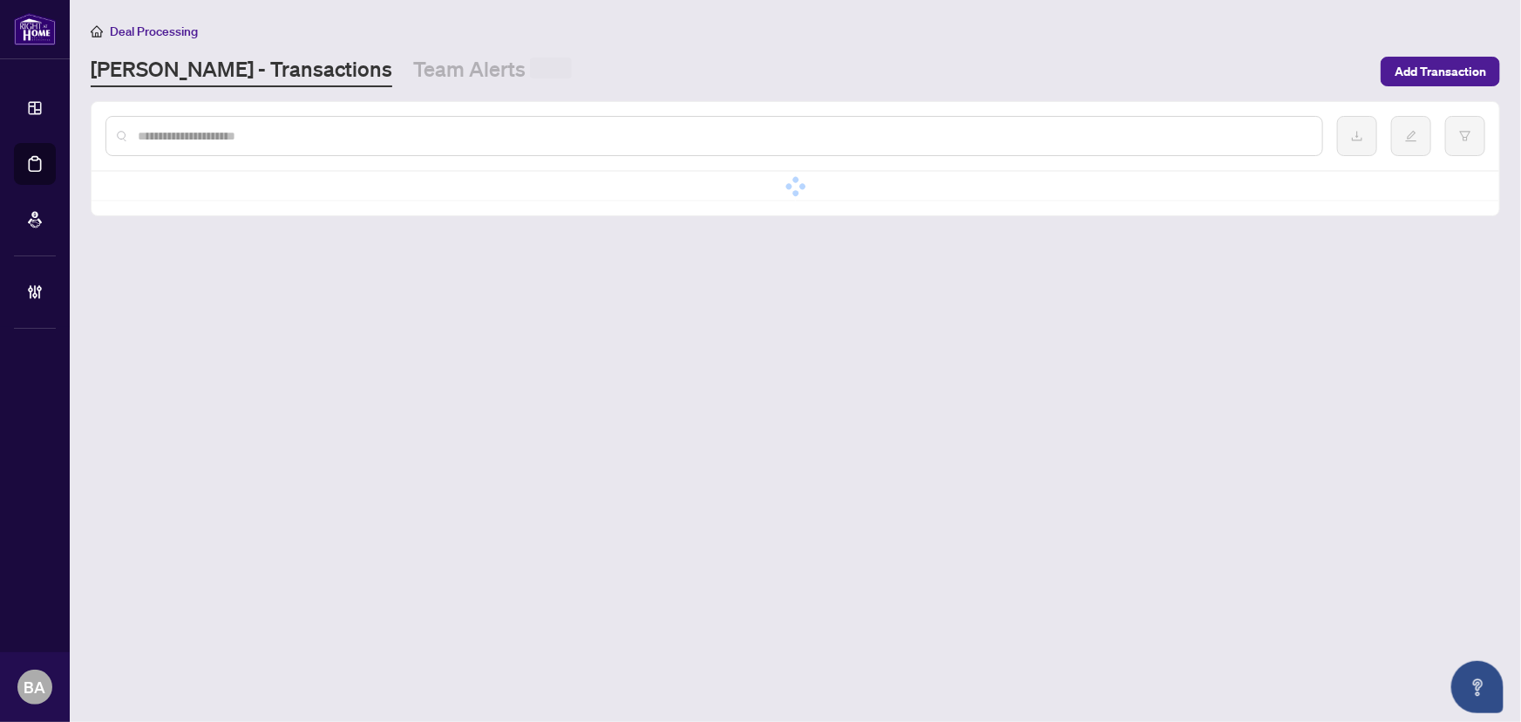
click at [263, 141] on input "text" at bounding box center [723, 135] width 1171 height 19
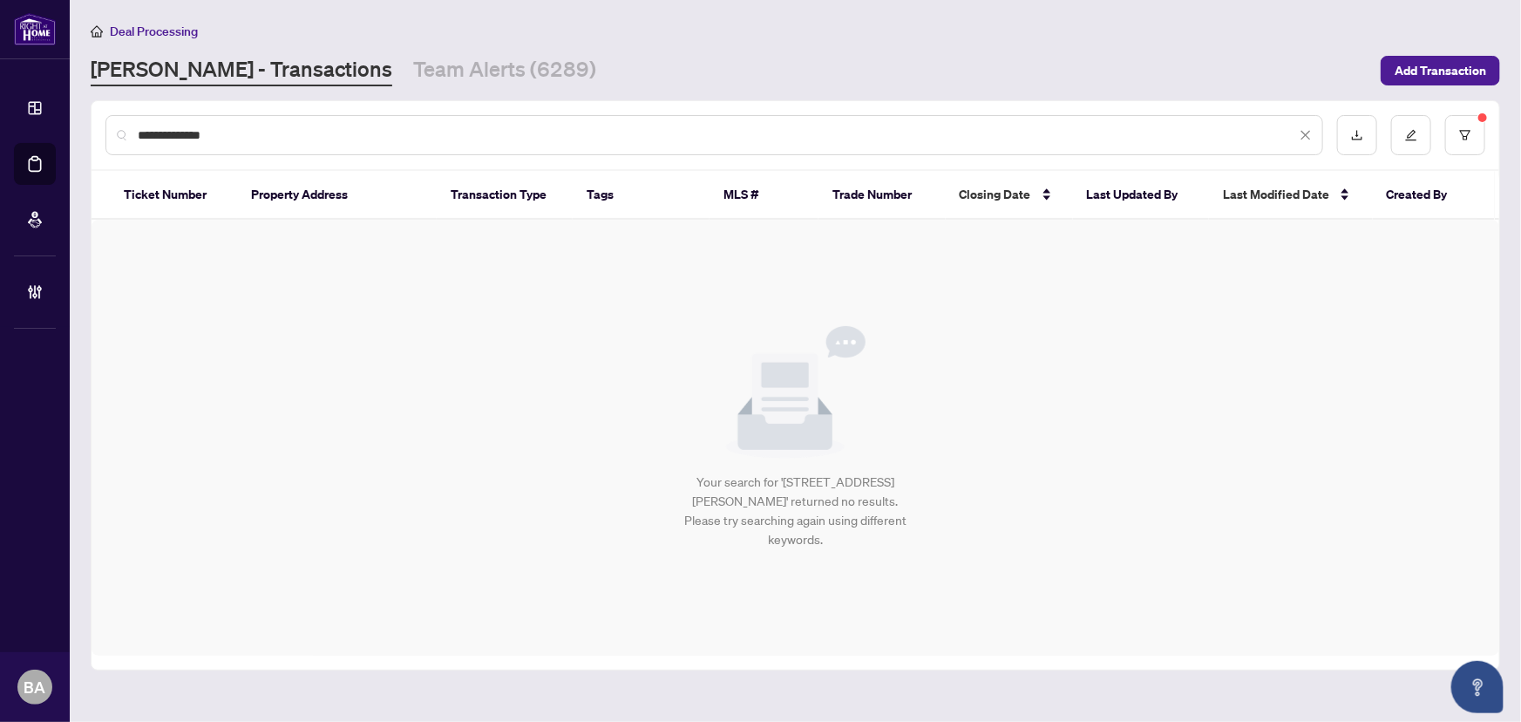
click at [168, 136] on input "**********" at bounding box center [717, 135] width 1159 height 19
click at [169, 139] on input "**********" at bounding box center [717, 135] width 1159 height 19
click at [177, 135] on input "**********" at bounding box center [717, 135] width 1159 height 19
drag, startPoint x: 214, startPoint y: 133, endPoint x: 151, endPoint y: 132, distance: 63.6
click at [151, 132] on input "**********" at bounding box center [717, 135] width 1159 height 19
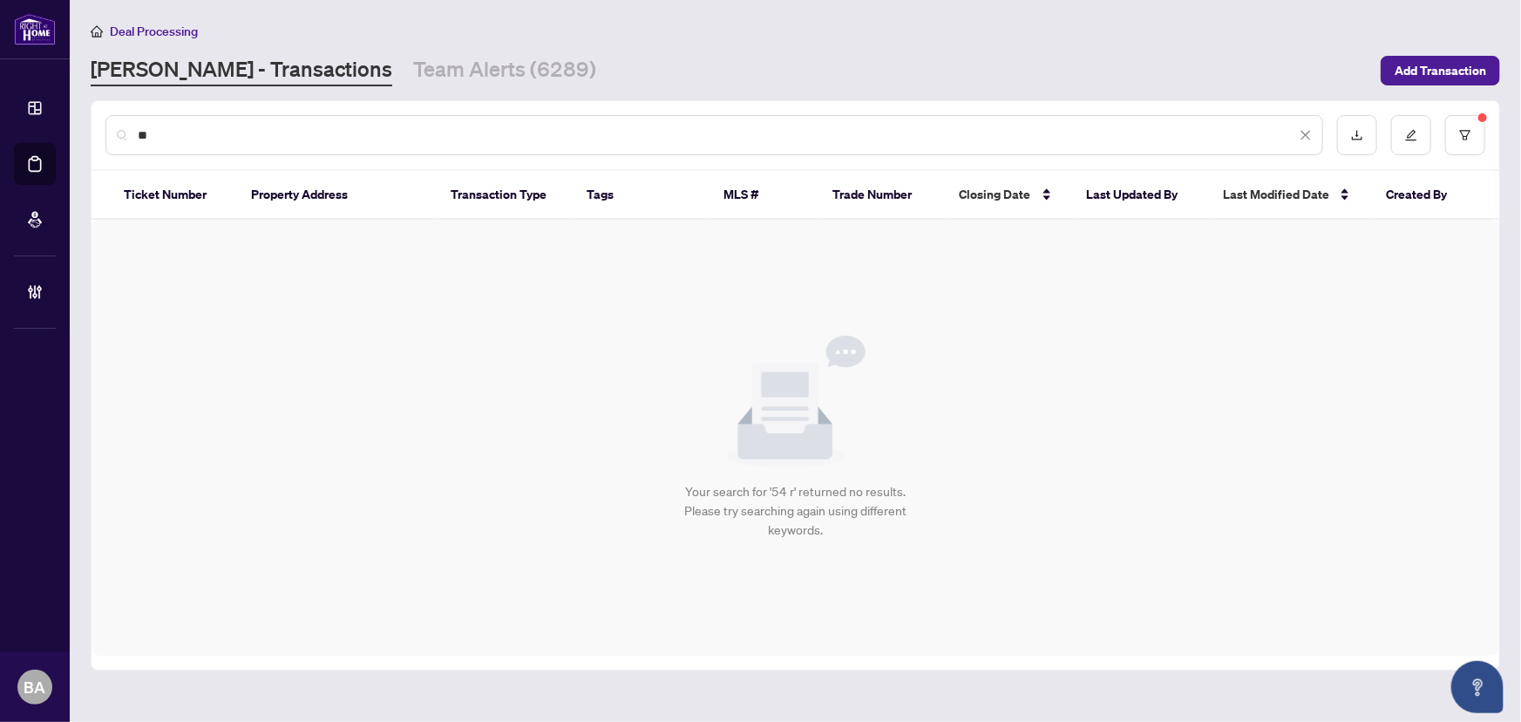
type input "*"
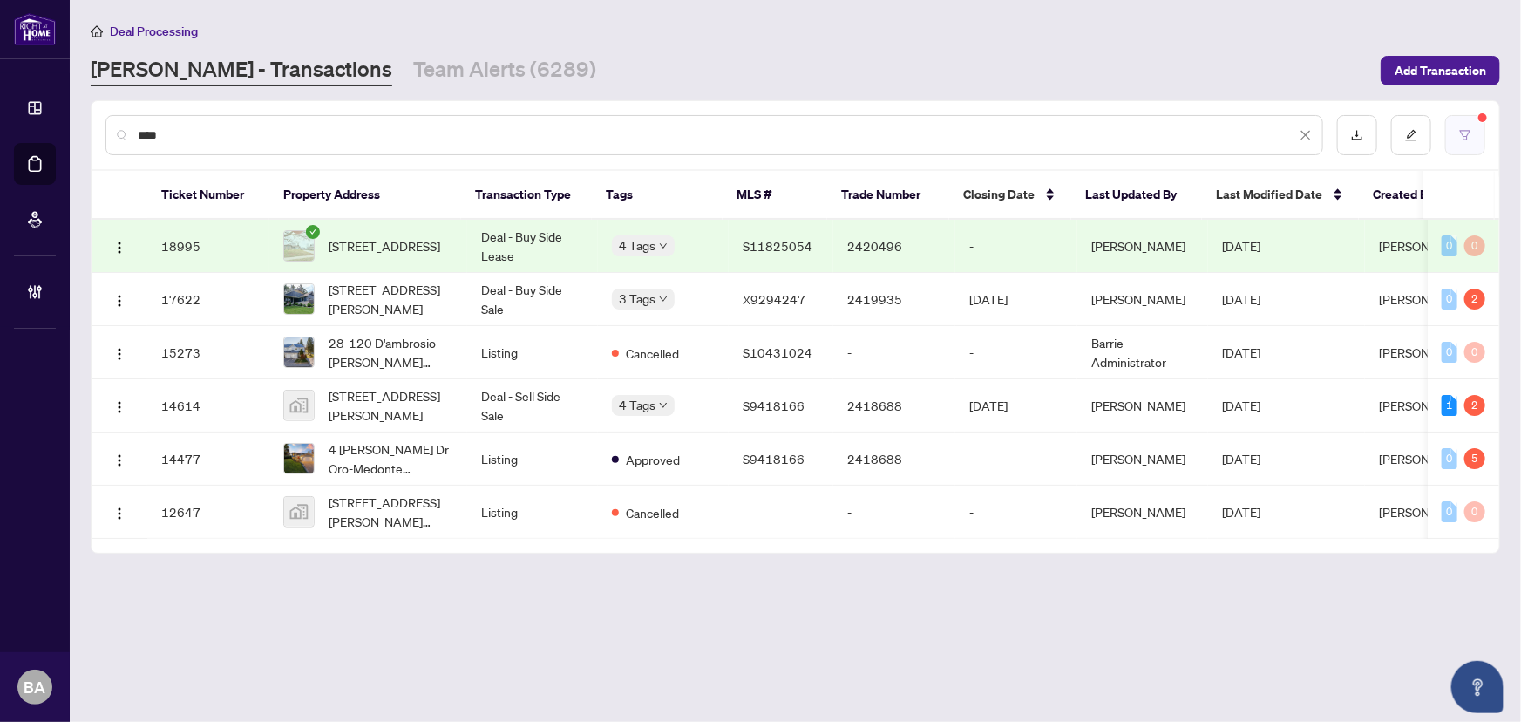
type input "****"
click at [1459, 131] on icon "filter" at bounding box center [1465, 135] width 12 height 12
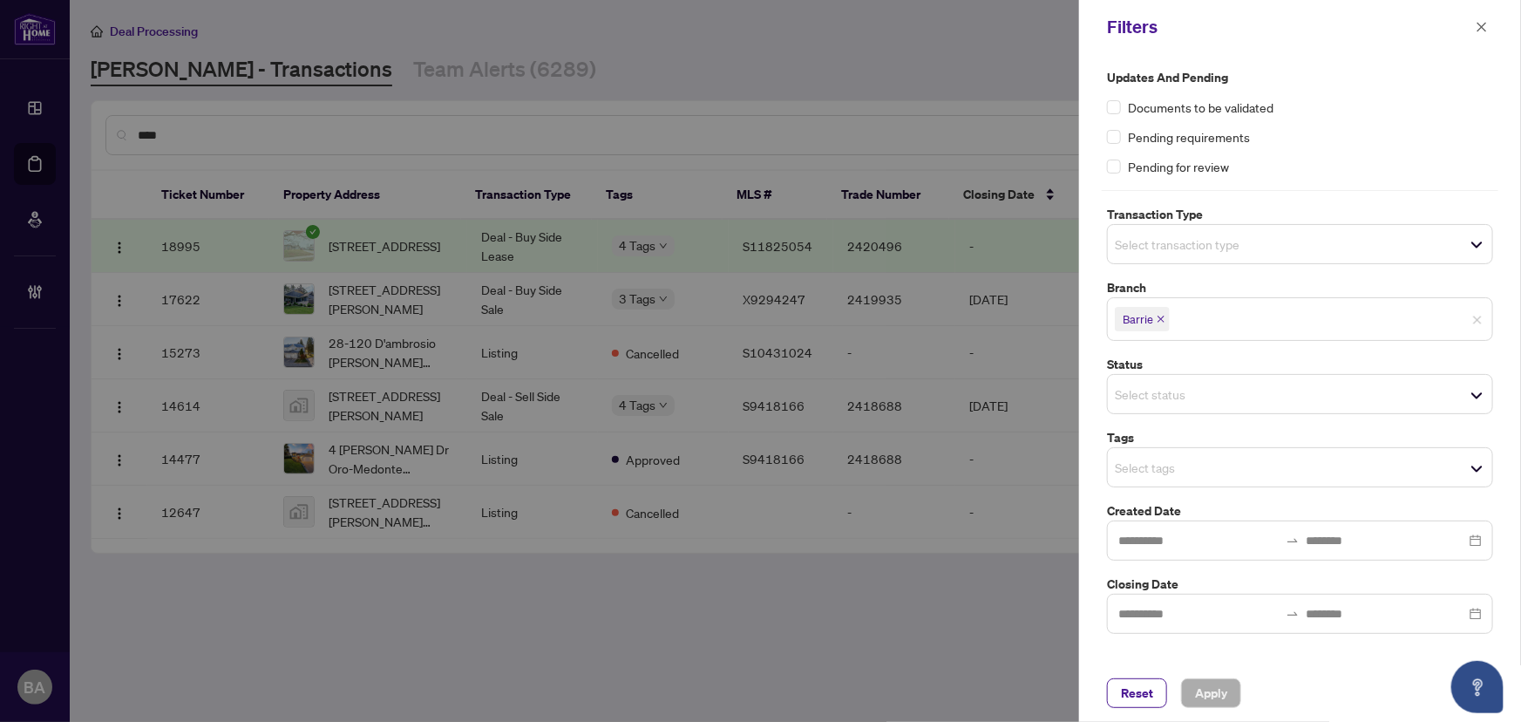
click at [1161, 317] on icon "close" at bounding box center [1161, 319] width 7 height 7
click at [1479, 19] on span "button" at bounding box center [1482, 27] width 12 height 28
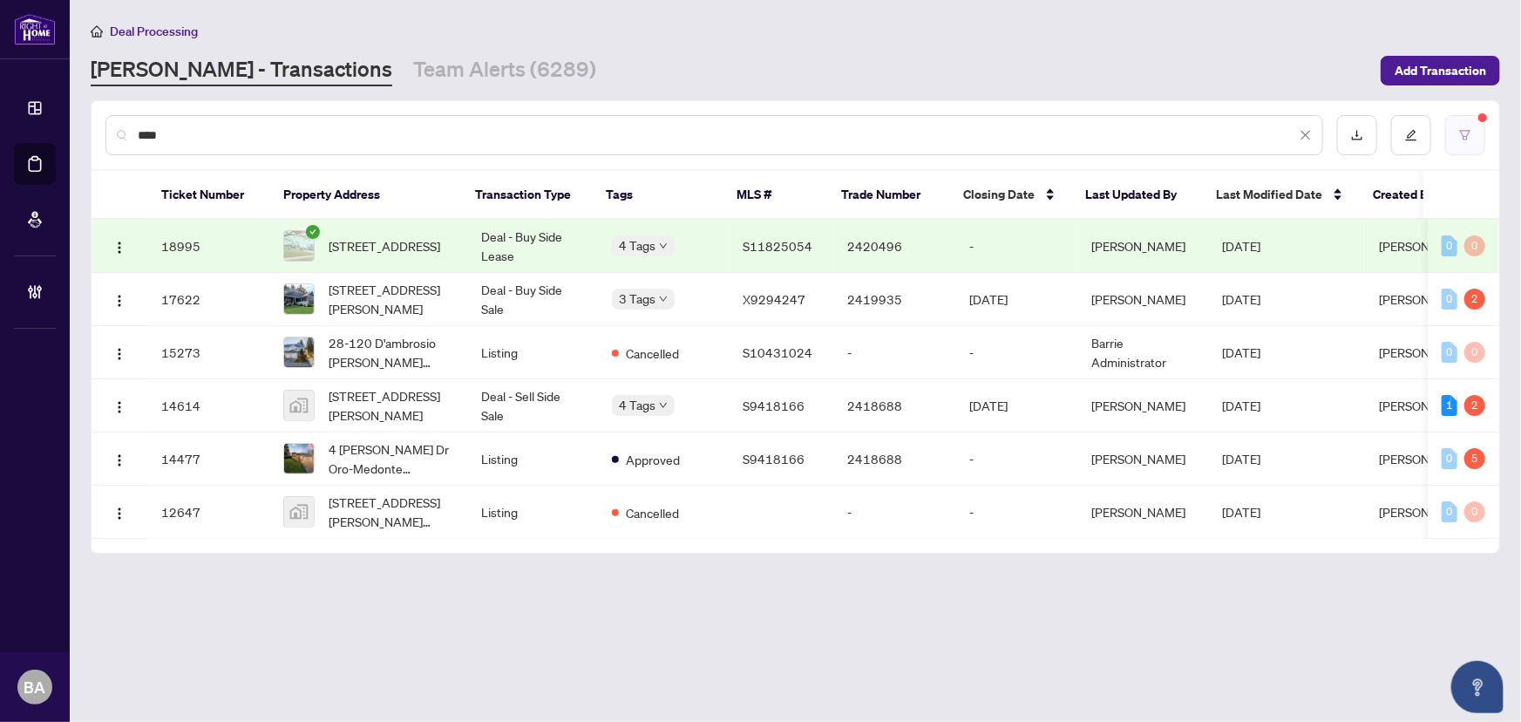
click at [1460, 130] on icon "filter" at bounding box center [1465, 135] width 12 height 12
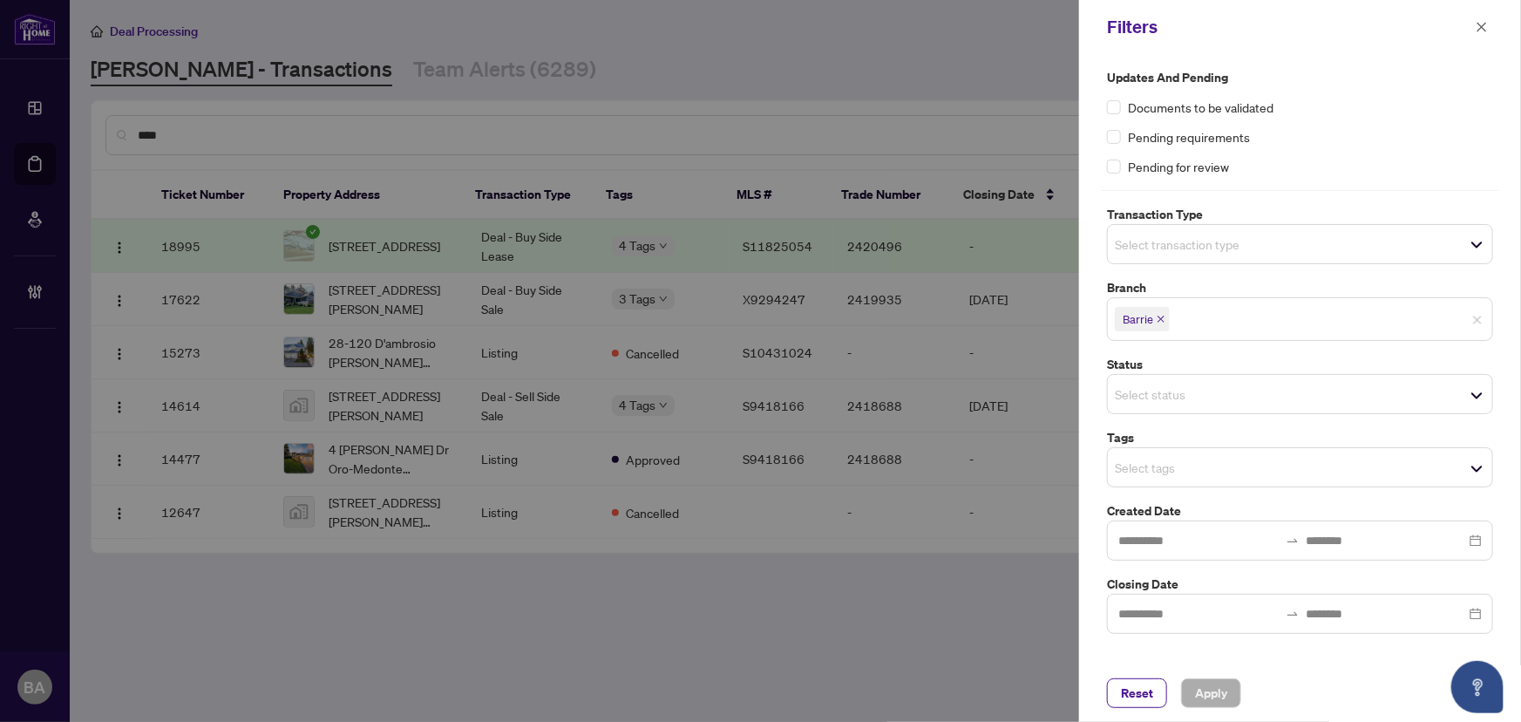
click at [1160, 315] on icon "close" at bounding box center [1161, 319] width 9 height 9
click at [1209, 683] on span "Apply" at bounding box center [1211, 693] width 32 height 28
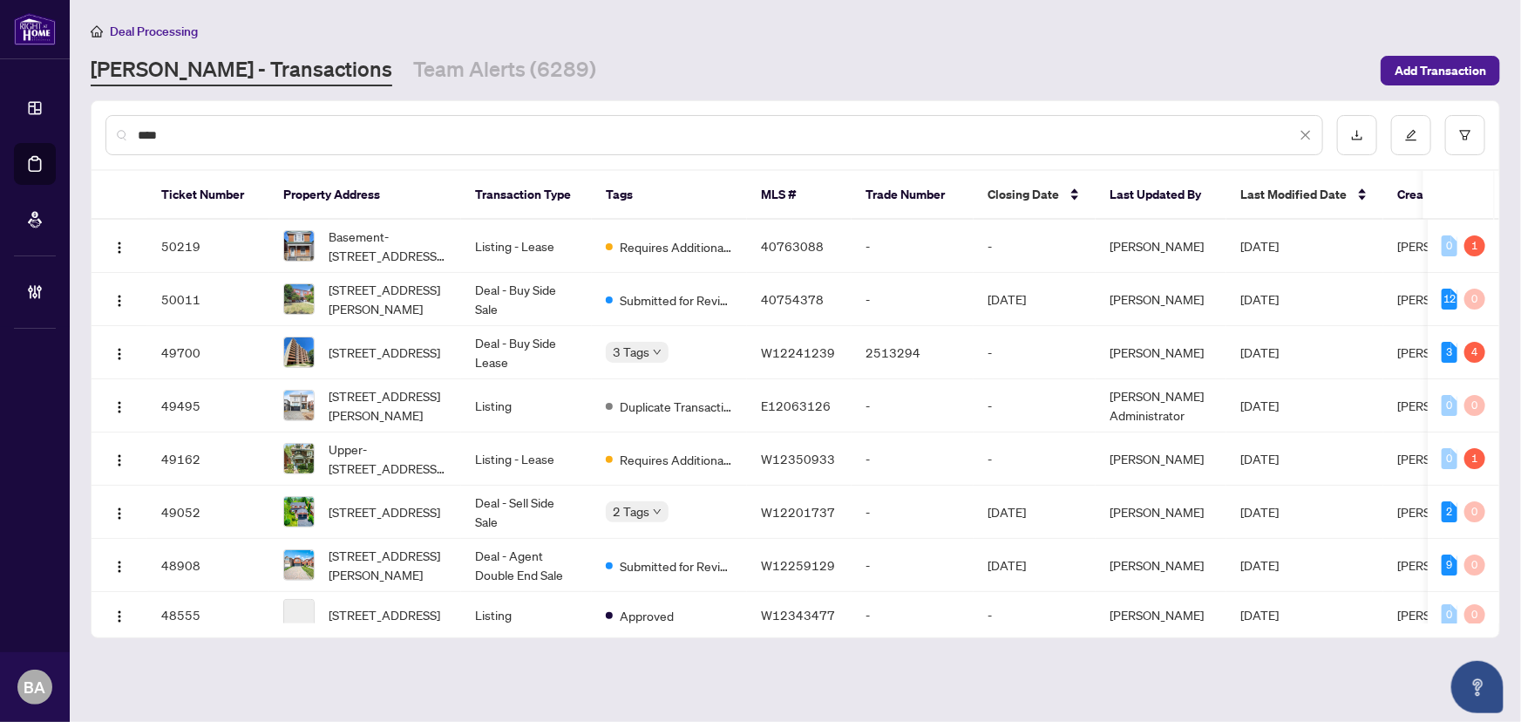
click at [959, 133] on input "****" at bounding box center [717, 135] width 1159 height 19
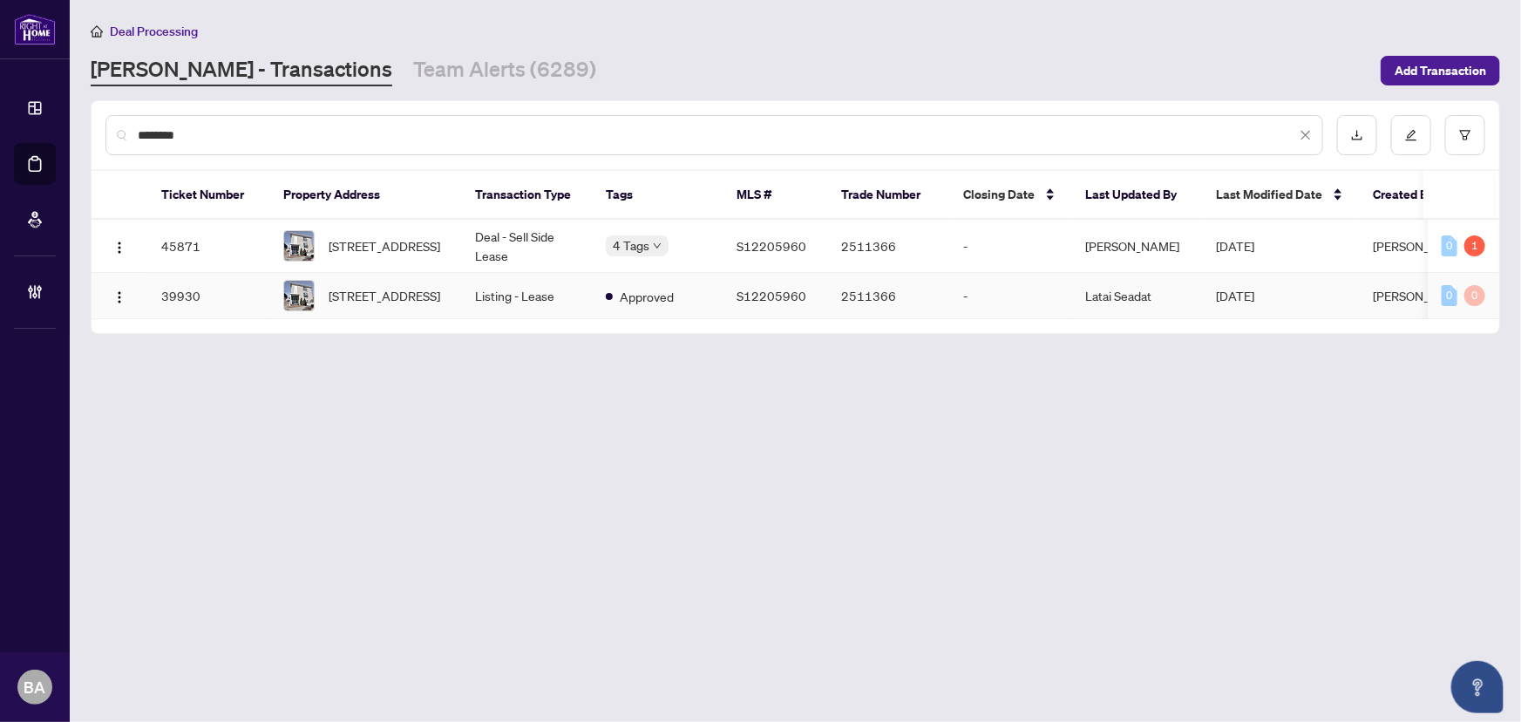
type input "*******"
drag, startPoint x: 1309, startPoint y: 322, endPoint x: 1381, endPoint y: 328, distance: 71.7
click at [1381, 319] on div "45871 54 Rose St, Barrie, Ontario L4M 2T2, Canada Deal - Sell Side Lease 4 Tags…" at bounding box center [796, 269] width 1408 height 99
click at [549, 287] on tr "39930 54 Rose St, Barrie, Ontario L4M 2T2, Canada Listing - Lease Approved S122…" at bounding box center [822, 296] width 1461 height 46
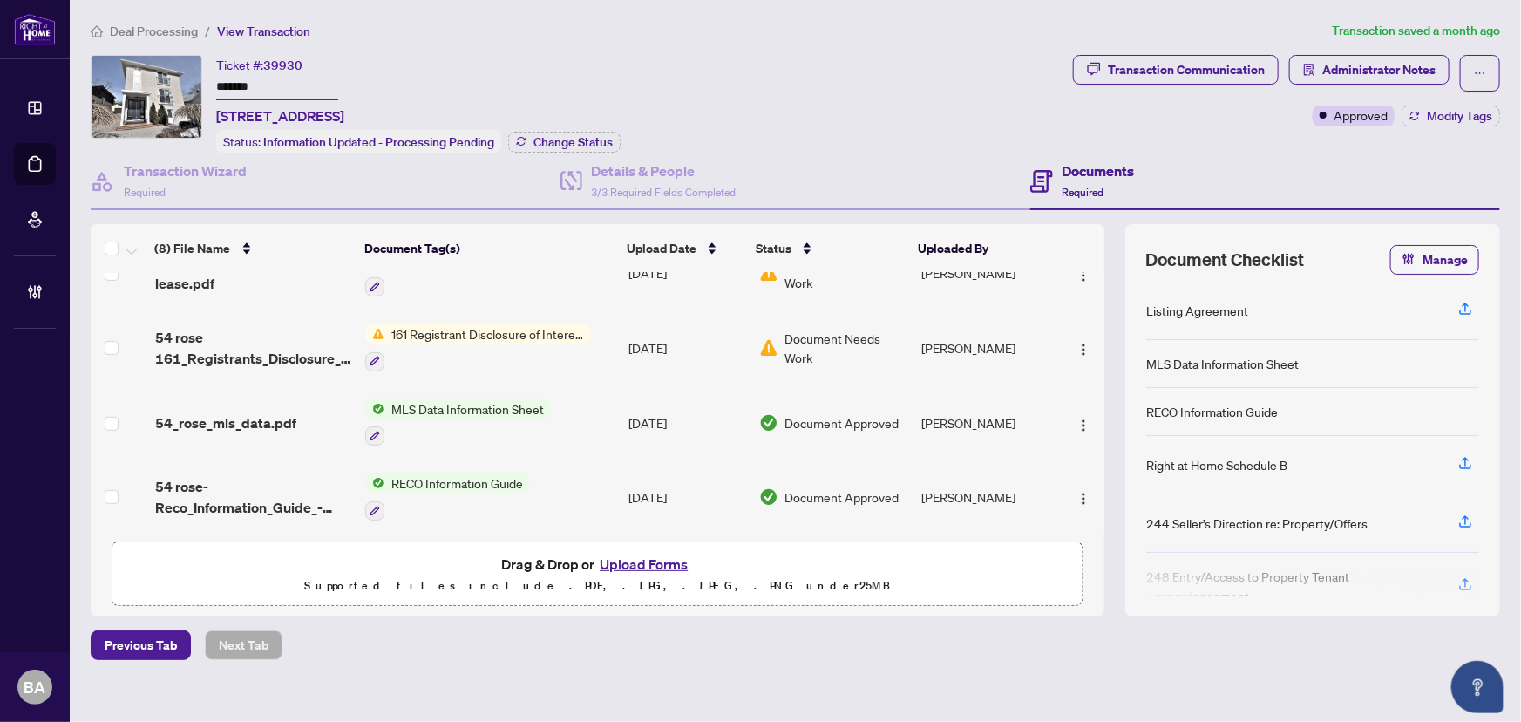
scroll to position [337, 0]
click at [153, 26] on span "Deal Processing" at bounding box center [154, 32] width 88 height 16
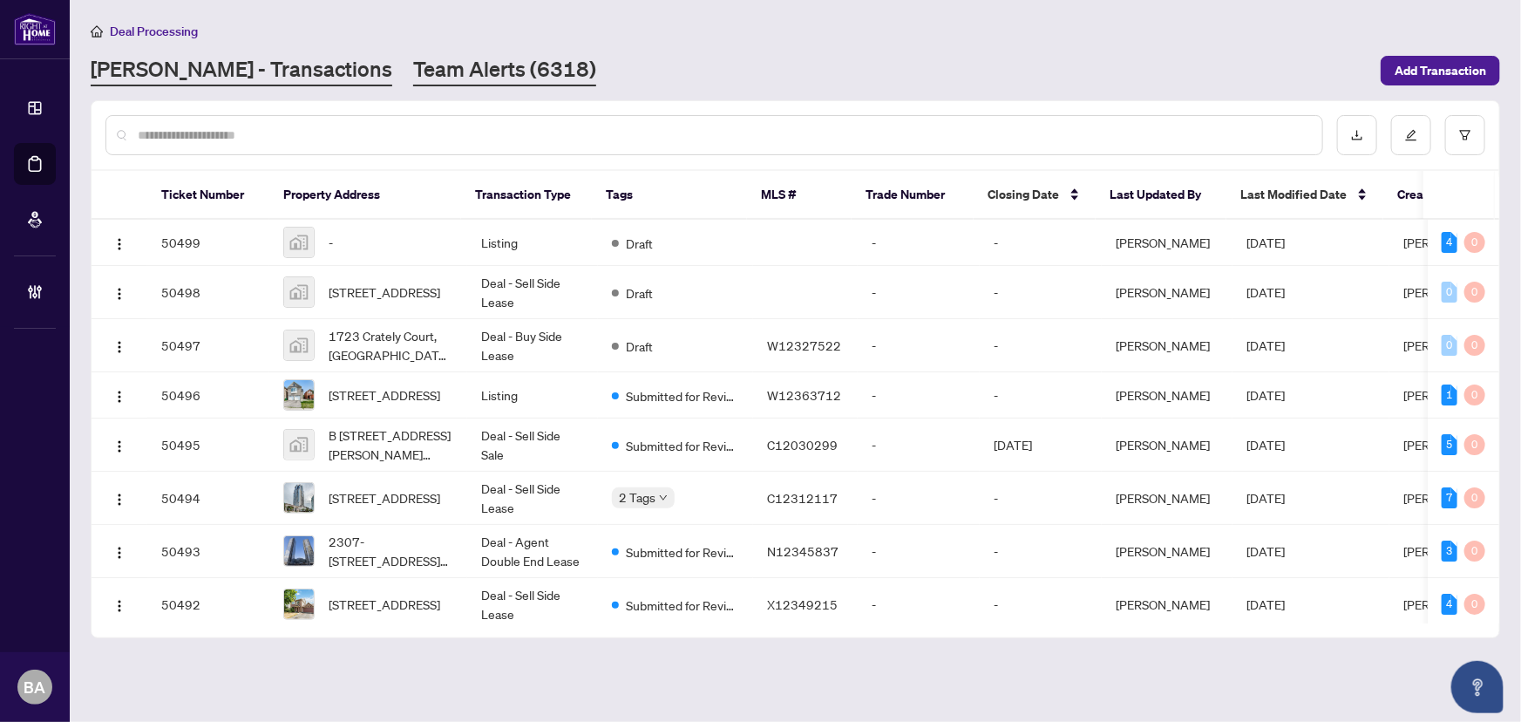
click at [455, 80] on link "Team Alerts (6318)" at bounding box center [504, 70] width 183 height 31
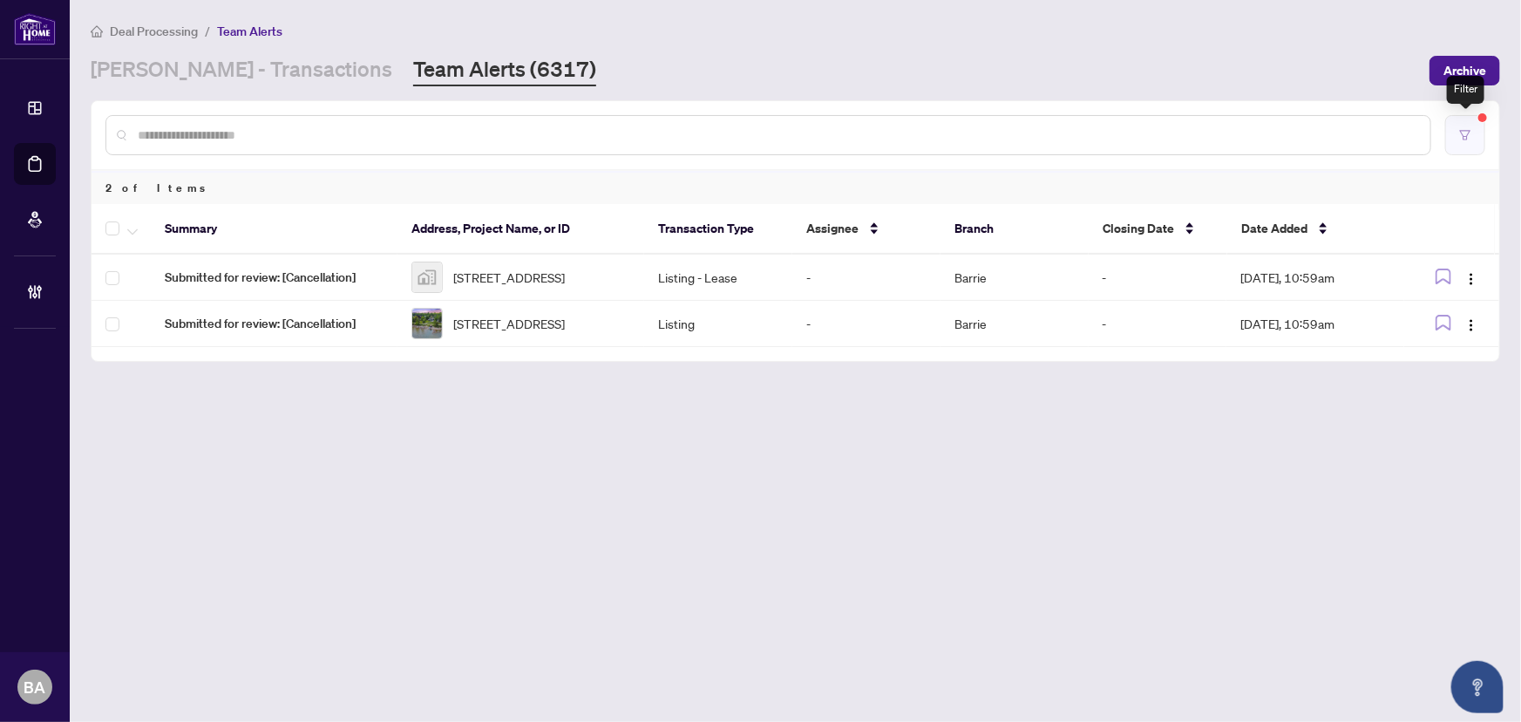
click at [1457, 135] on button "button" at bounding box center [1465, 135] width 40 height 40
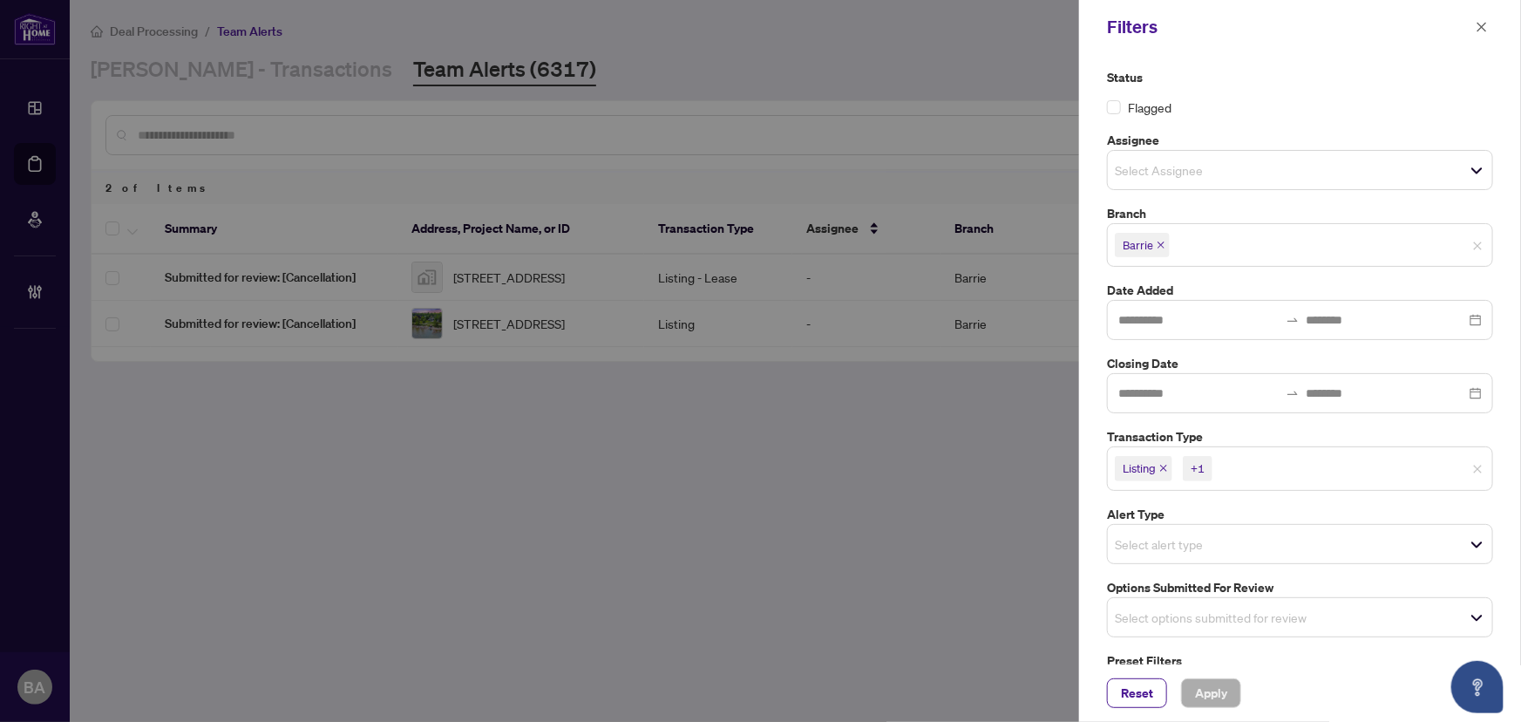
click at [1161, 464] on icon "close" at bounding box center [1164, 468] width 9 height 9
click at [1201, 467] on icon "close" at bounding box center [1203, 468] width 9 height 9
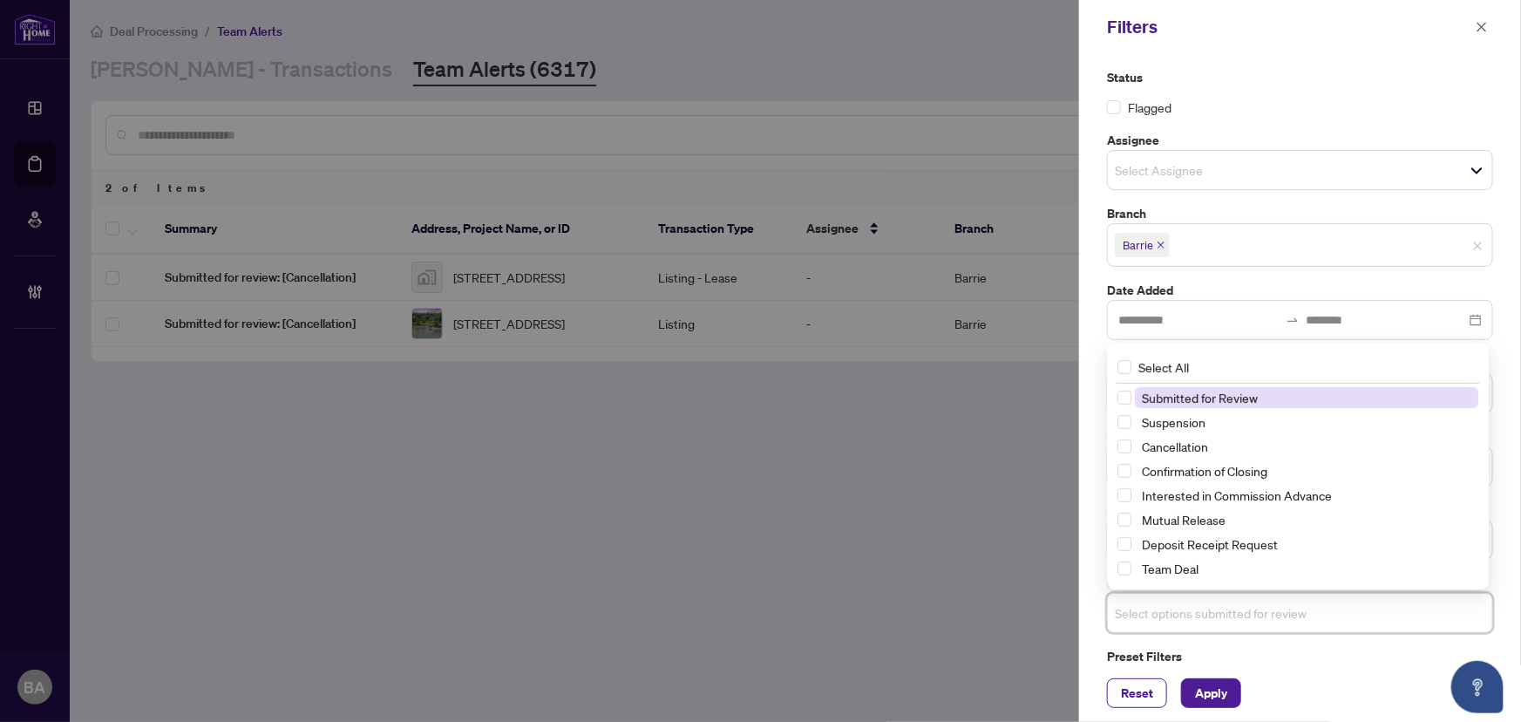
click at [1194, 611] on input "search" at bounding box center [1176, 612] width 122 height 21
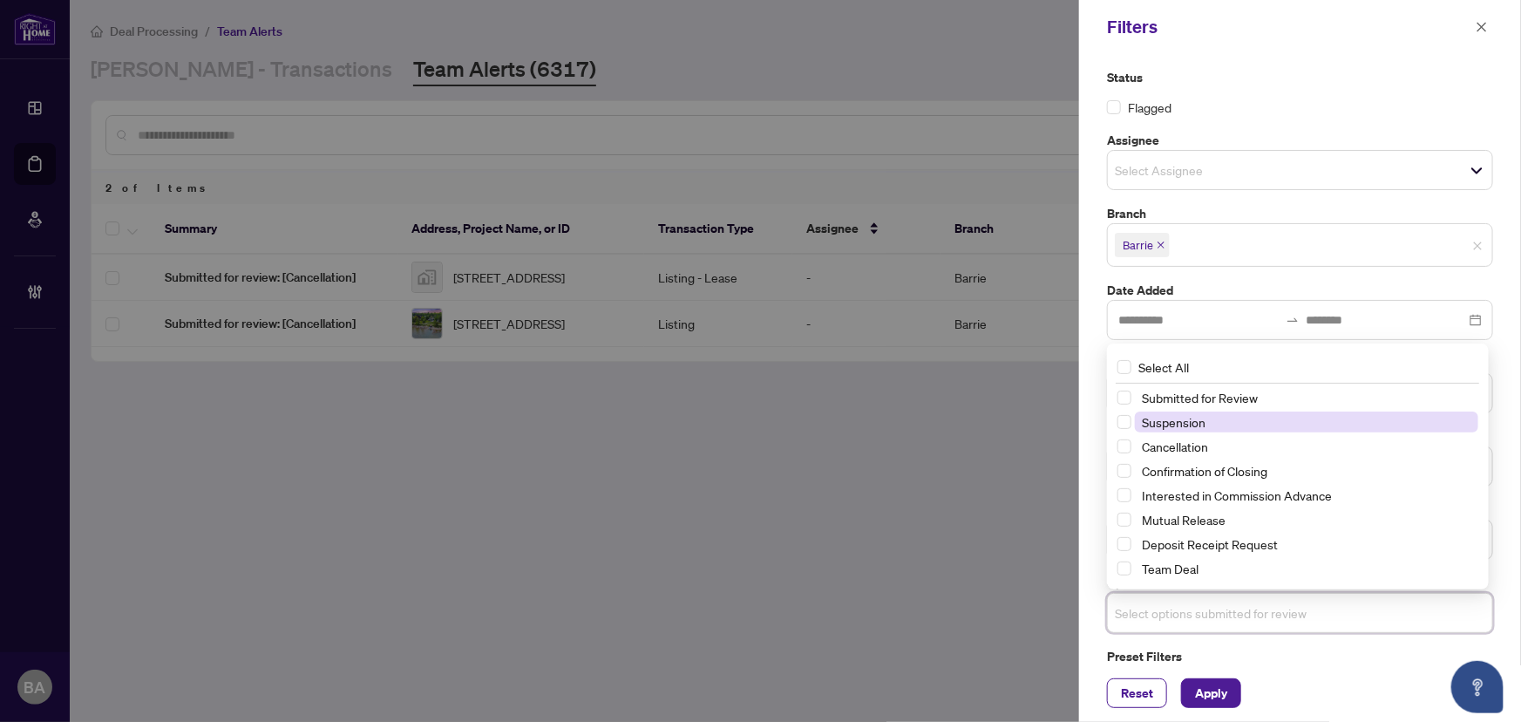
click at [1153, 415] on span "Suspension" at bounding box center [1174, 422] width 64 height 16
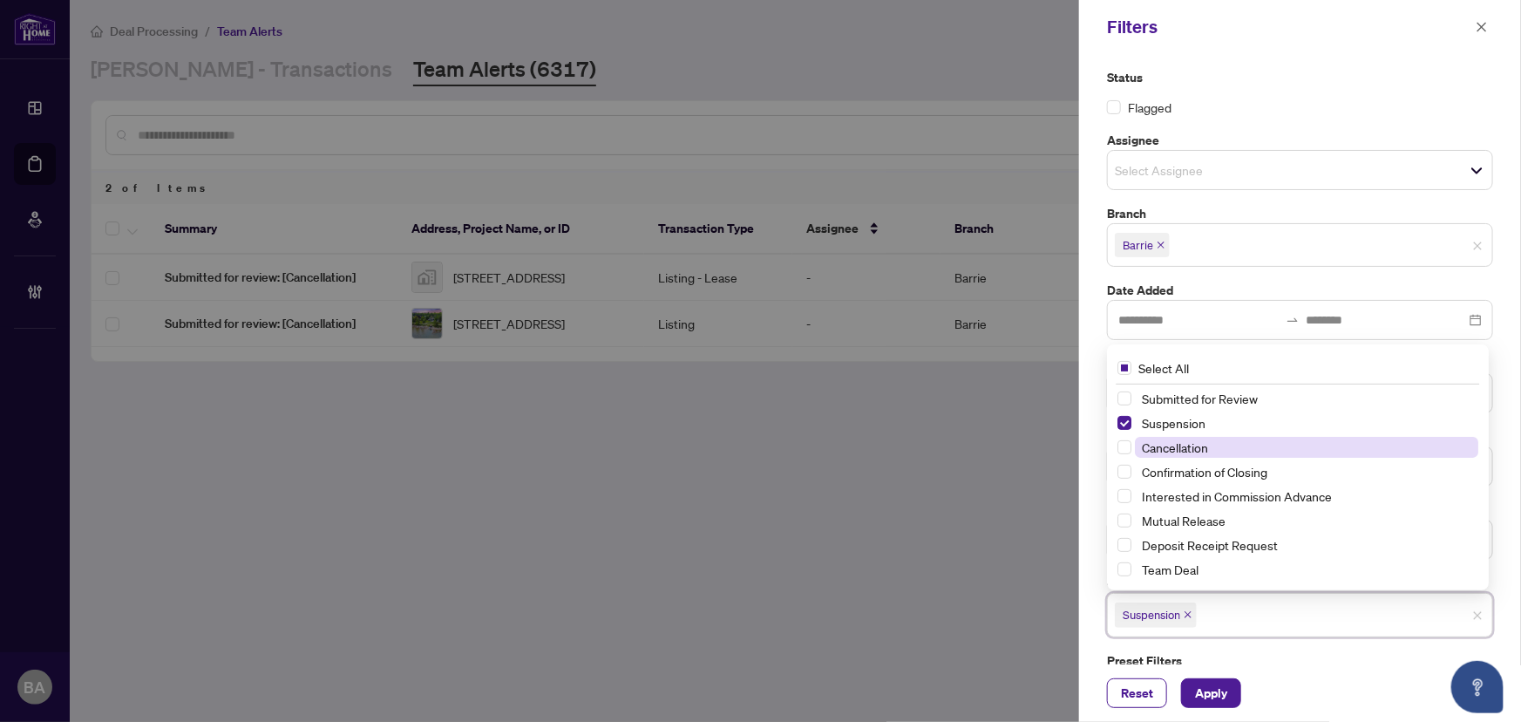
click at [1156, 452] on span "Cancellation" at bounding box center [1175, 447] width 66 height 16
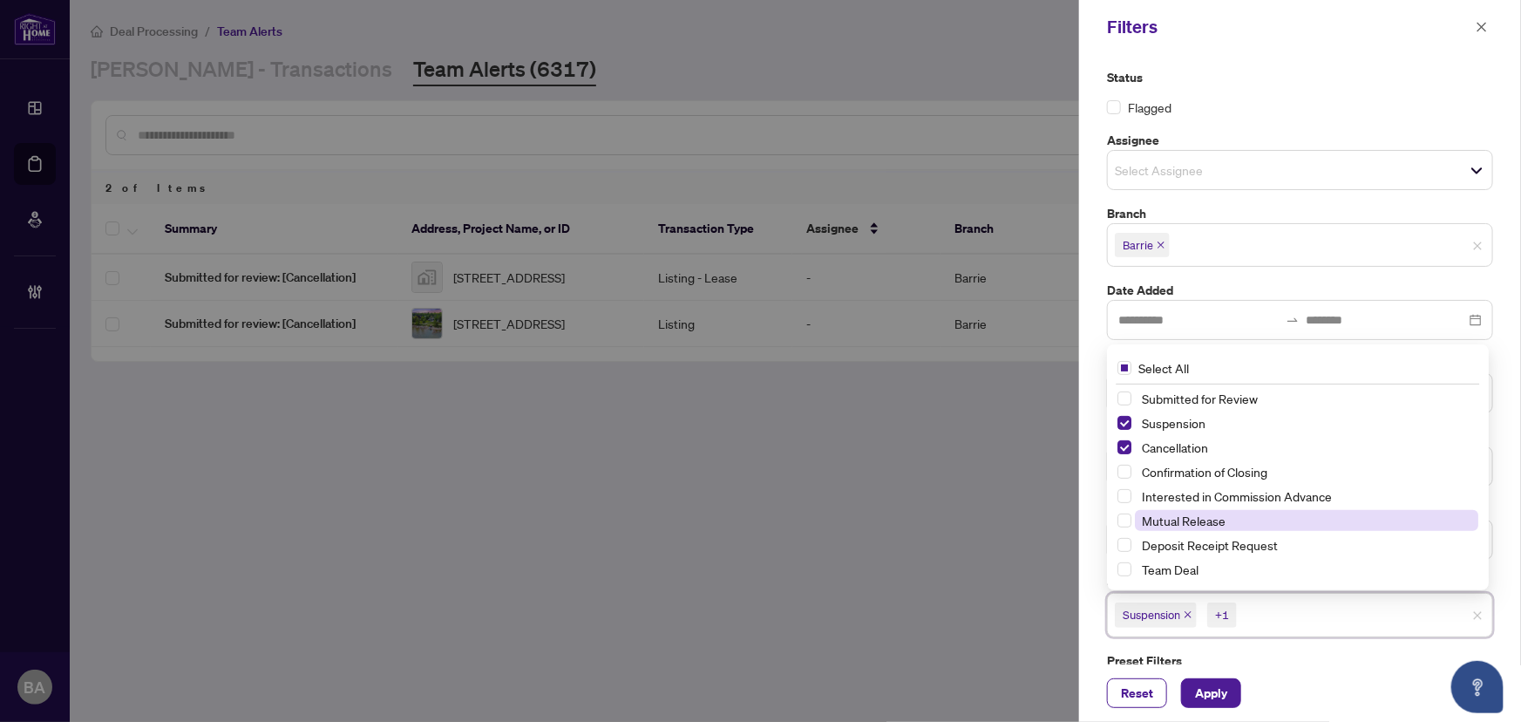
click at [1172, 519] on span "Mutual Release" at bounding box center [1184, 521] width 84 height 16
click at [1197, 711] on div "Reset Apply" at bounding box center [1300, 693] width 442 height 58
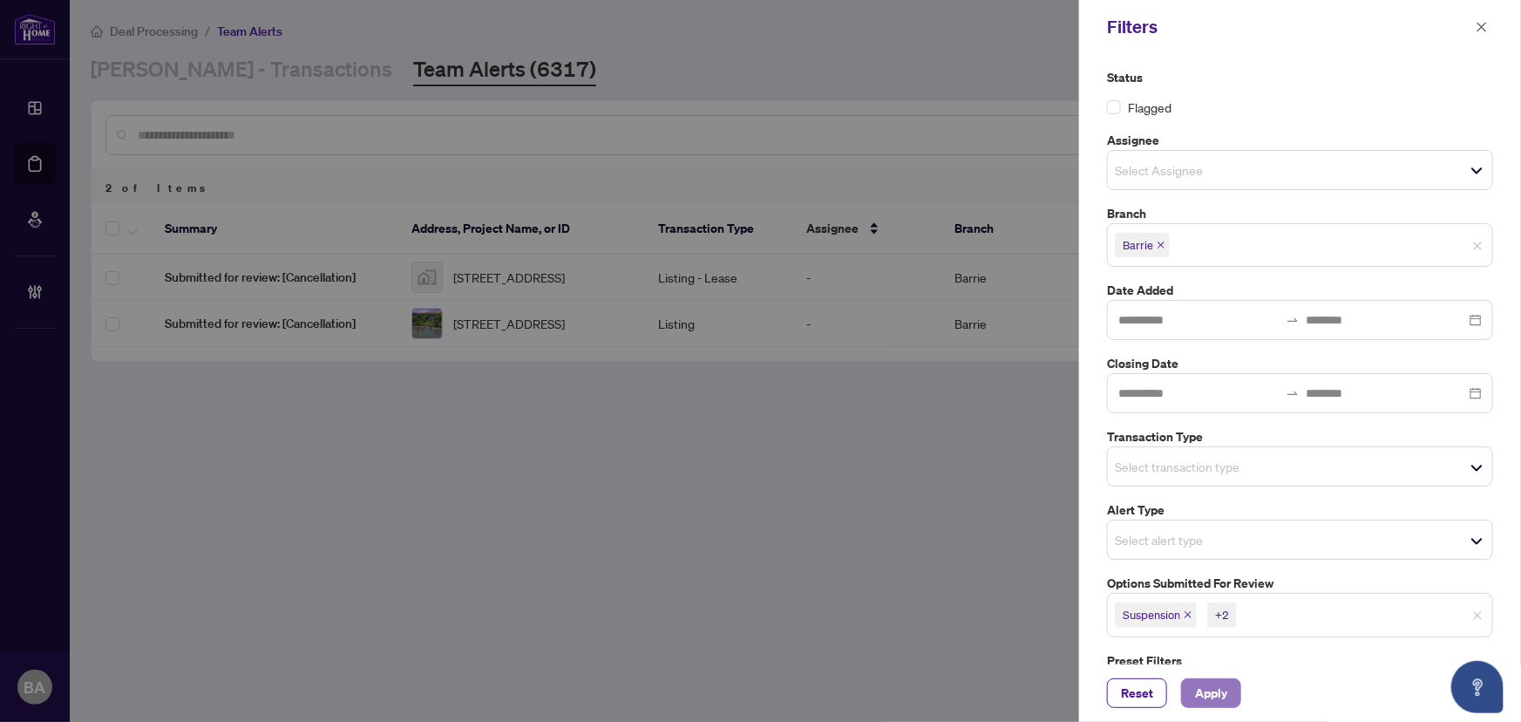
click at [1198, 699] on span "Apply" at bounding box center [1211, 693] width 32 height 28
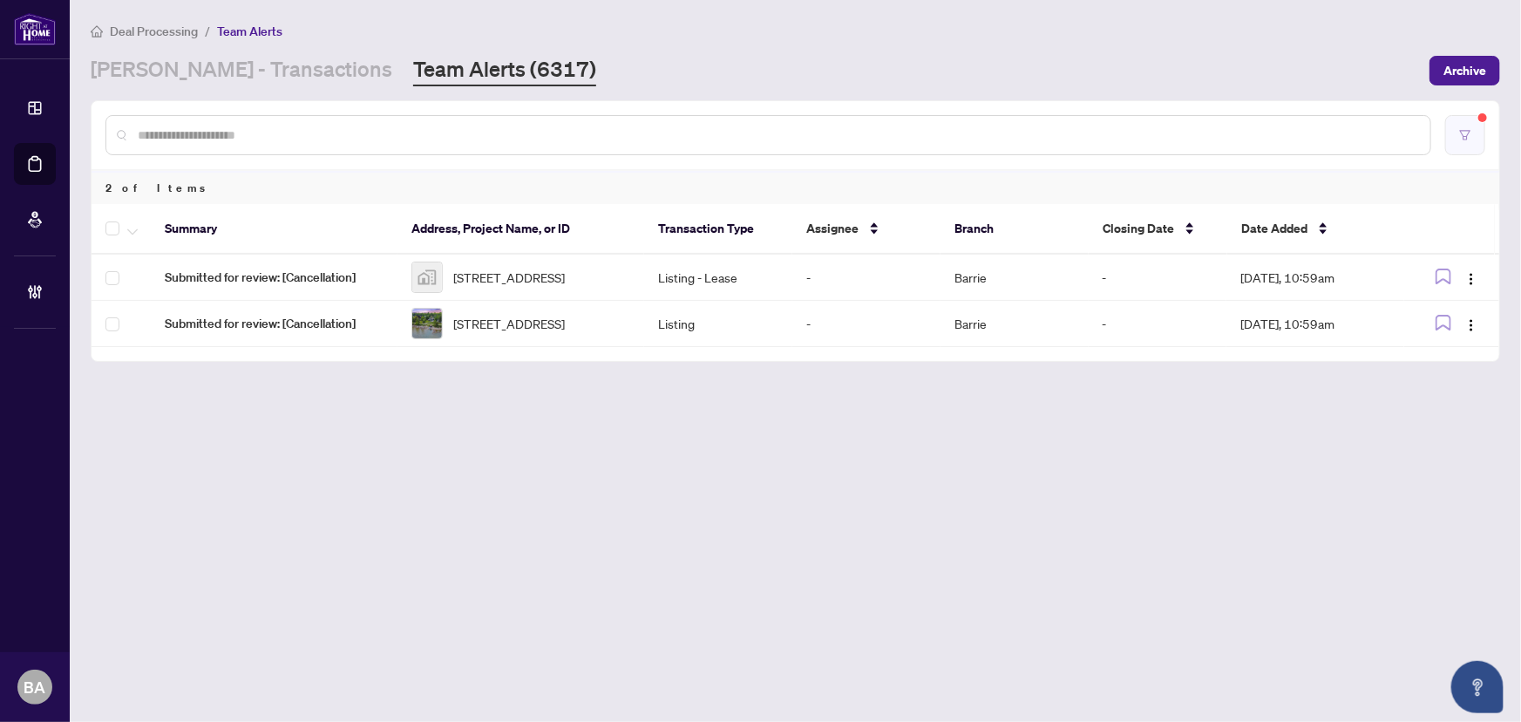
click at [1479, 130] on button "button" at bounding box center [1465, 135] width 40 height 40
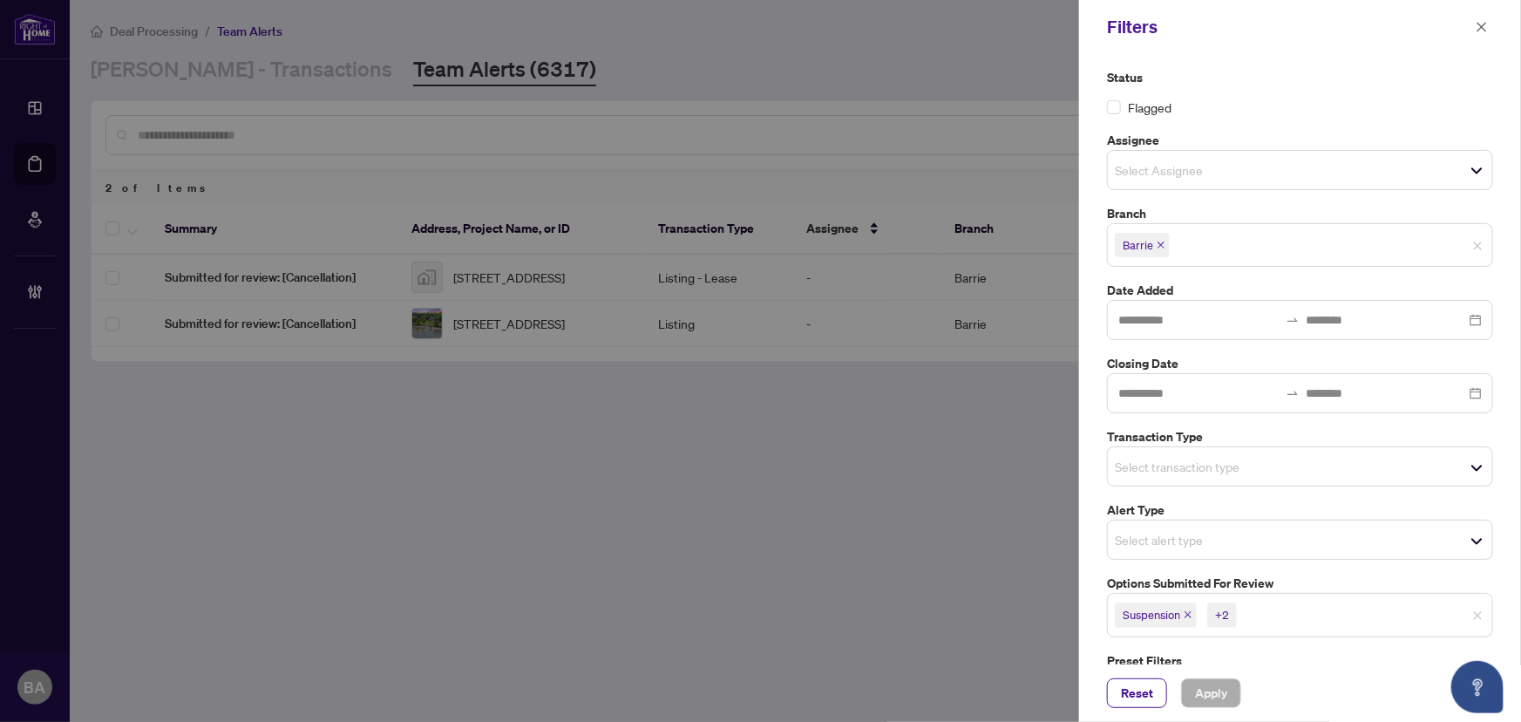
click at [1189, 615] on icon "close" at bounding box center [1188, 614] width 9 height 9
click at [1189, 615] on icon "close" at bounding box center [1192, 614] width 9 height 9
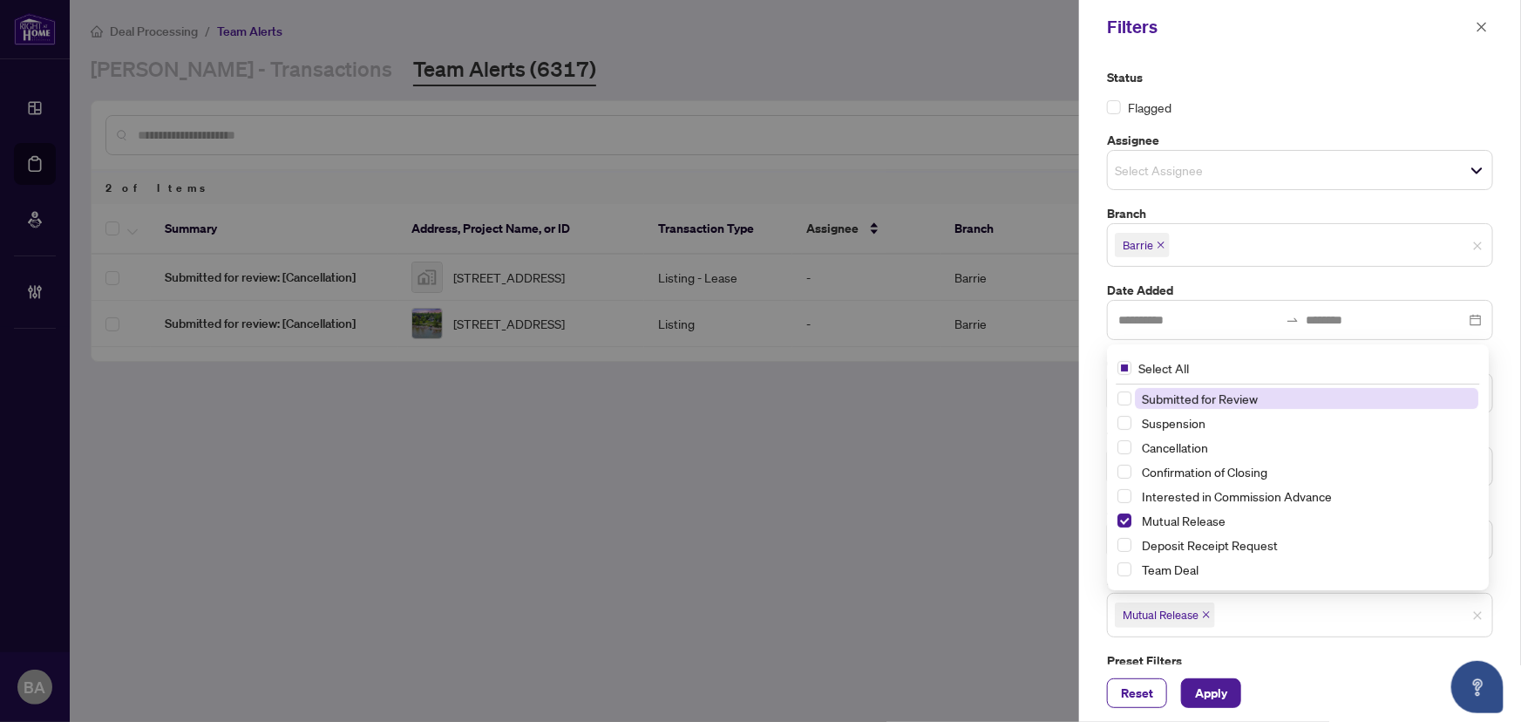
click at [1189, 615] on span "Mutual Release" at bounding box center [1161, 614] width 76 height 17
click at [1201, 616] on span "Mutual Release" at bounding box center [1165, 614] width 100 height 24
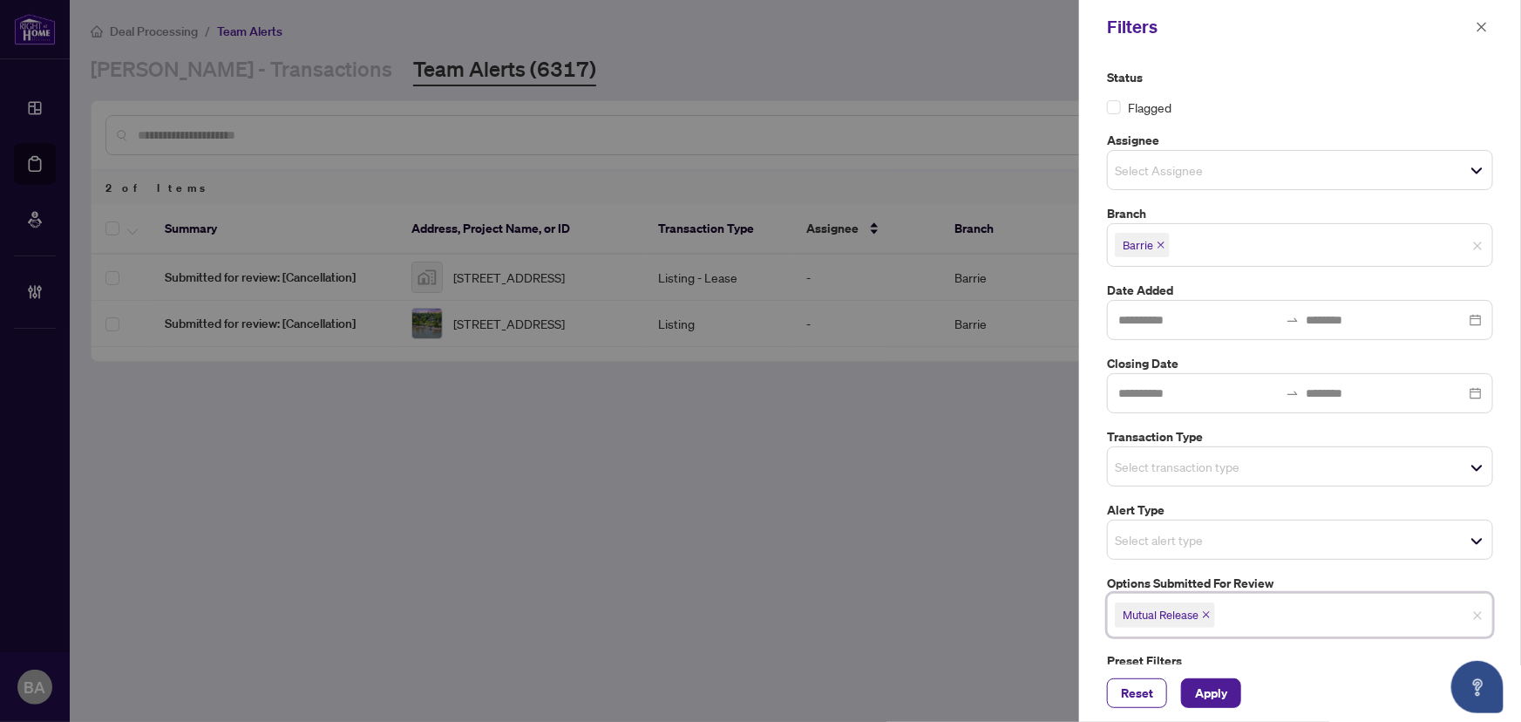
click at [1206, 612] on icon "close" at bounding box center [1206, 614] width 9 height 9
click at [1186, 446] on div "Transaction Type Select transaction type" at bounding box center [1300, 456] width 397 height 59
click at [1186, 473] on input "search" at bounding box center [1176, 466] width 122 height 21
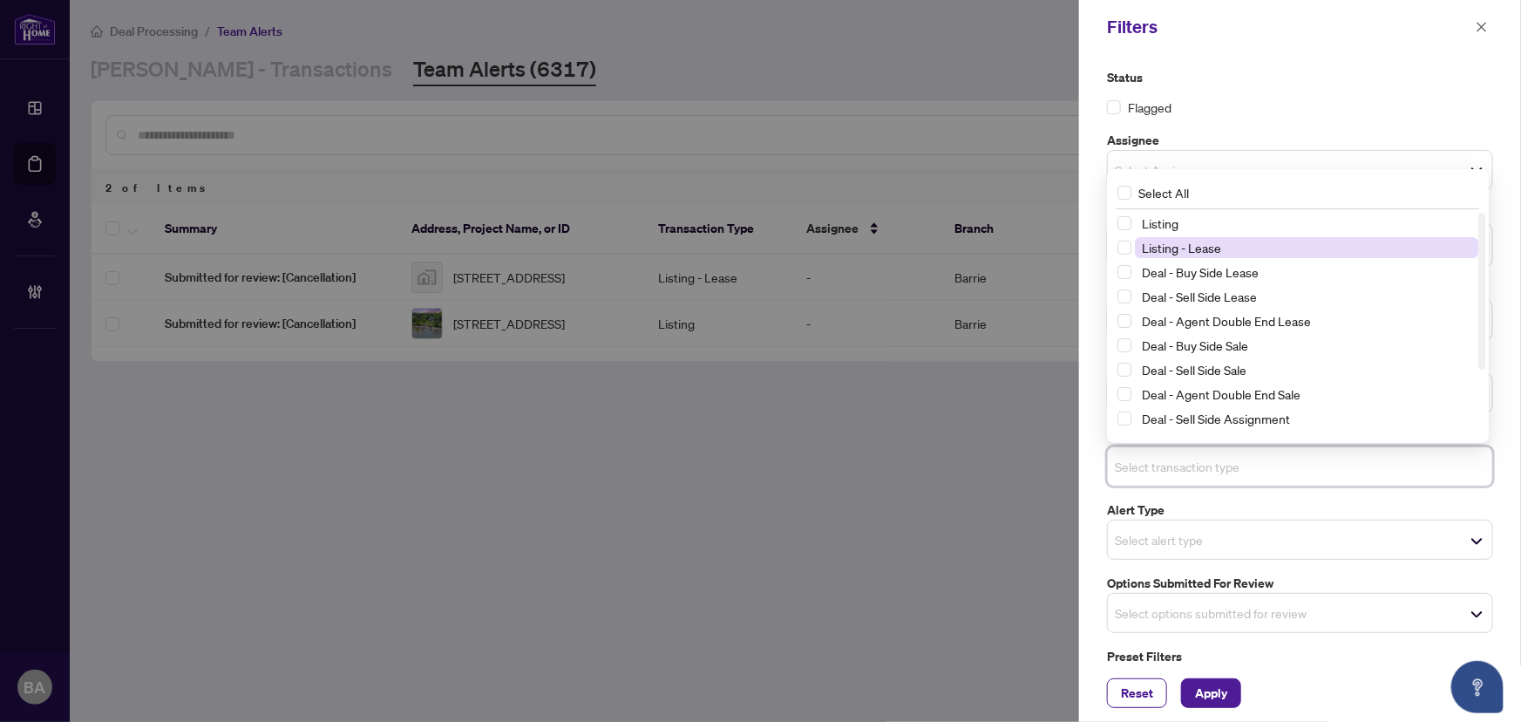
click at [1154, 254] on span "Listing - Lease" at bounding box center [1181, 248] width 79 height 16
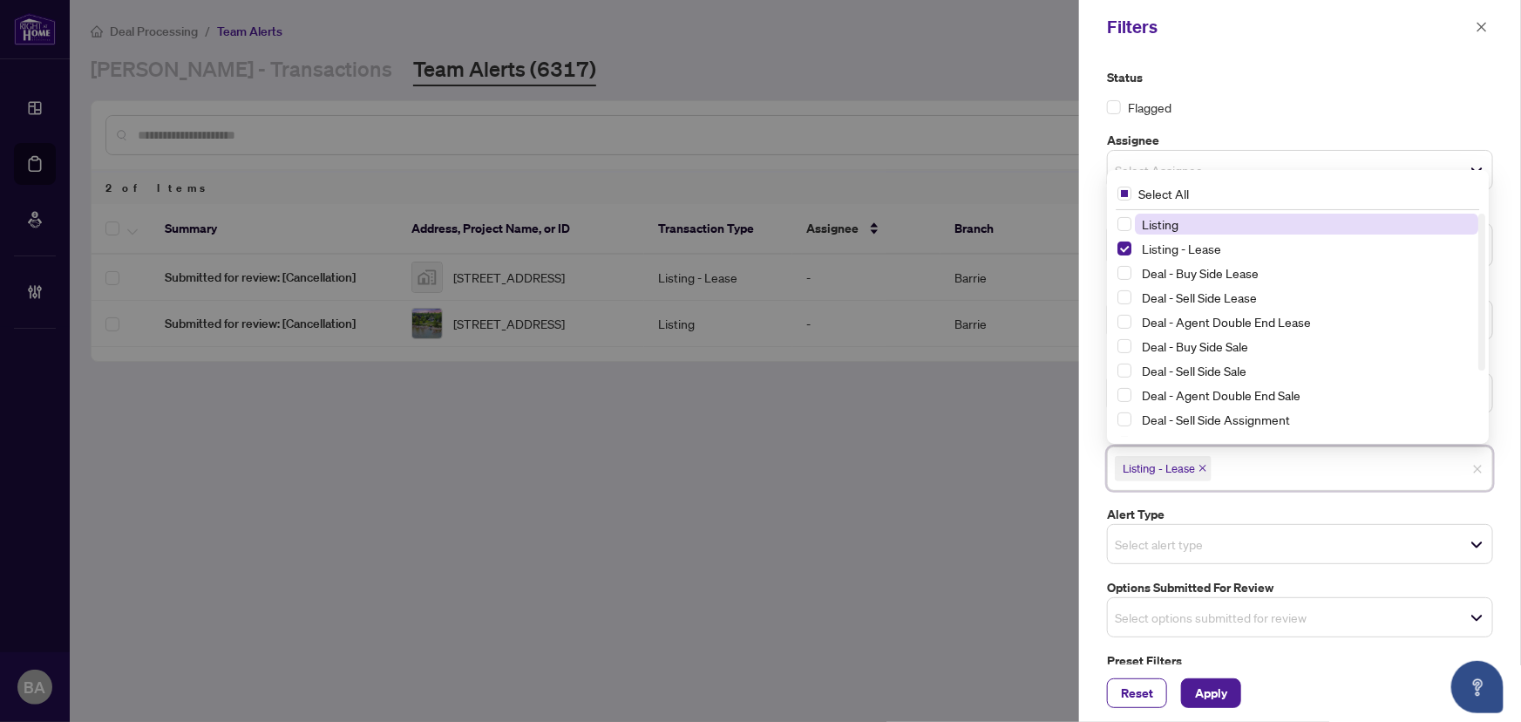
click at [1154, 222] on span "Listing" at bounding box center [1160, 224] width 37 height 16
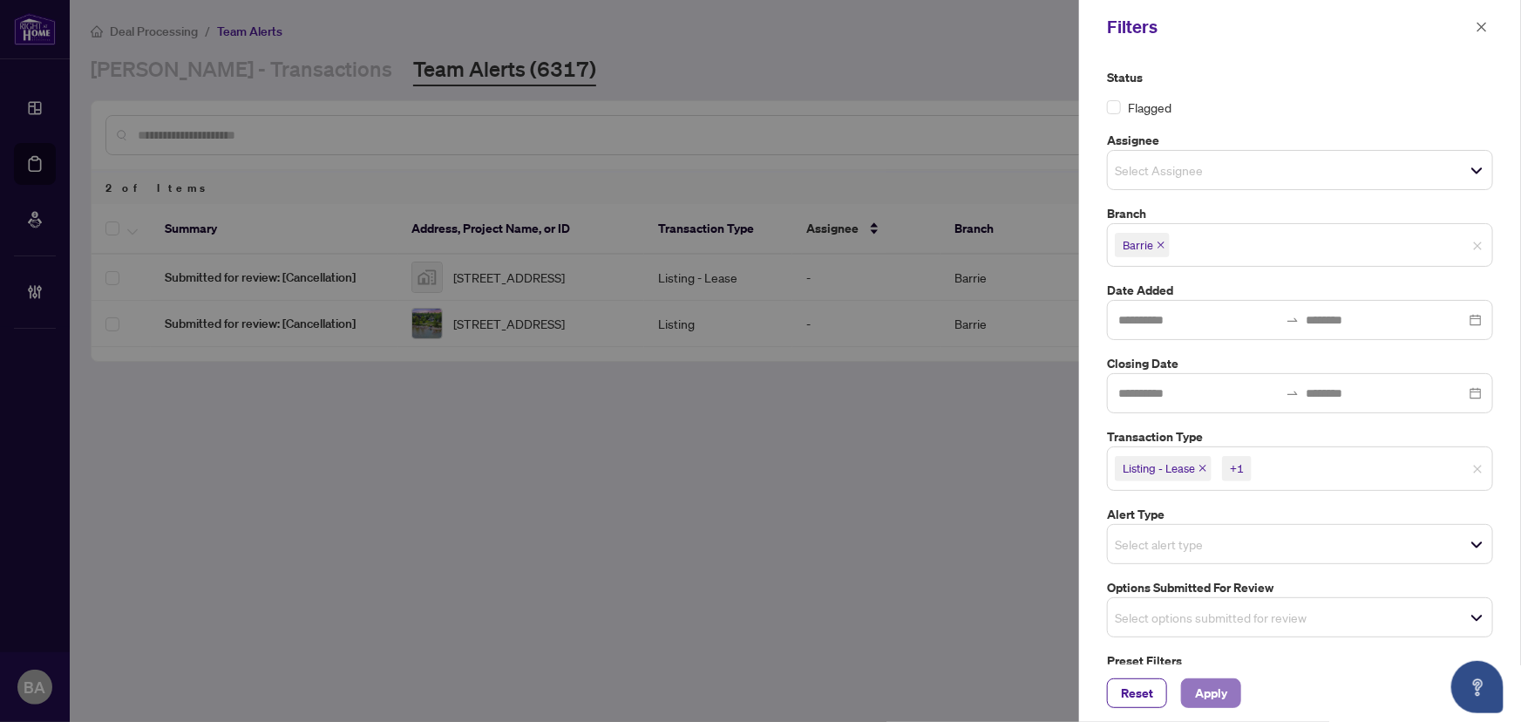
click at [1214, 691] on span "Apply" at bounding box center [1211, 693] width 32 height 28
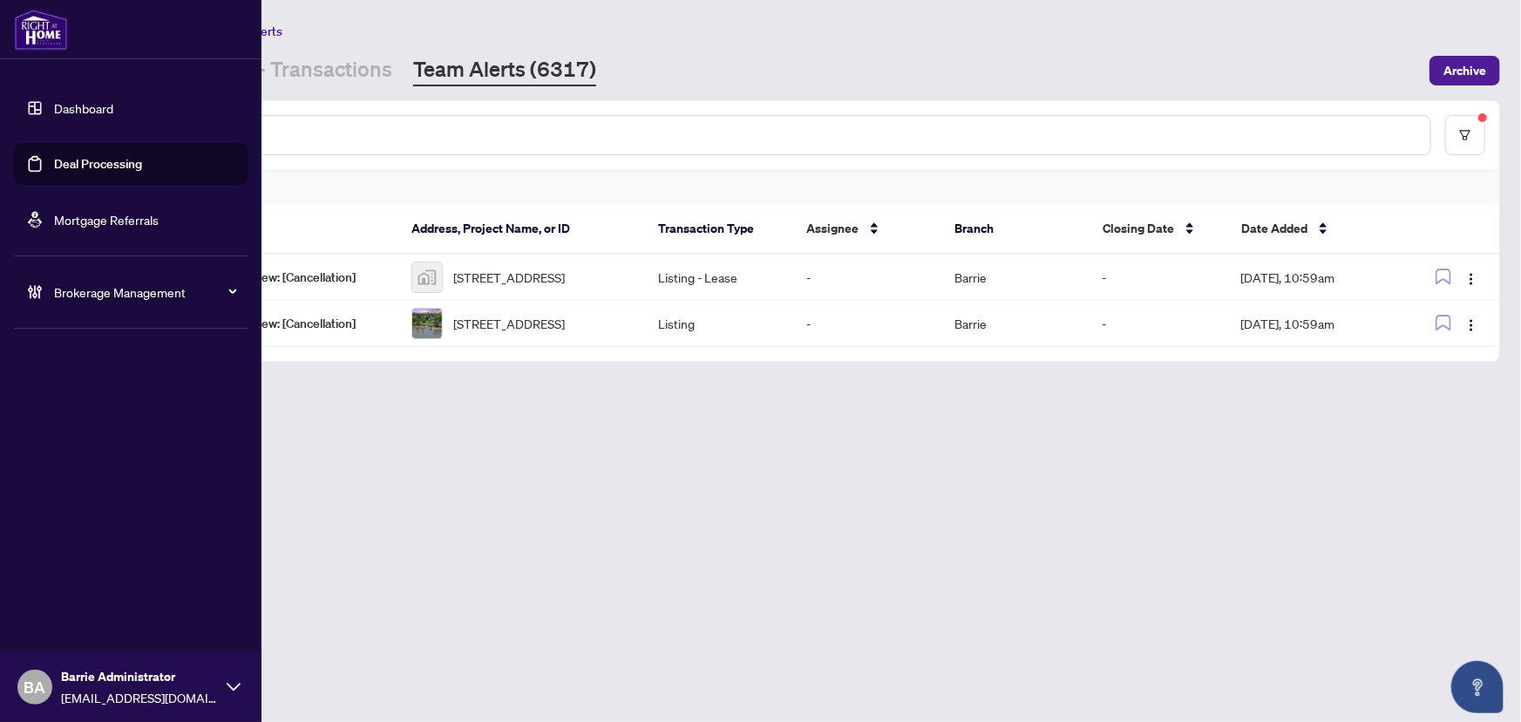
click at [99, 291] on span "Brokerage Management" at bounding box center [144, 291] width 181 height 19
click at [123, 418] on link "Manage Agents" at bounding box center [80, 418] width 86 height 16
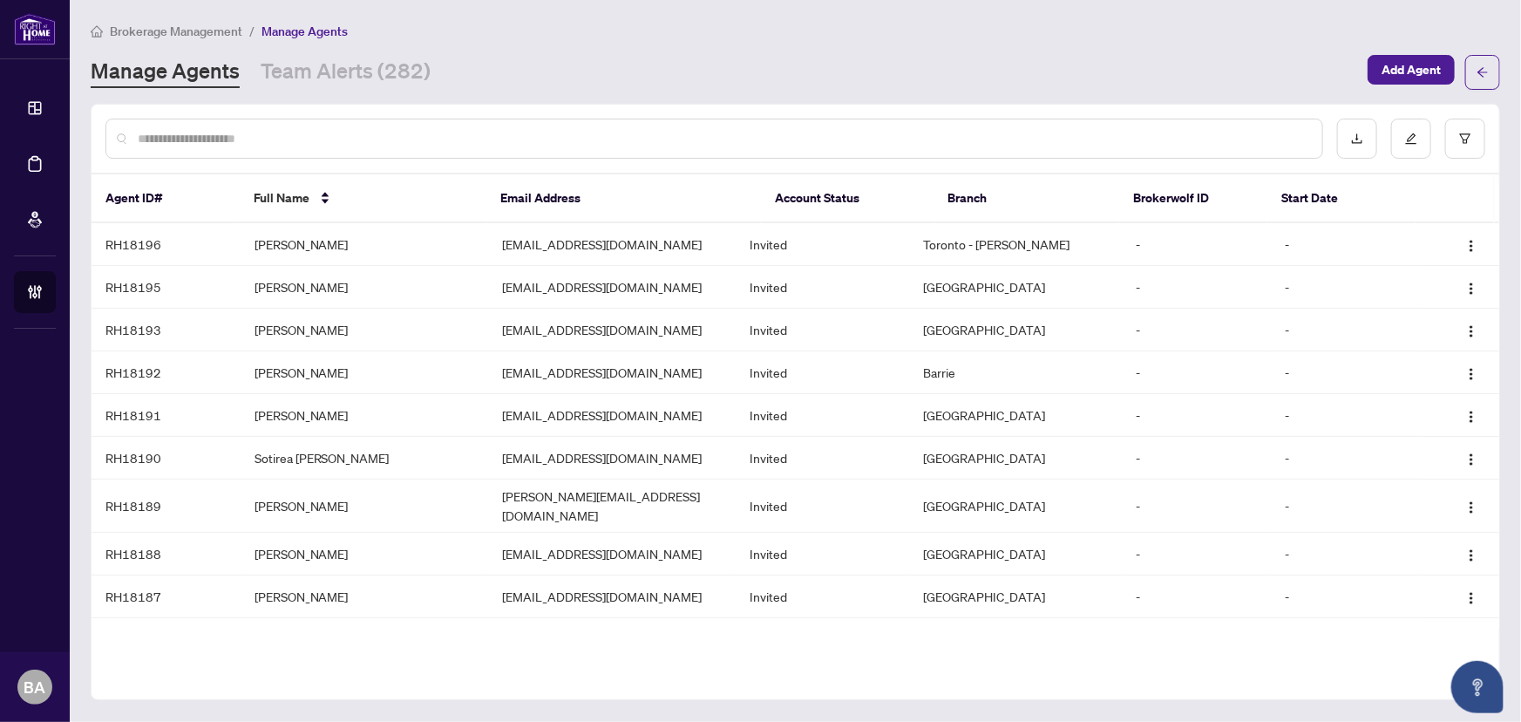
click at [413, 131] on input "text" at bounding box center [723, 138] width 1171 height 19
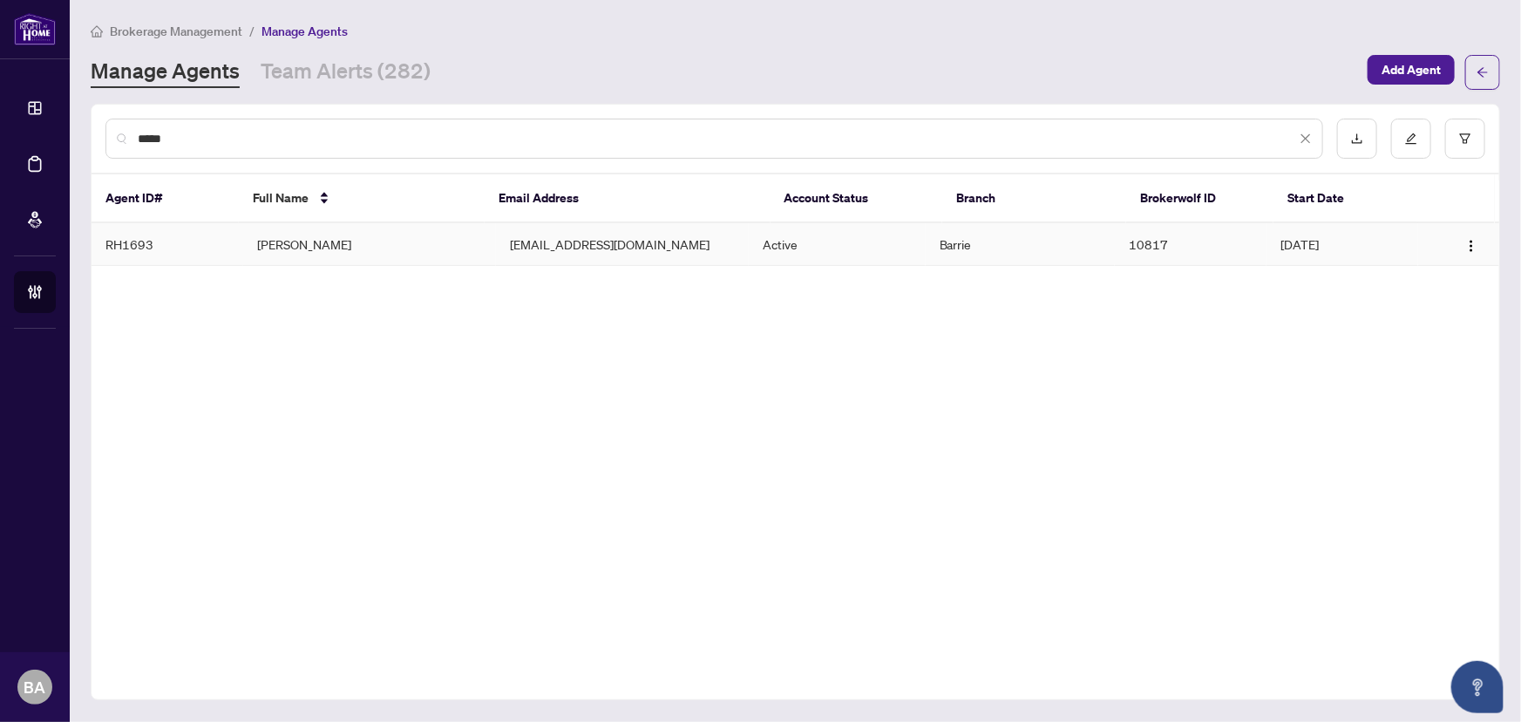
type input "*****"
drag, startPoint x: 330, startPoint y: 246, endPoint x: 337, endPoint y: 262, distance: 17.5
click at [337, 262] on td "Aditi Garg" at bounding box center [369, 244] width 253 height 43
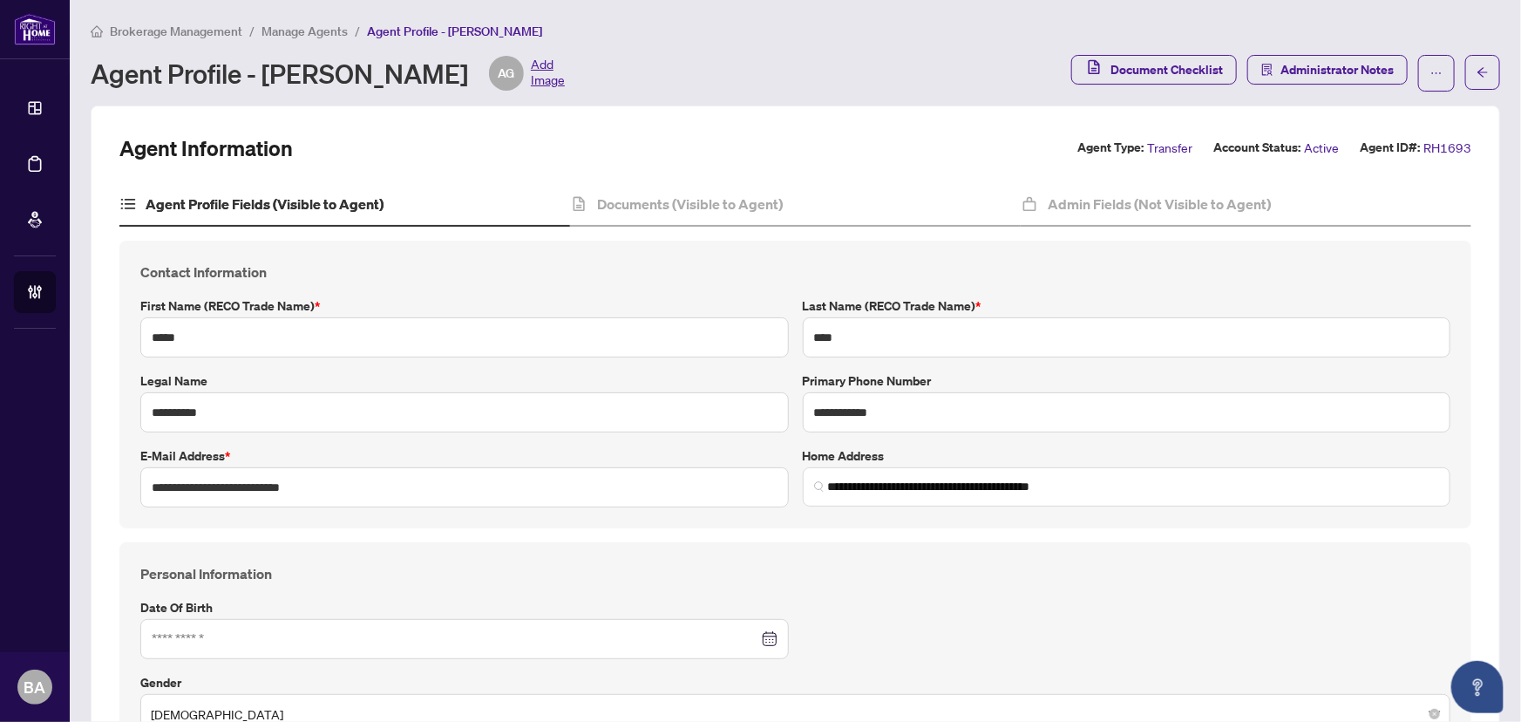
type input "**********"
type input "****"
type input "**********"
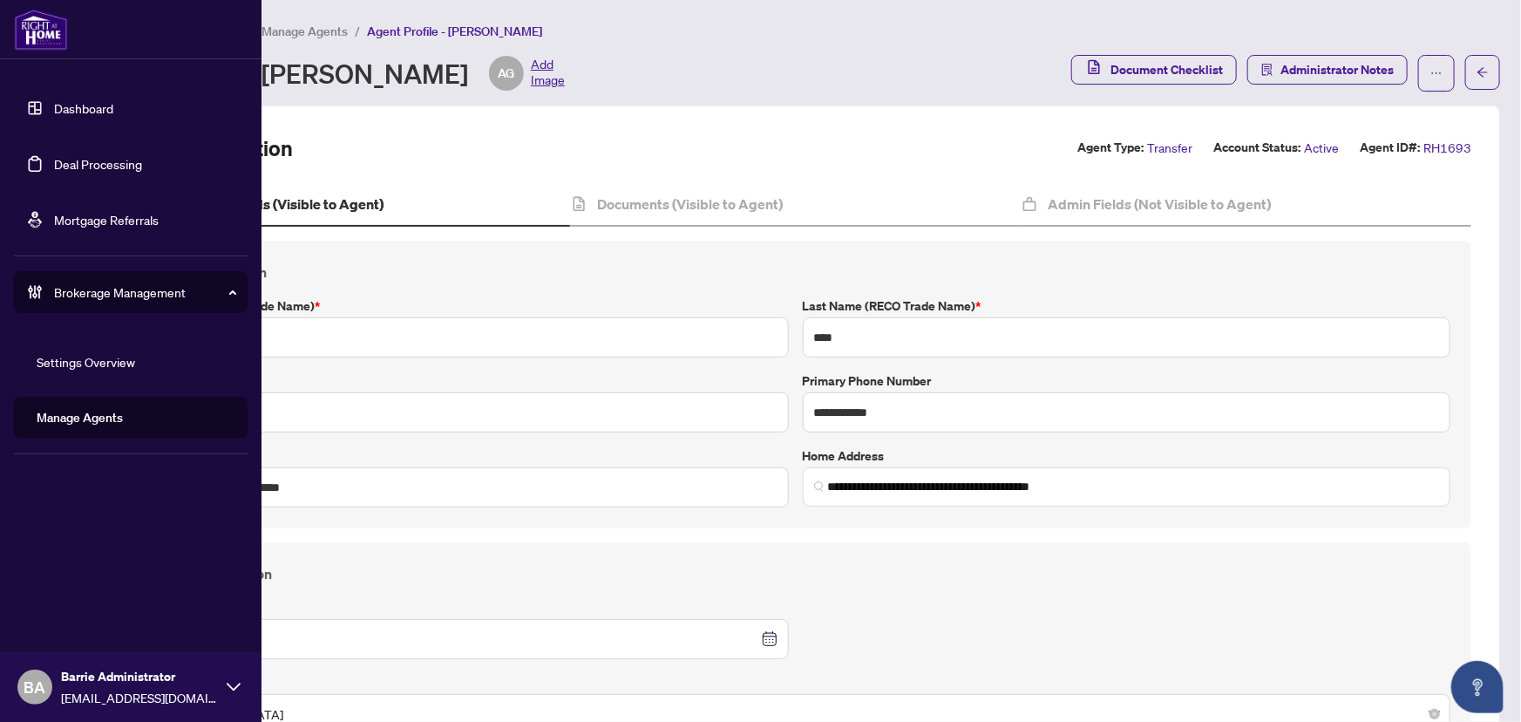
click at [54, 171] on link "Deal Processing" at bounding box center [98, 164] width 88 height 16
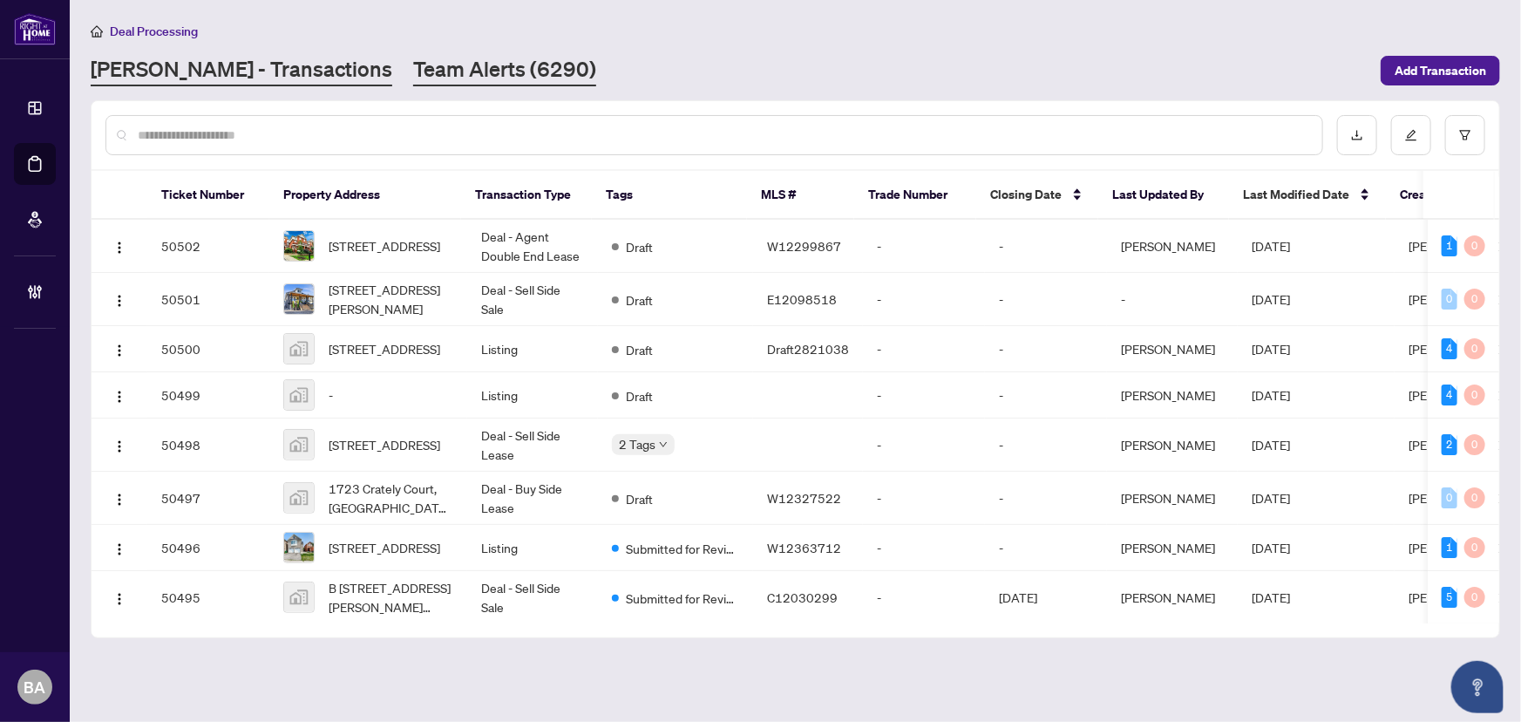
click at [420, 71] on link "Team Alerts (6290)" at bounding box center [504, 70] width 183 height 31
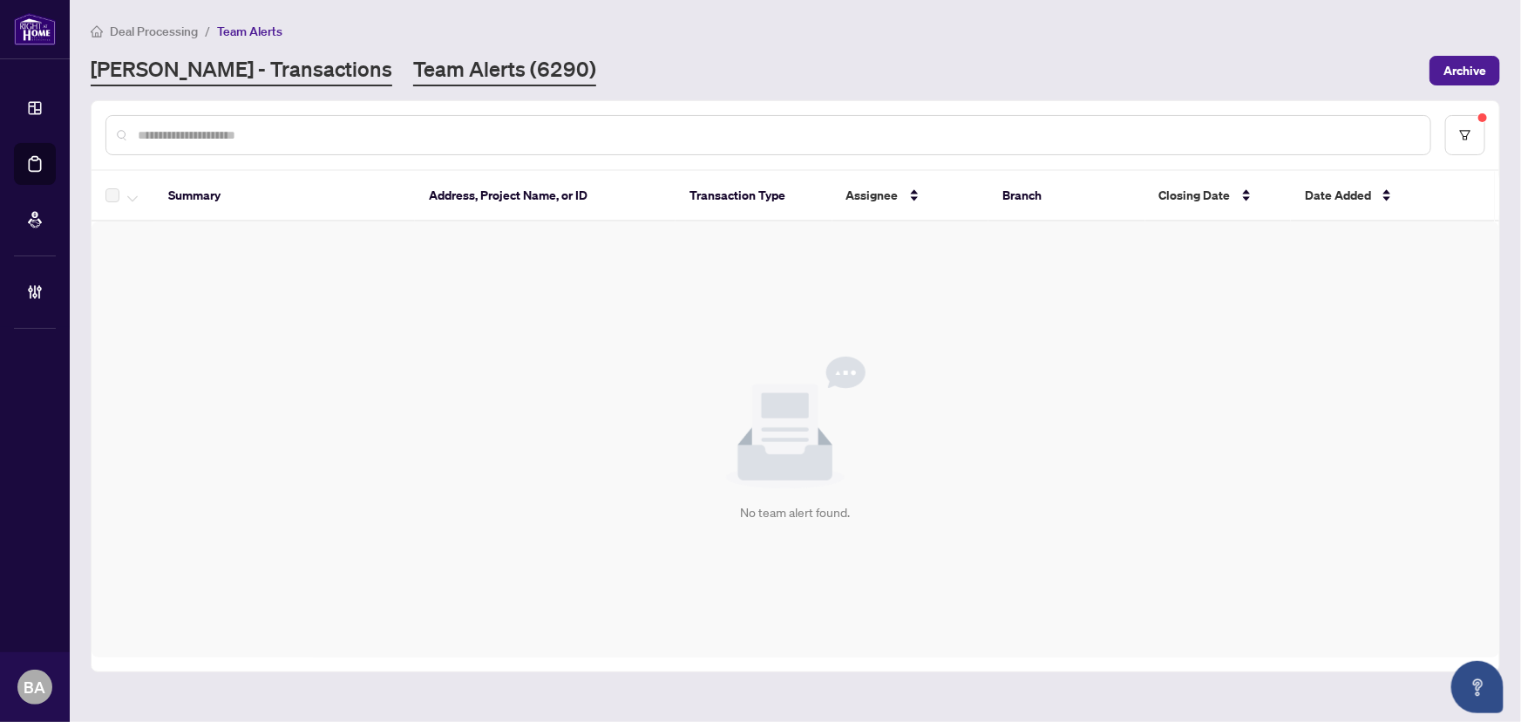
click at [247, 58] on link "[PERSON_NAME] - Transactions" at bounding box center [242, 70] width 302 height 31
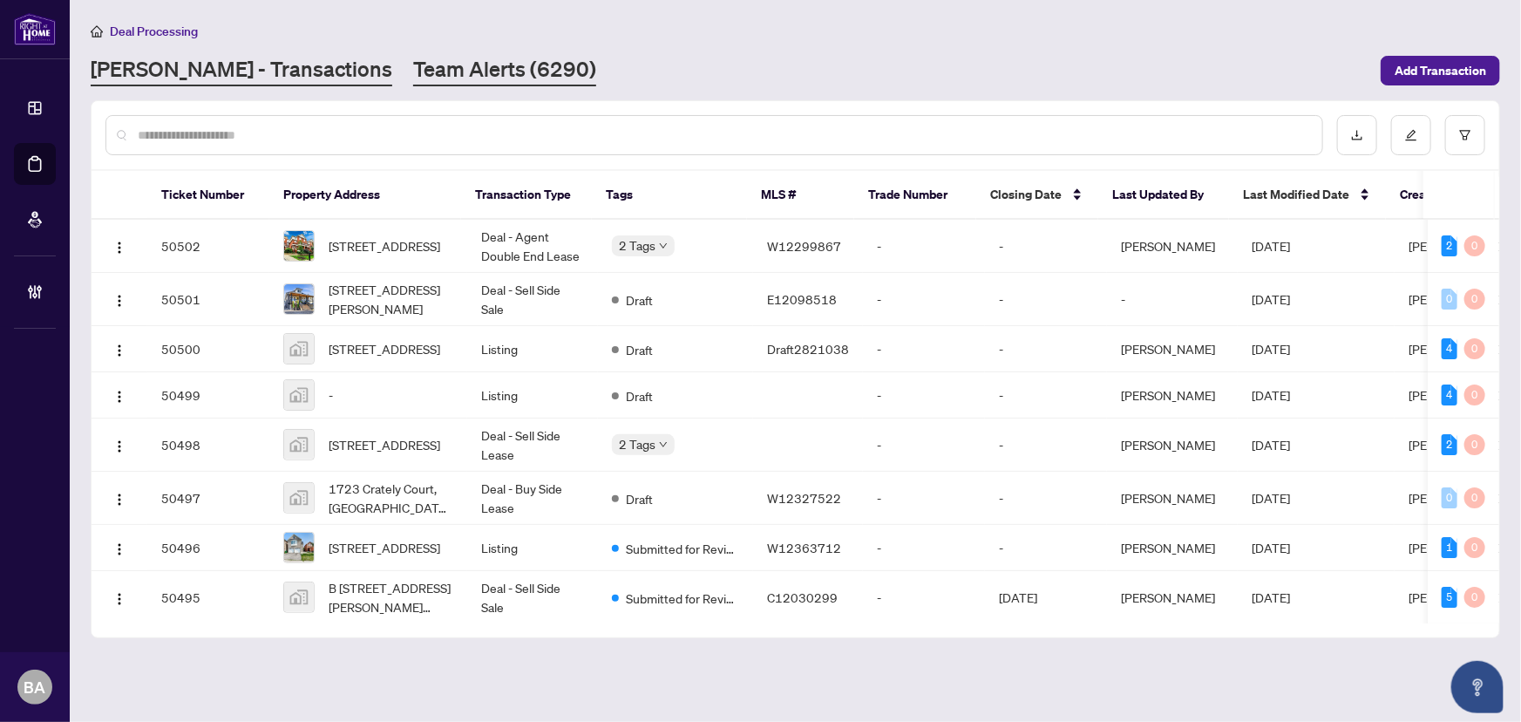
click at [471, 72] on link "Team Alerts (6290)" at bounding box center [504, 70] width 183 height 31
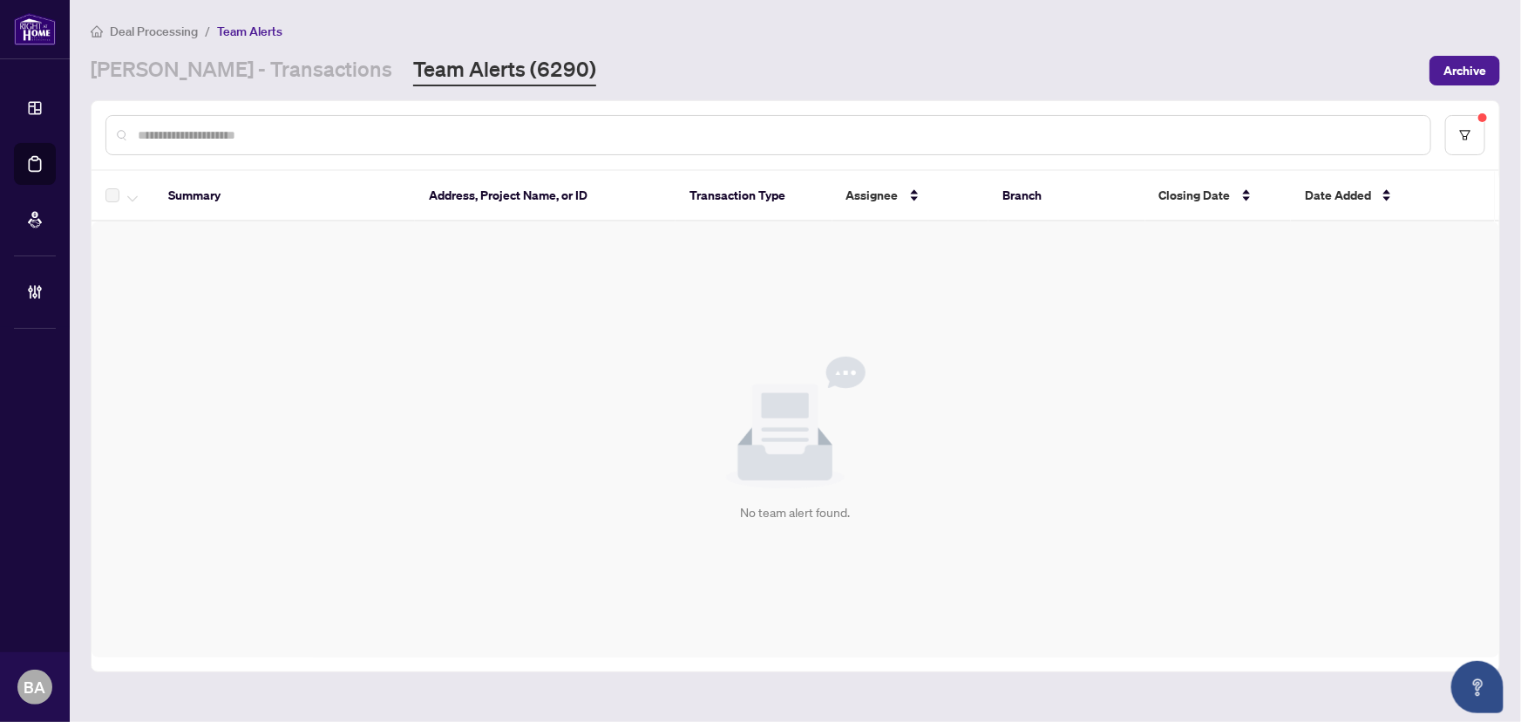
drag, startPoint x: 1494, startPoint y: 283, endPoint x: 1441, endPoint y: 295, distance: 54.4
drag, startPoint x: 1441, startPoint y: 295, endPoint x: 649, endPoint y: 133, distance: 808.9
drag, startPoint x: 649, startPoint y: 133, endPoint x: 581, endPoint y: 61, distance: 98.7
click at [581, 61] on div "RAHR - Transactions Team Alerts (6290)" at bounding box center [755, 70] width 1329 height 31
